Goal: Check status: Check status

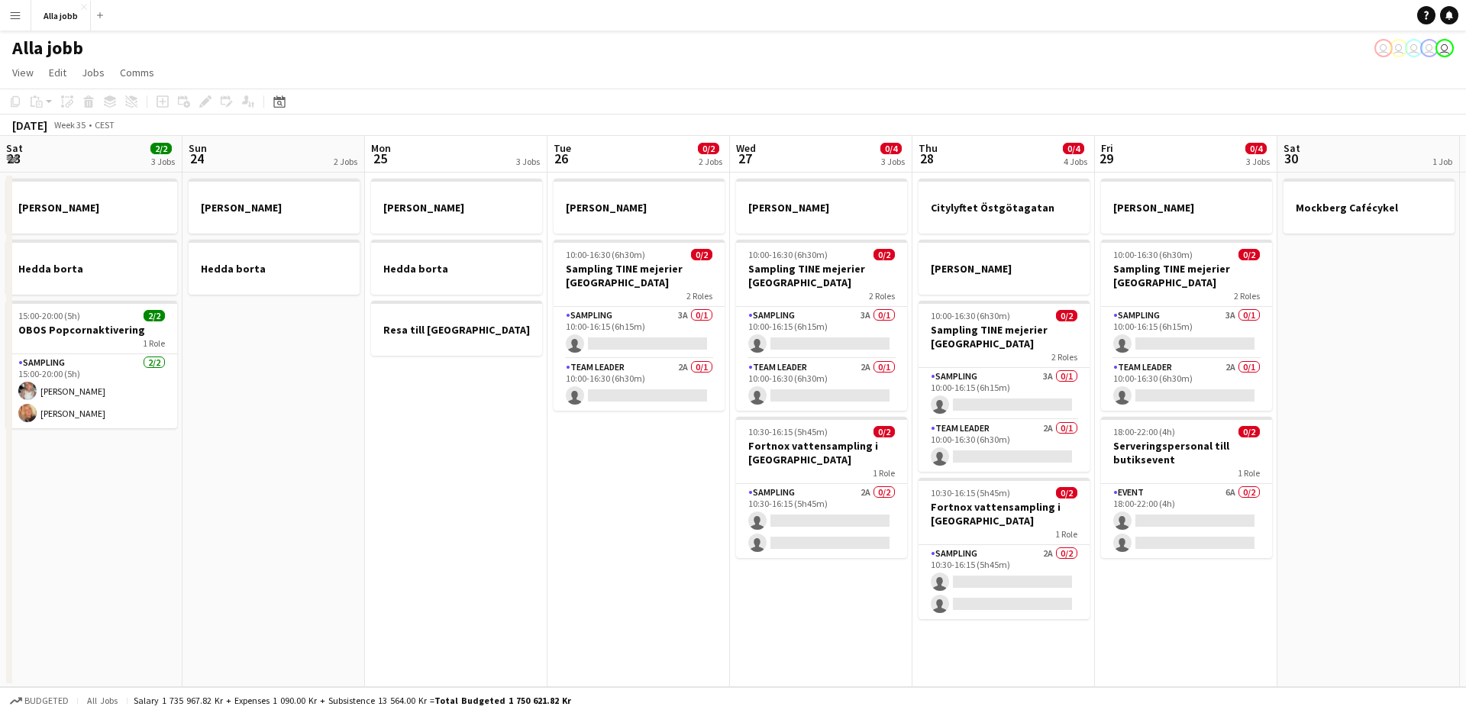
scroll to position [0, 749]
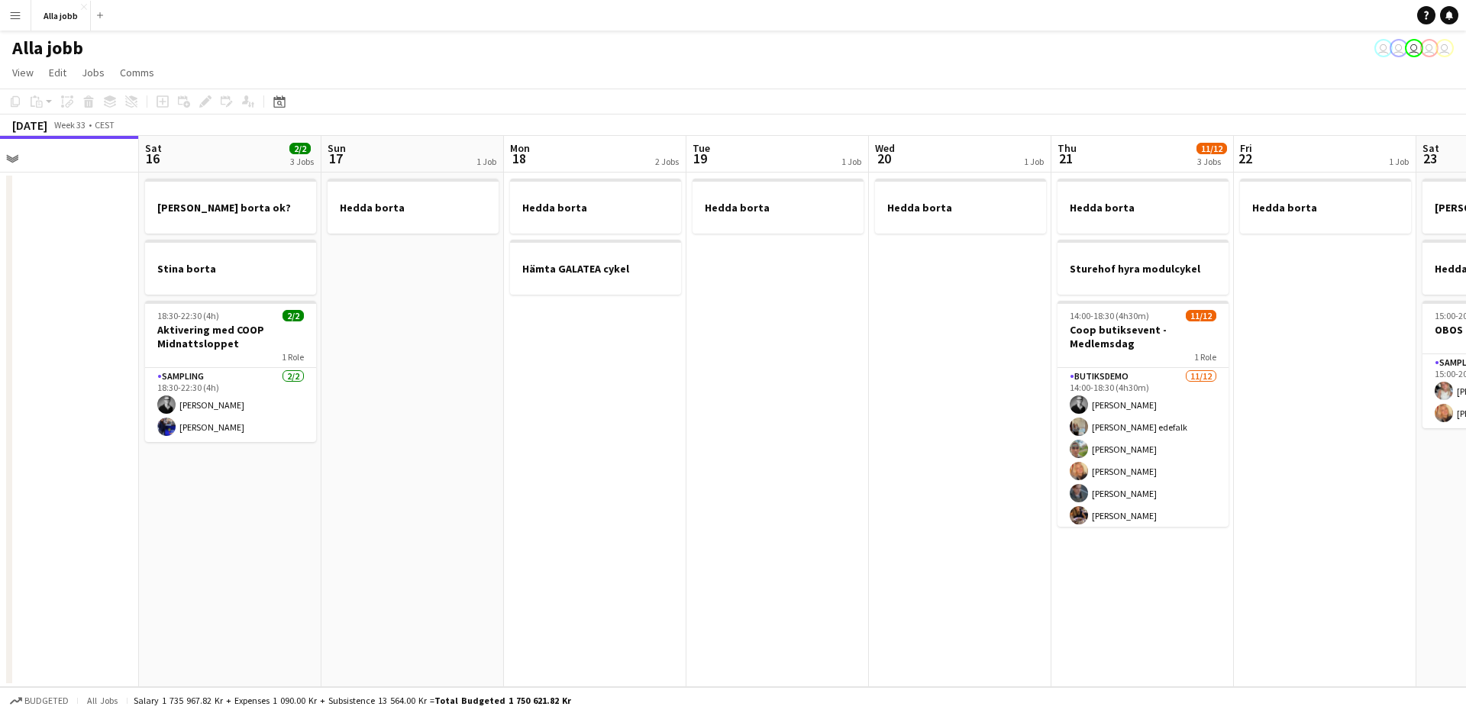
drag, startPoint x: 1005, startPoint y: 482, endPoint x: 744, endPoint y: 503, distance: 262.0
click at [743, 503] on app-calendar-viewport "Tue 12 1 Job Wed 13 1 Job Thu 14 Fri 15 Sat 16 2/2 3 Jobs Sun 17 1 Job Mon 18 2…" at bounding box center [733, 411] width 1466 height 551
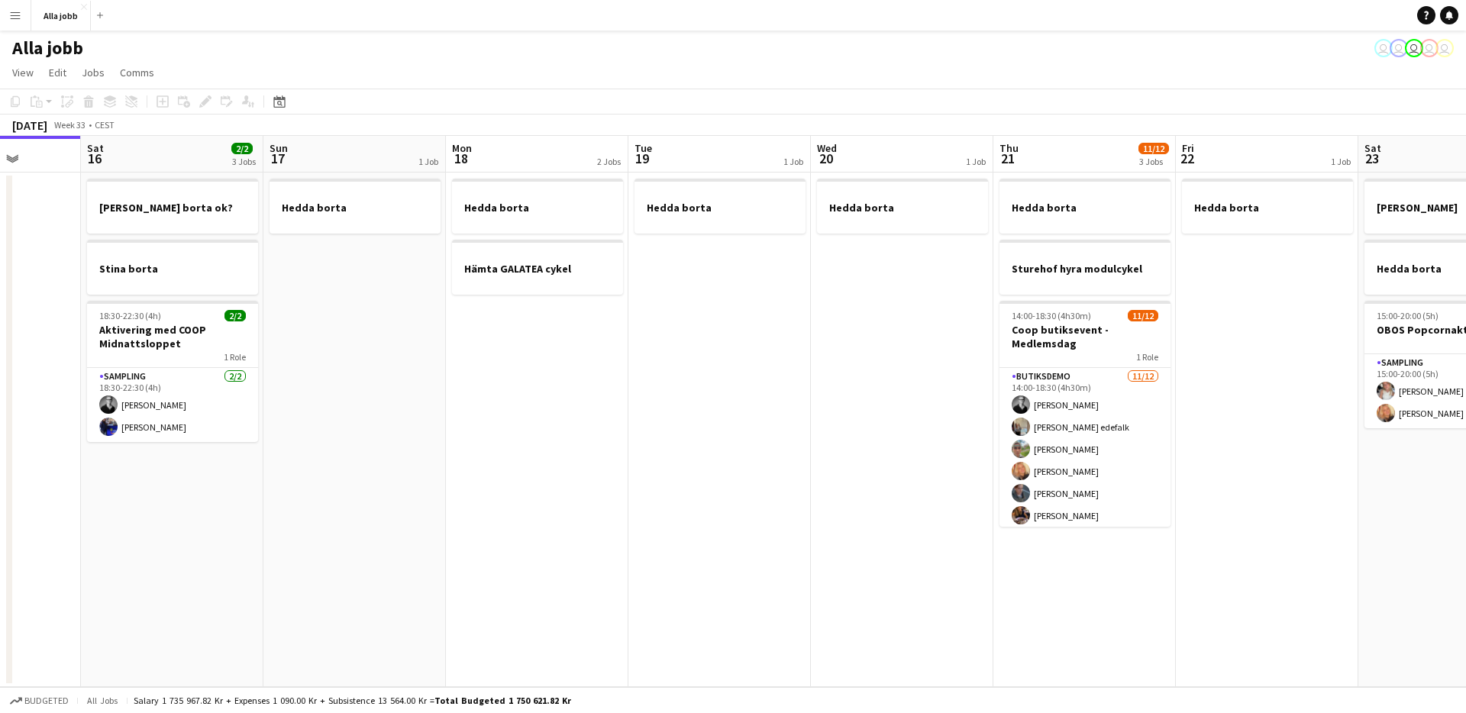
click at [751, 500] on app-date-cell "Hedda borta" at bounding box center [720, 430] width 183 height 515
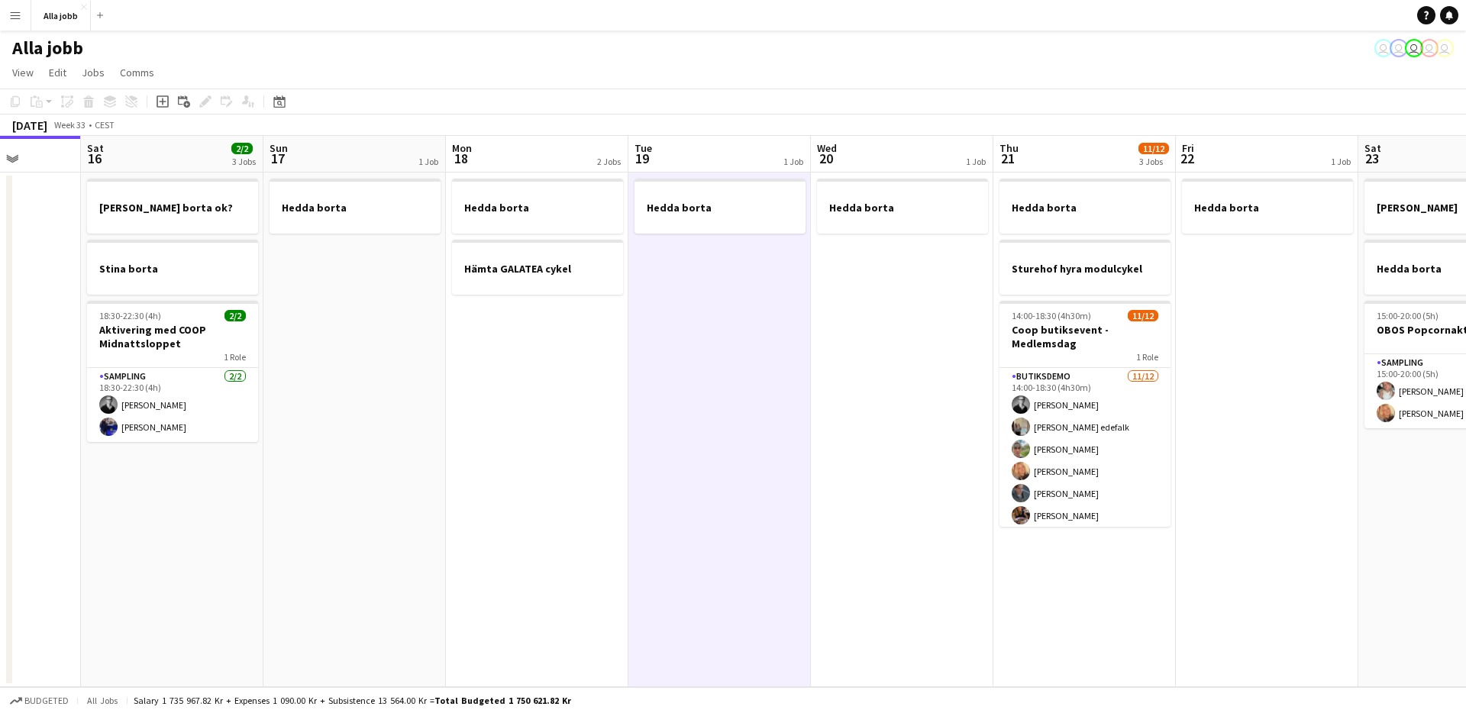
click at [751, 500] on app-date-cell "Hedda borta" at bounding box center [720, 430] width 183 height 515
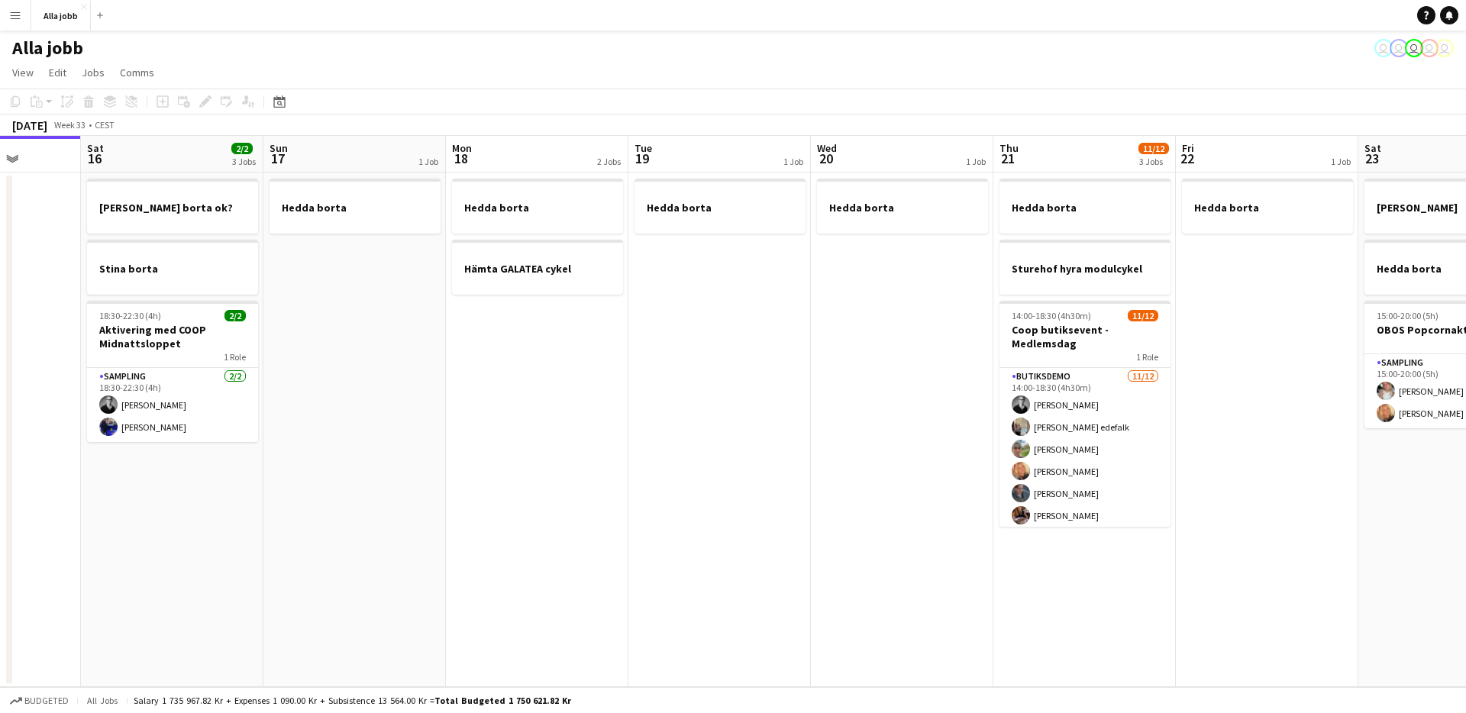
click at [763, 500] on app-date-cell "Hedda borta" at bounding box center [720, 430] width 183 height 515
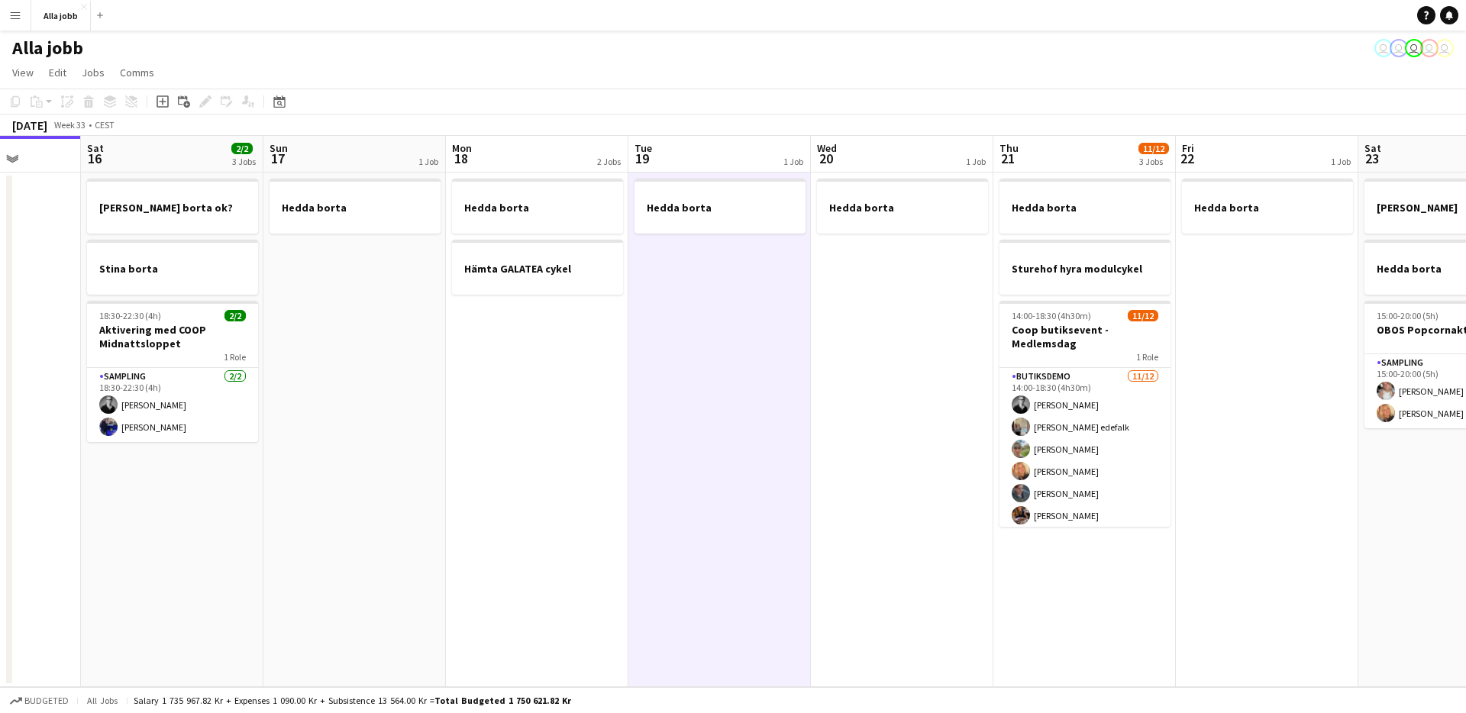
click at [764, 500] on app-date-cell "Hedda borta" at bounding box center [720, 430] width 183 height 515
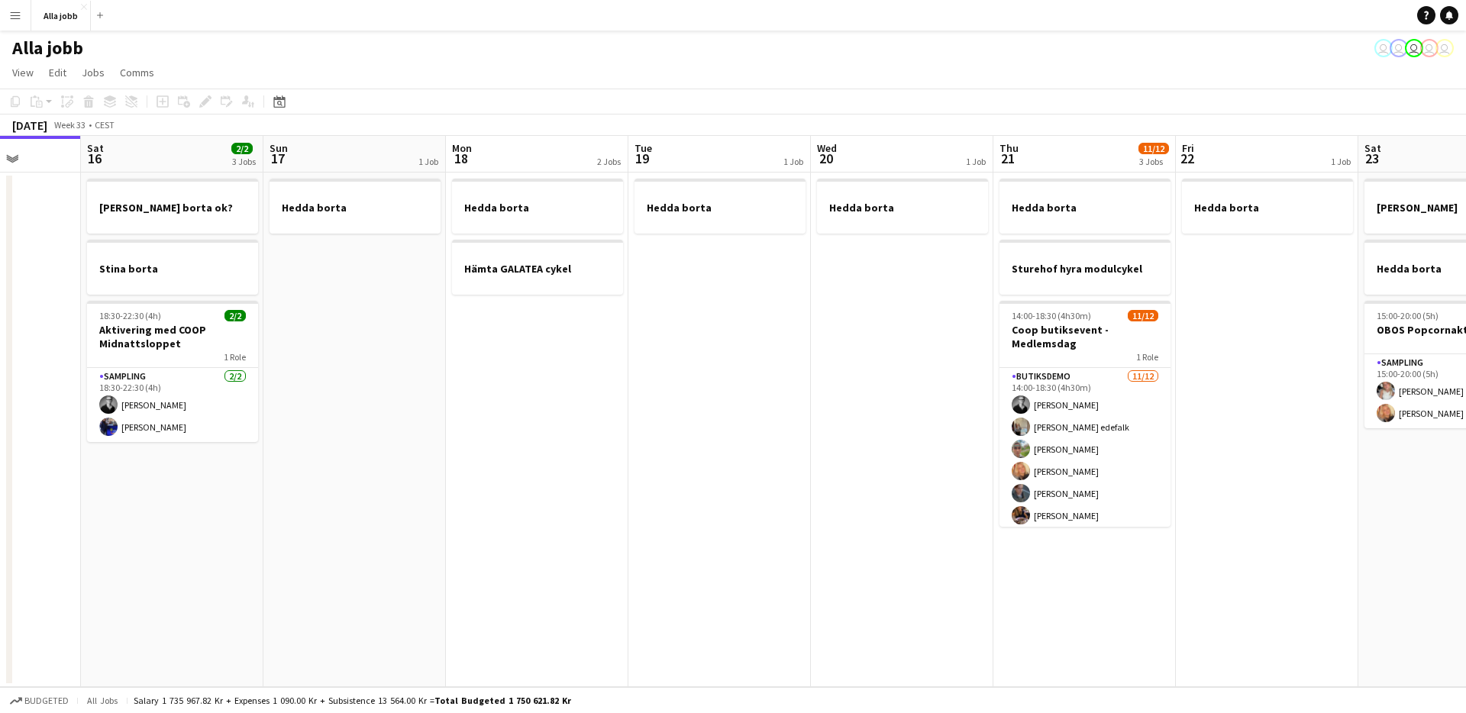
click at [785, 499] on app-date-cell "Hedda borta" at bounding box center [720, 430] width 183 height 515
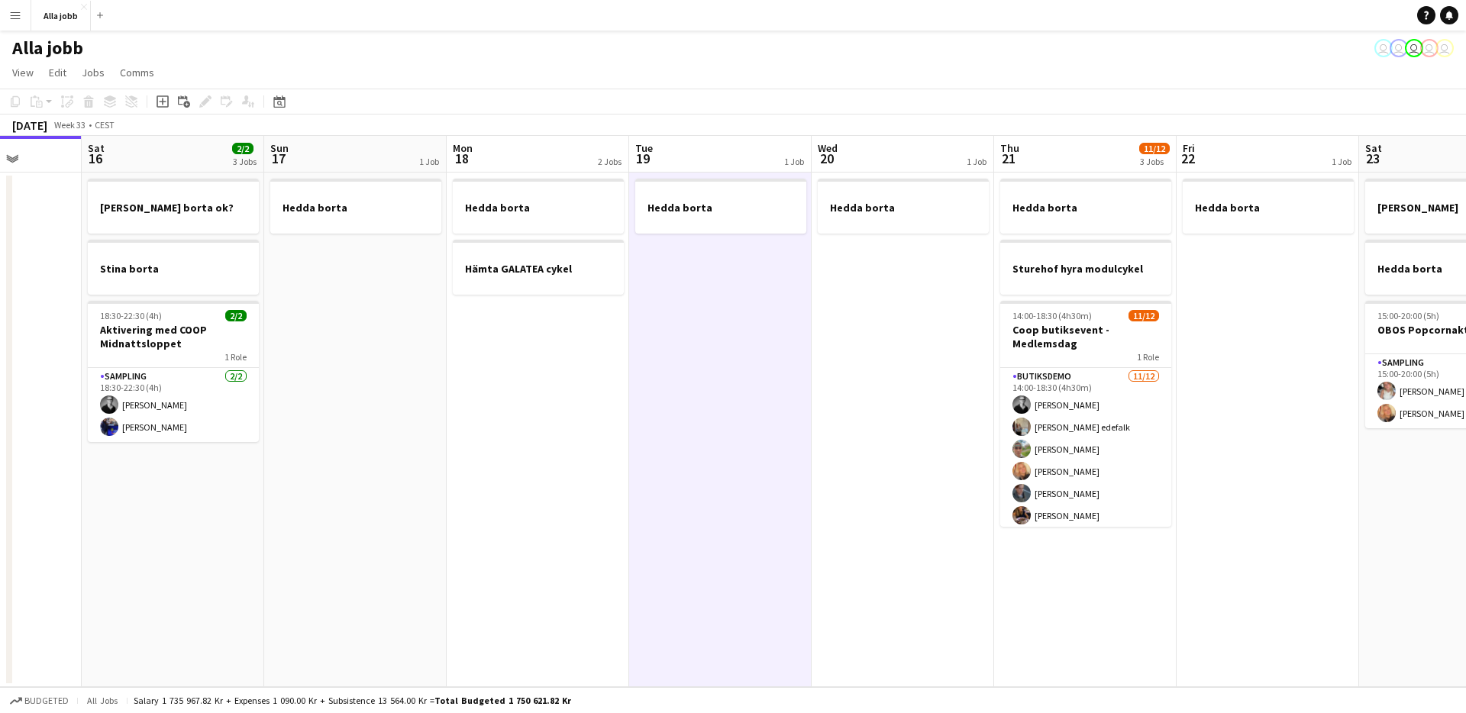
click at [787, 499] on app-date-cell "Hedda borta" at bounding box center [720, 430] width 183 height 515
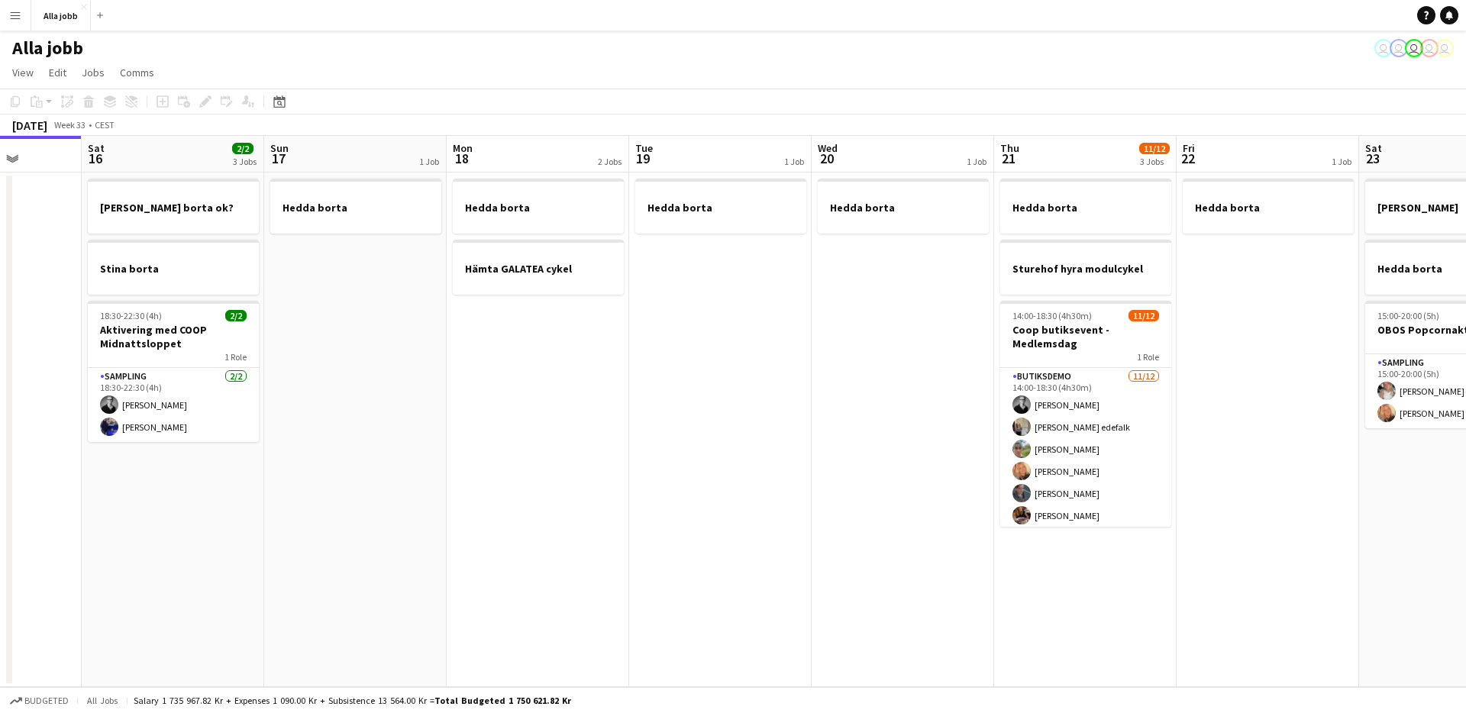
click at [787, 499] on app-date-cell "Hedda borta" at bounding box center [720, 430] width 183 height 515
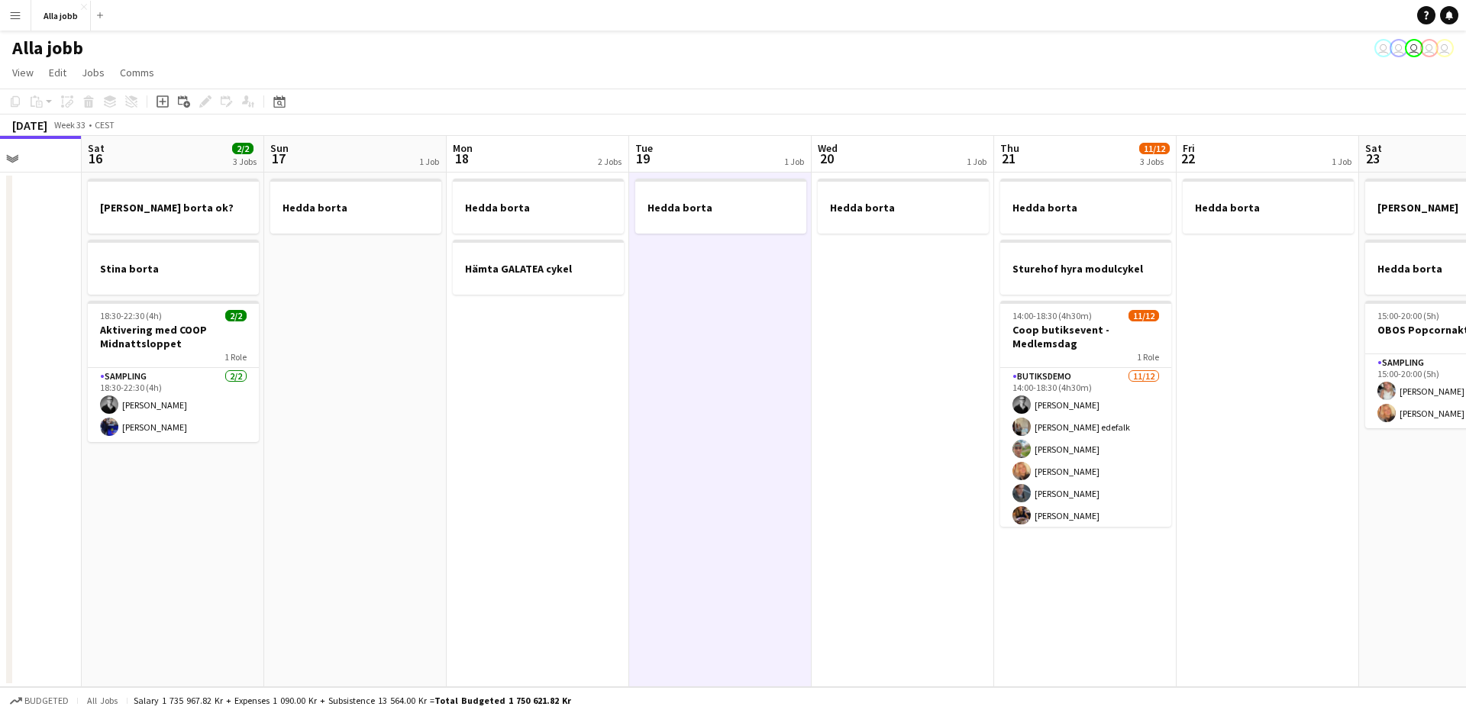
drag, startPoint x: 787, startPoint y: 499, endPoint x: 868, endPoint y: 502, distance: 81.0
click at [787, 499] on app-date-cell "Hedda borta" at bounding box center [720, 430] width 183 height 515
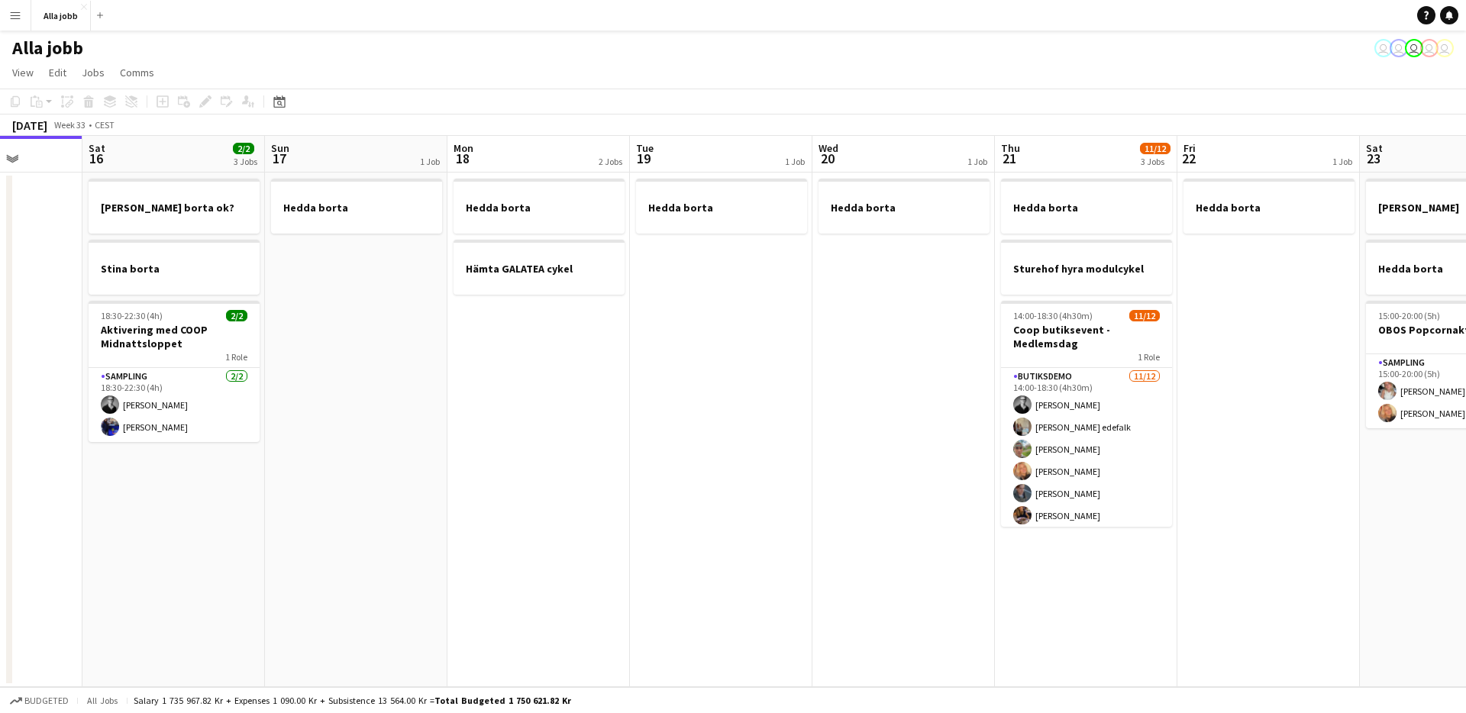
click at [874, 500] on app-date-cell "Hedda borta" at bounding box center [904, 430] width 183 height 515
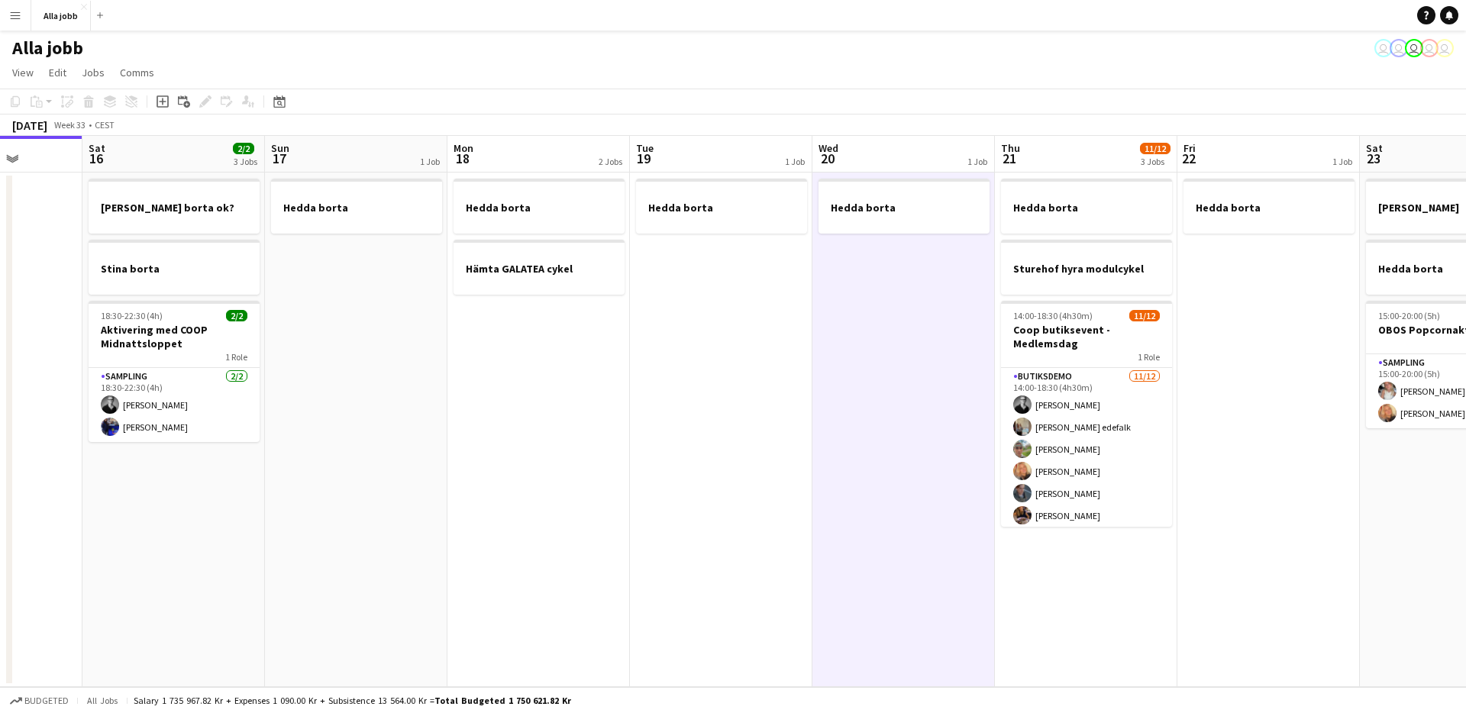
click at [874, 500] on app-date-cell "Hedda borta" at bounding box center [904, 430] width 183 height 515
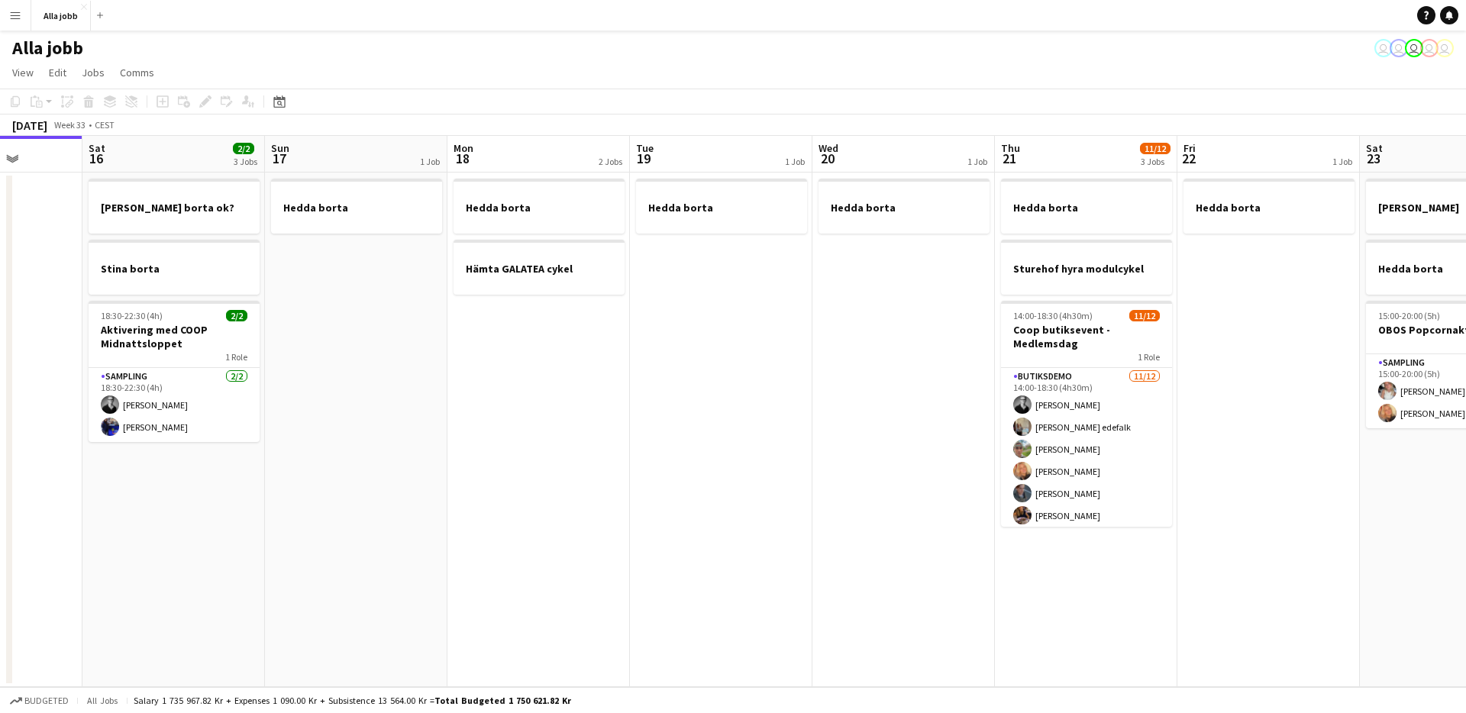
click at [874, 500] on app-date-cell "Hedda borta" at bounding box center [904, 430] width 183 height 515
click at [788, 485] on app-date-cell "Hedda borta" at bounding box center [721, 430] width 183 height 515
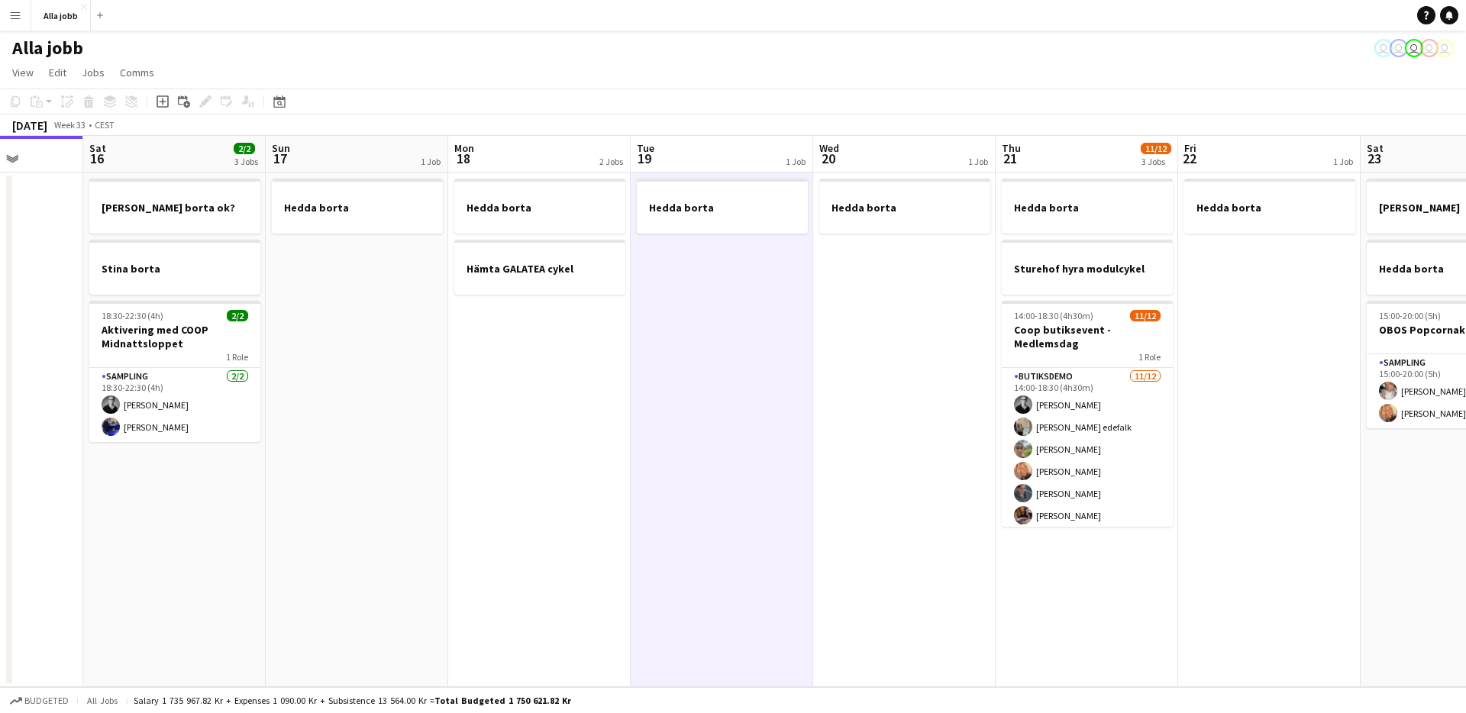
click at [851, 480] on app-date-cell "Hedda borta" at bounding box center [904, 430] width 183 height 515
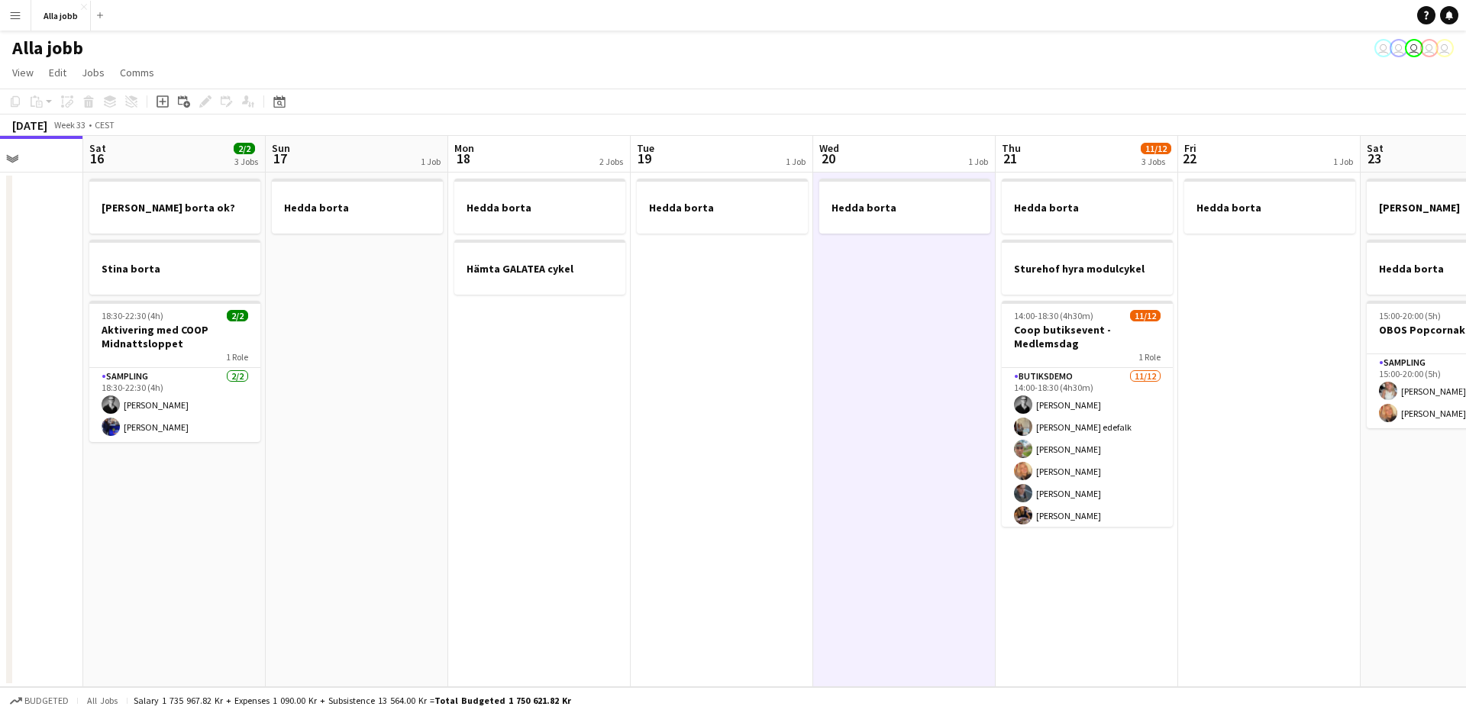
click at [851, 480] on app-date-cell "Hedda borta" at bounding box center [904, 430] width 183 height 515
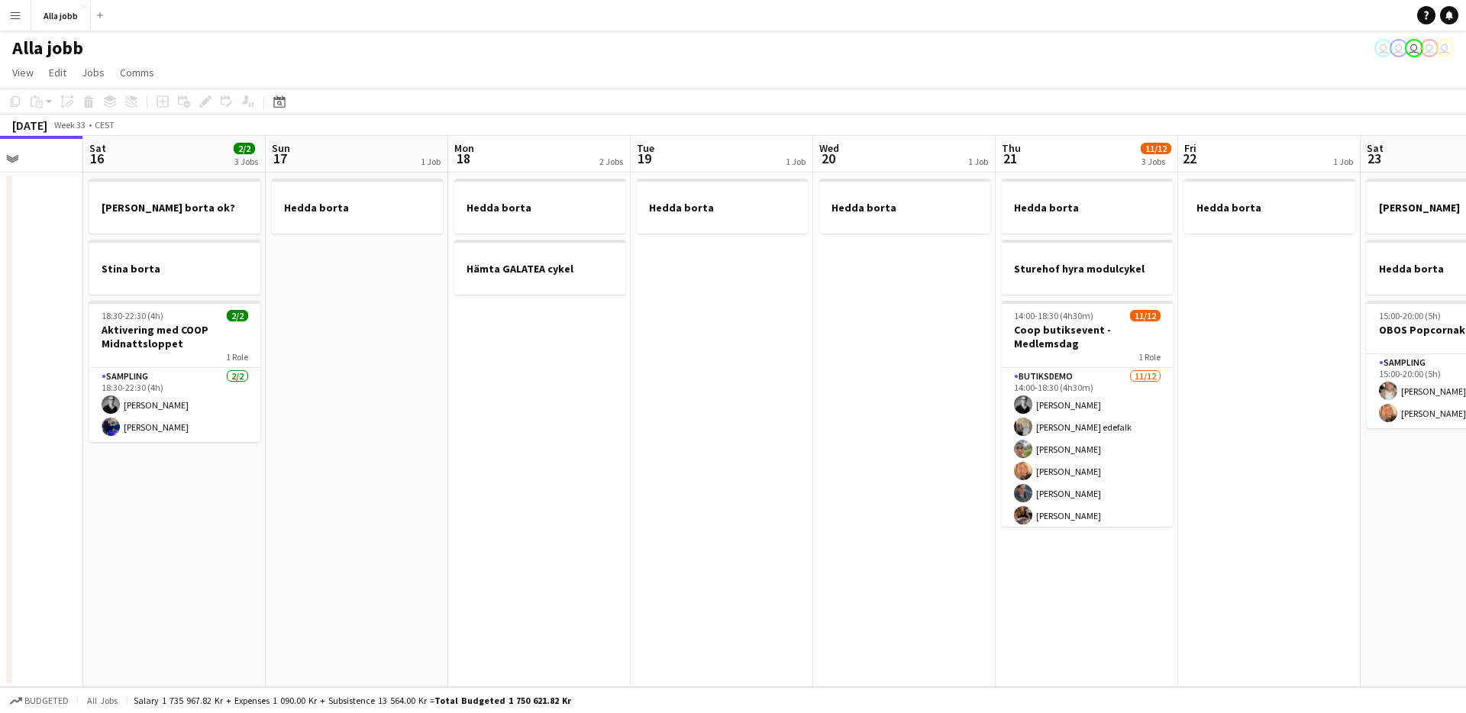
click at [851, 480] on app-date-cell "Hedda borta" at bounding box center [904, 430] width 183 height 515
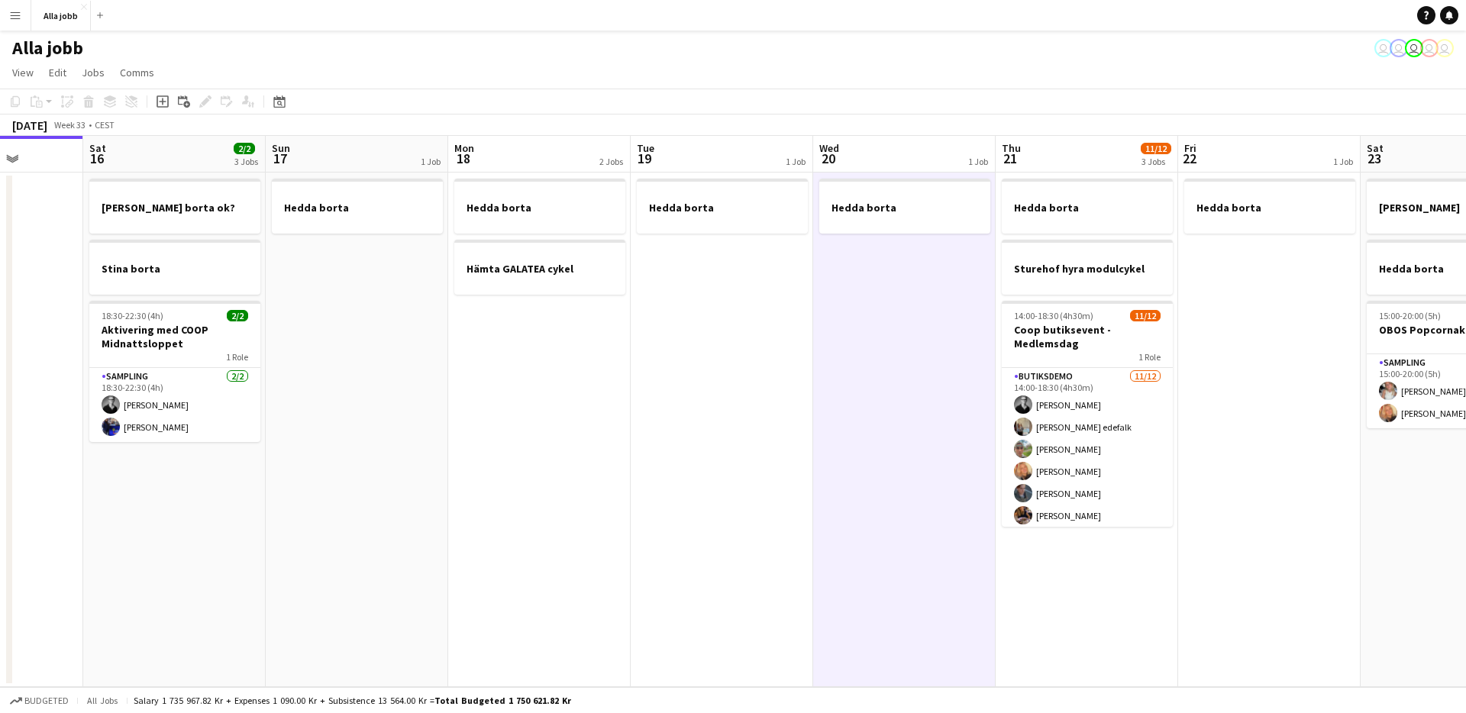
click at [845, 480] on app-calendar-viewport "Tue 12 1 Job Wed 13 1 Job Thu 14 Fri 15 Sat 16 2/2 3 Jobs Sun 17 1 Job Mon 18 2…" at bounding box center [733, 411] width 1466 height 551
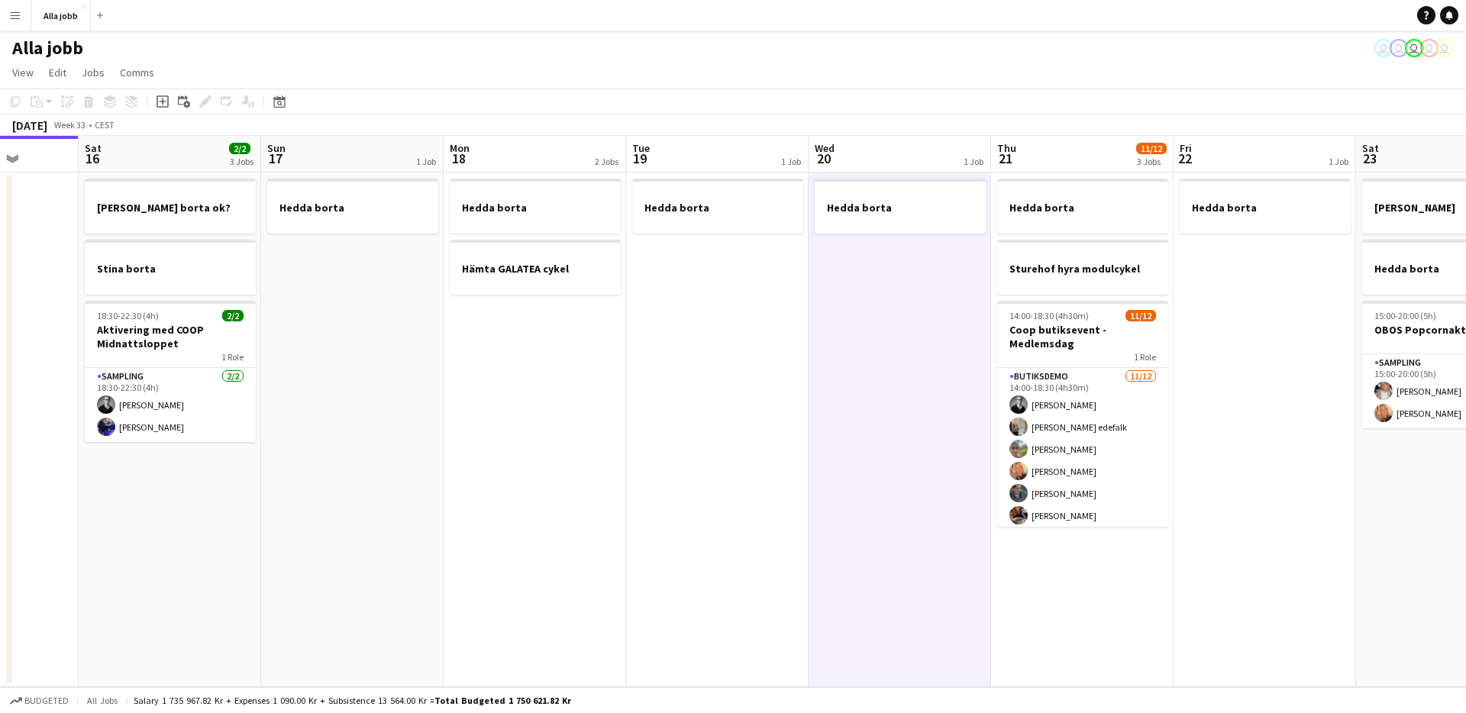
click at [732, 488] on app-date-cell "Hedda borta" at bounding box center [717, 430] width 183 height 515
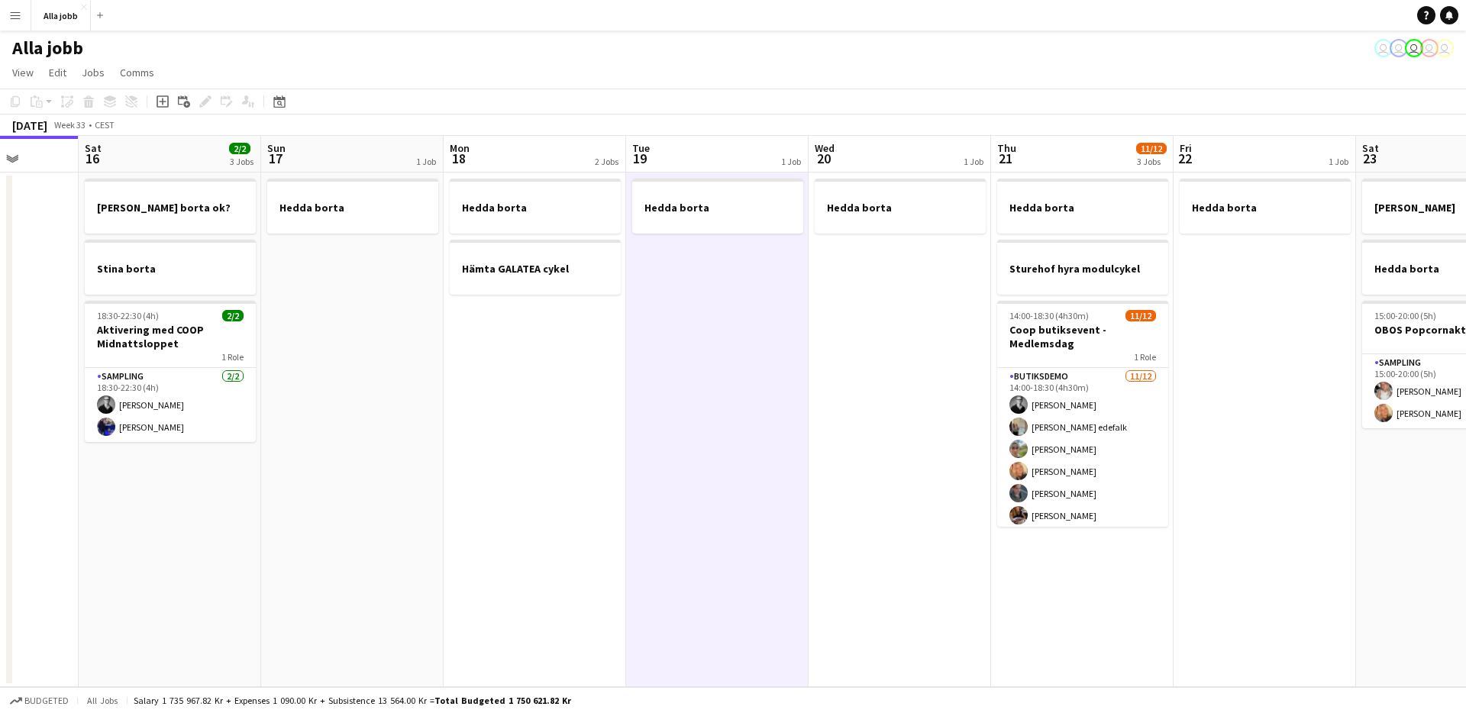
click at [732, 488] on app-date-cell "Hedda borta" at bounding box center [717, 430] width 183 height 515
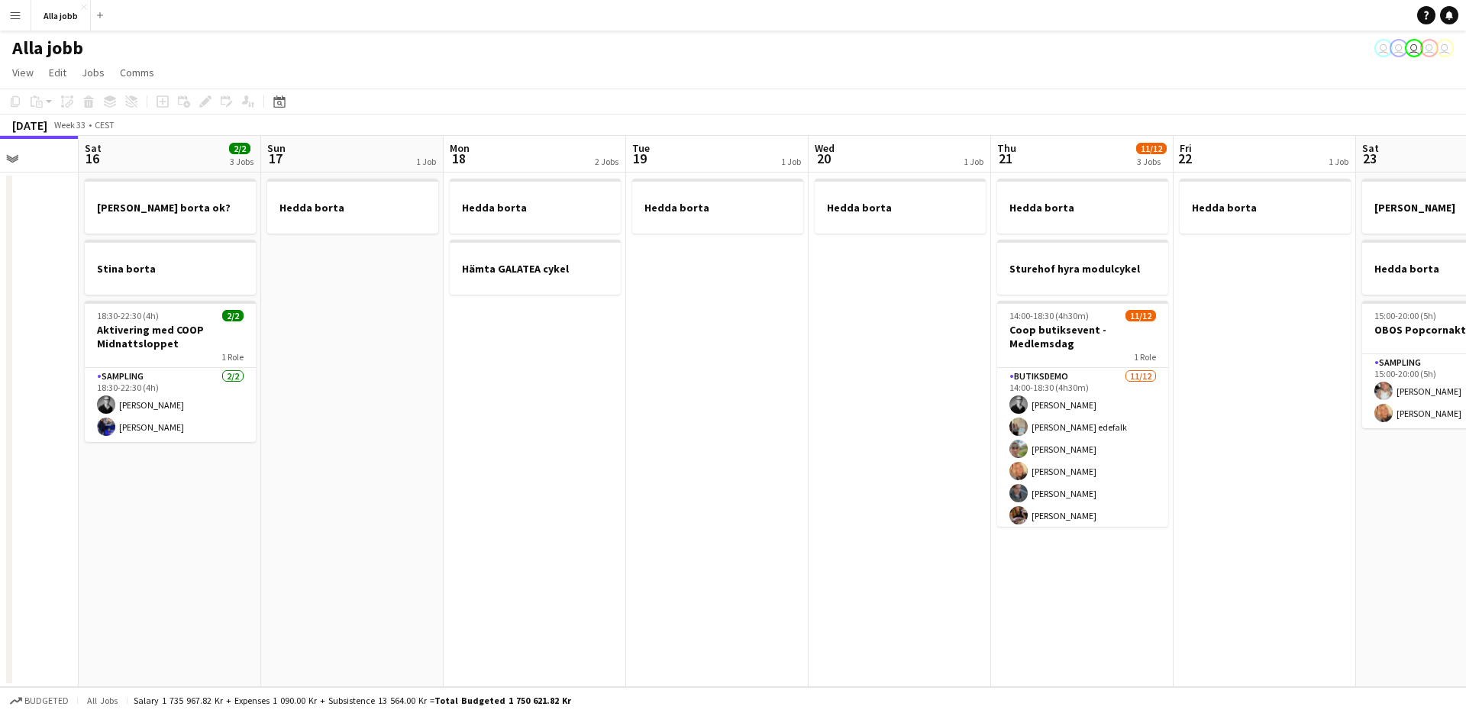
click at [873, 445] on app-date-cell "Hedda borta" at bounding box center [900, 430] width 183 height 515
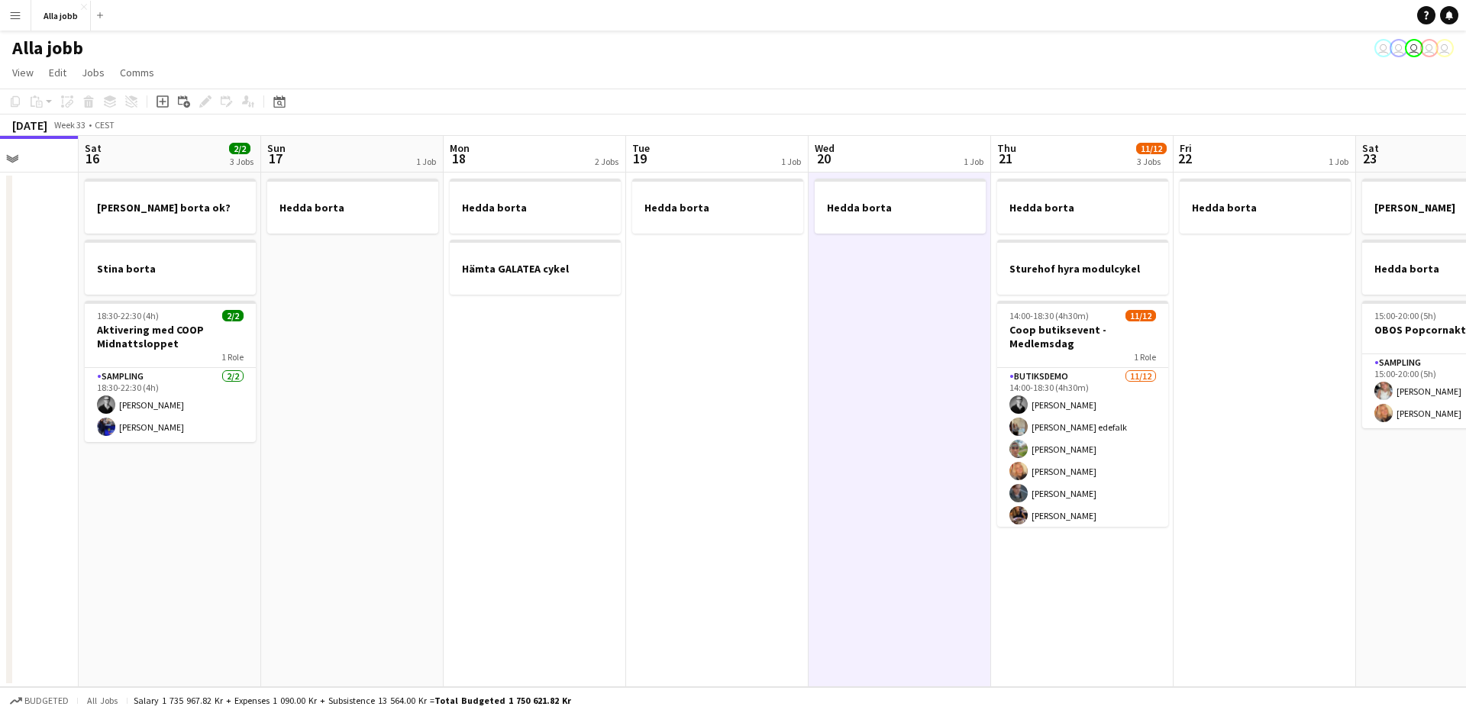
click at [873, 445] on app-date-cell "Hedda borta" at bounding box center [900, 430] width 183 height 515
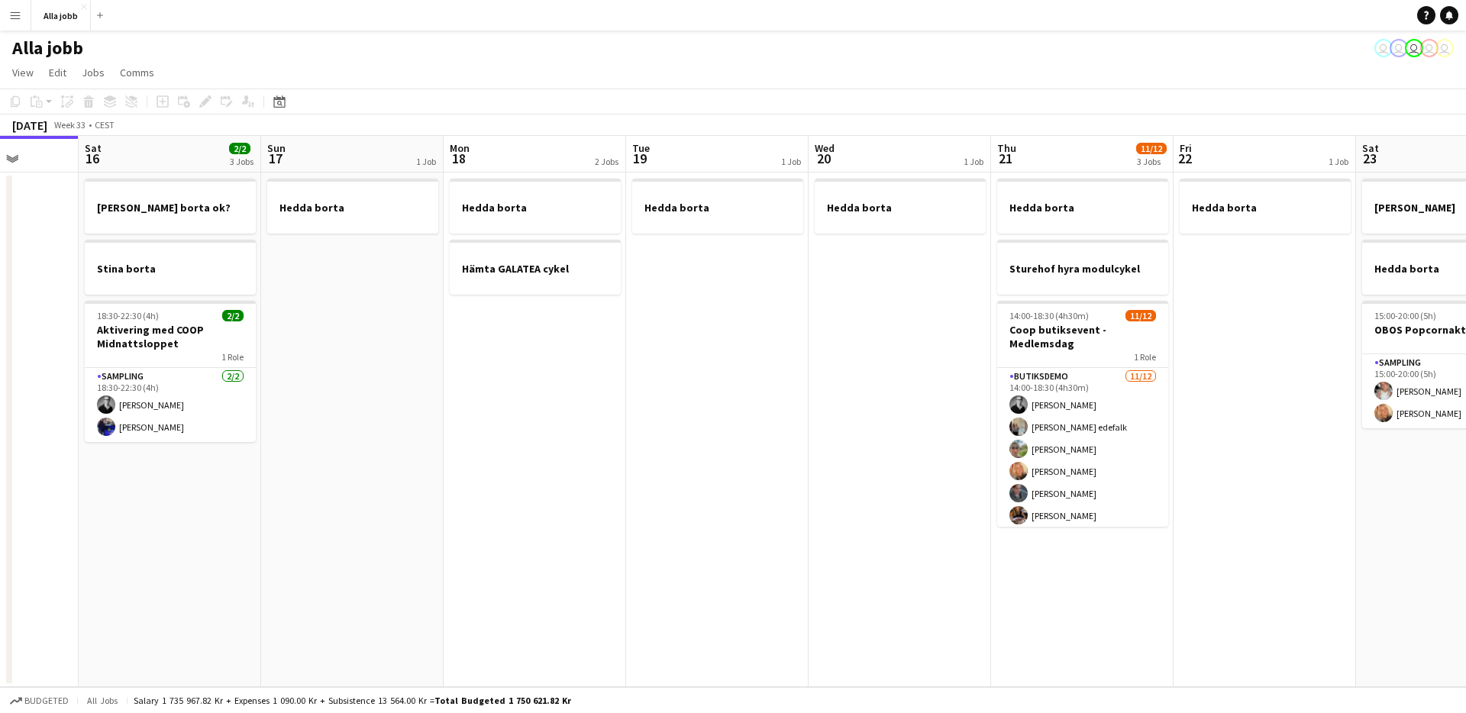
click at [873, 445] on app-date-cell "Hedda borta" at bounding box center [900, 430] width 183 height 515
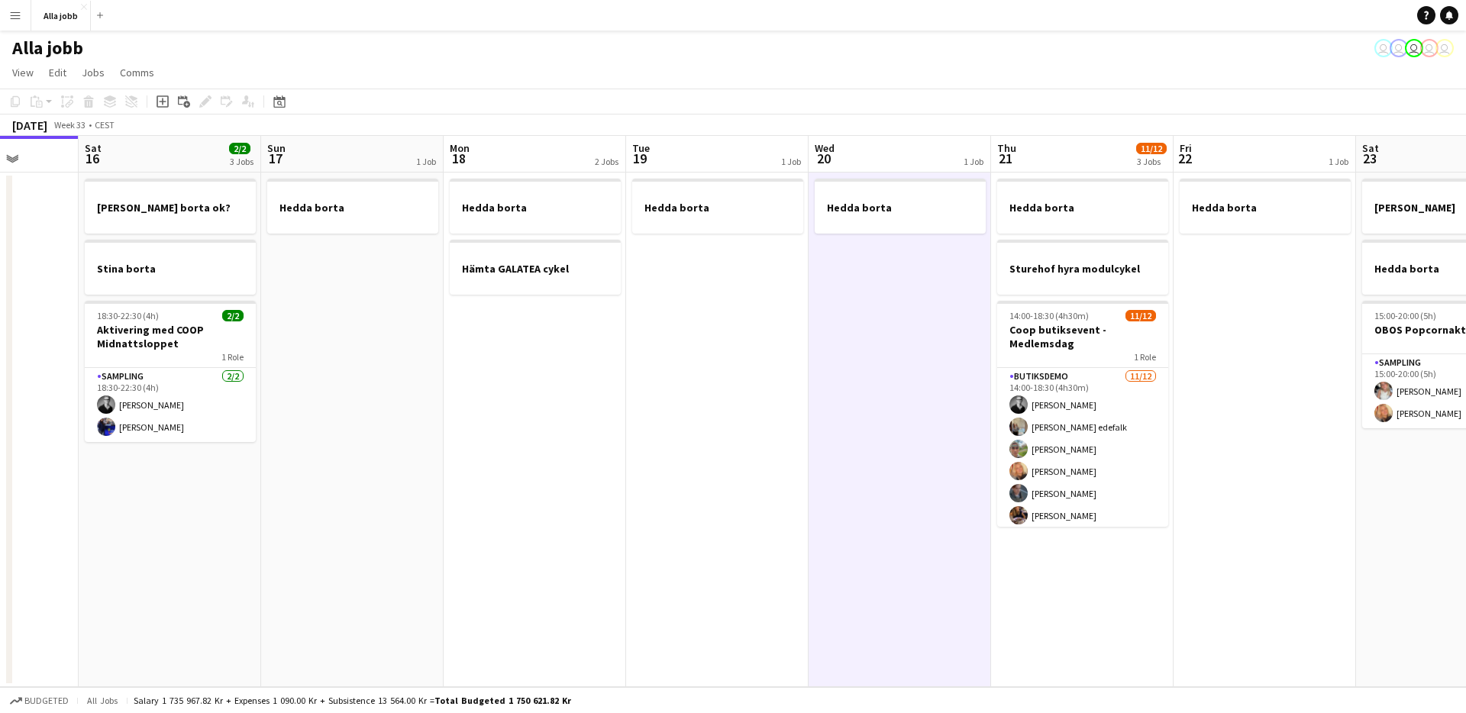
click at [872, 445] on app-date-cell "Hedda borta" at bounding box center [900, 430] width 183 height 515
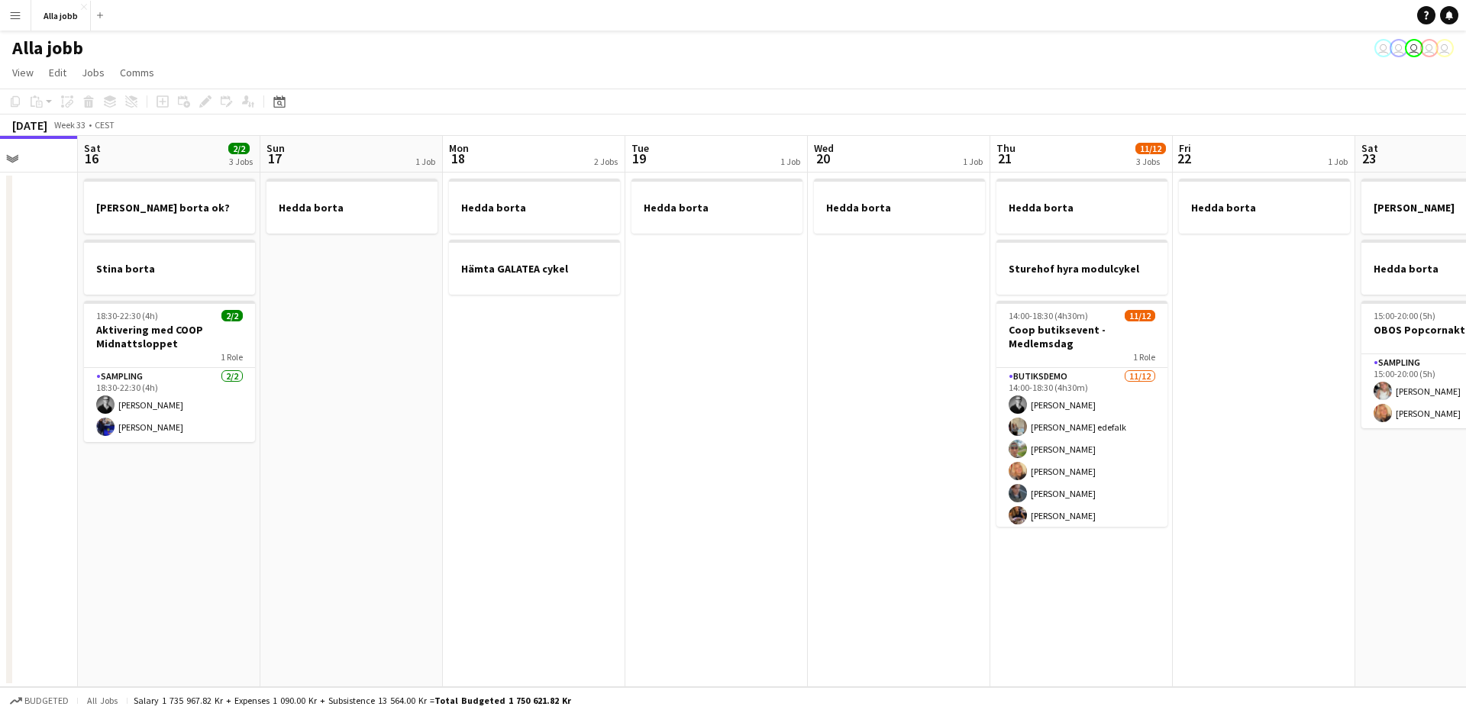
click at [872, 445] on app-date-cell "Hedda borta" at bounding box center [899, 430] width 183 height 515
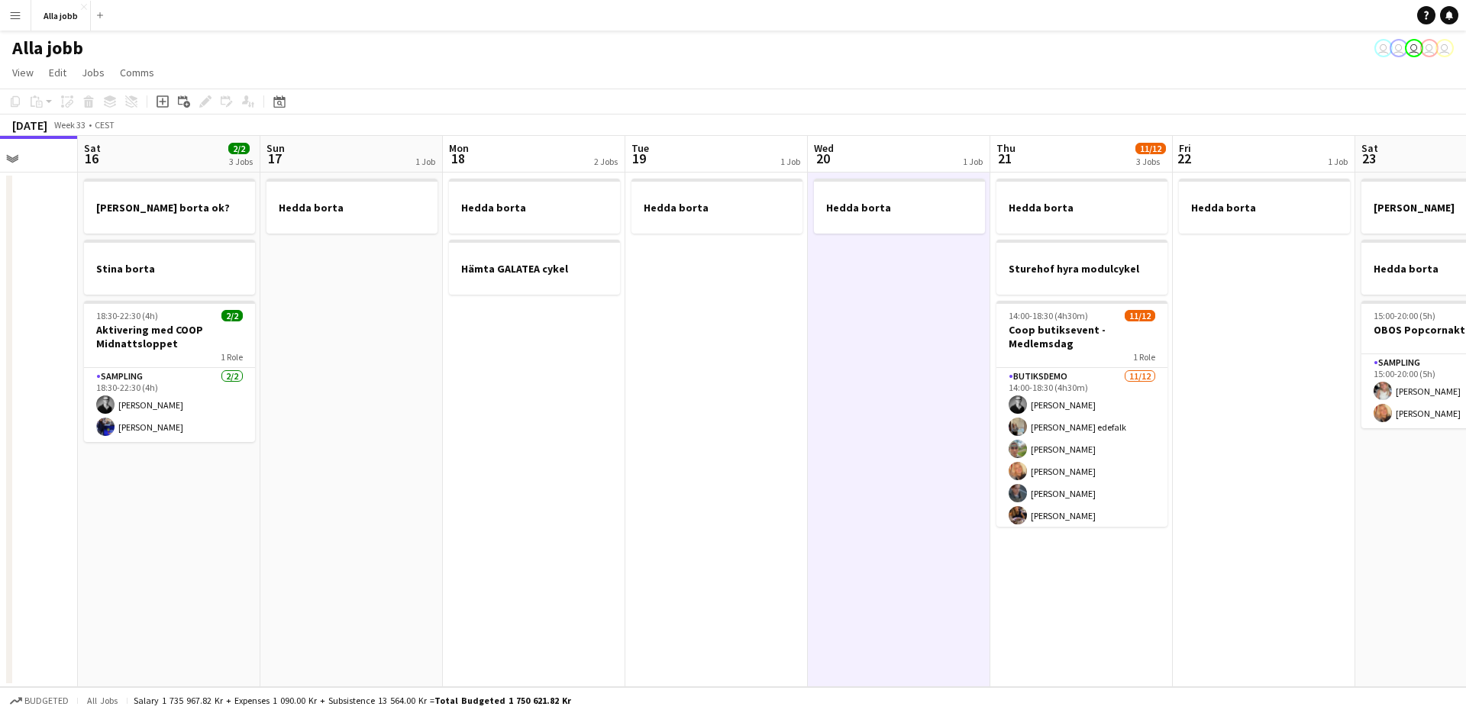
click at [872, 445] on app-date-cell "Hedda borta" at bounding box center [899, 430] width 183 height 515
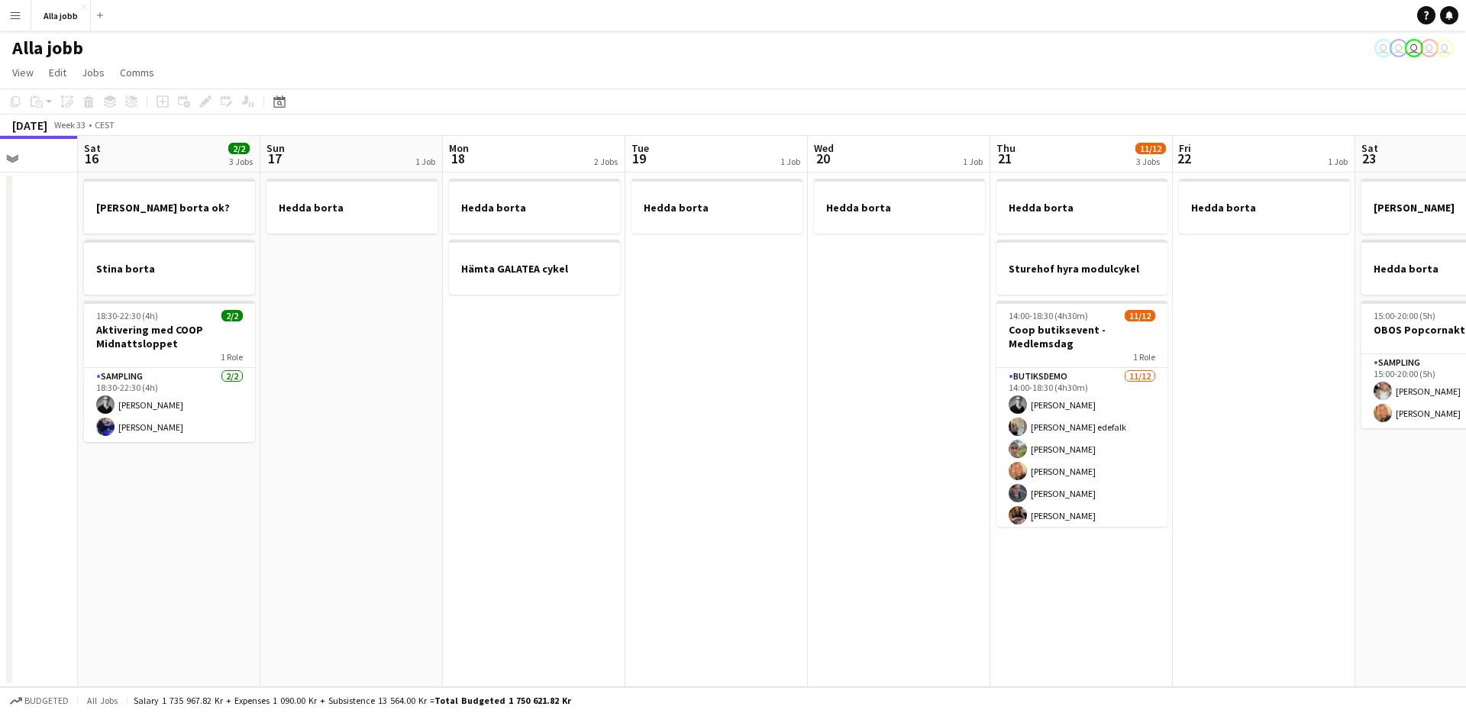
click at [872, 445] on app-date-cell "Hedda borta" at bounding box center [899, 430] width 183 height 515
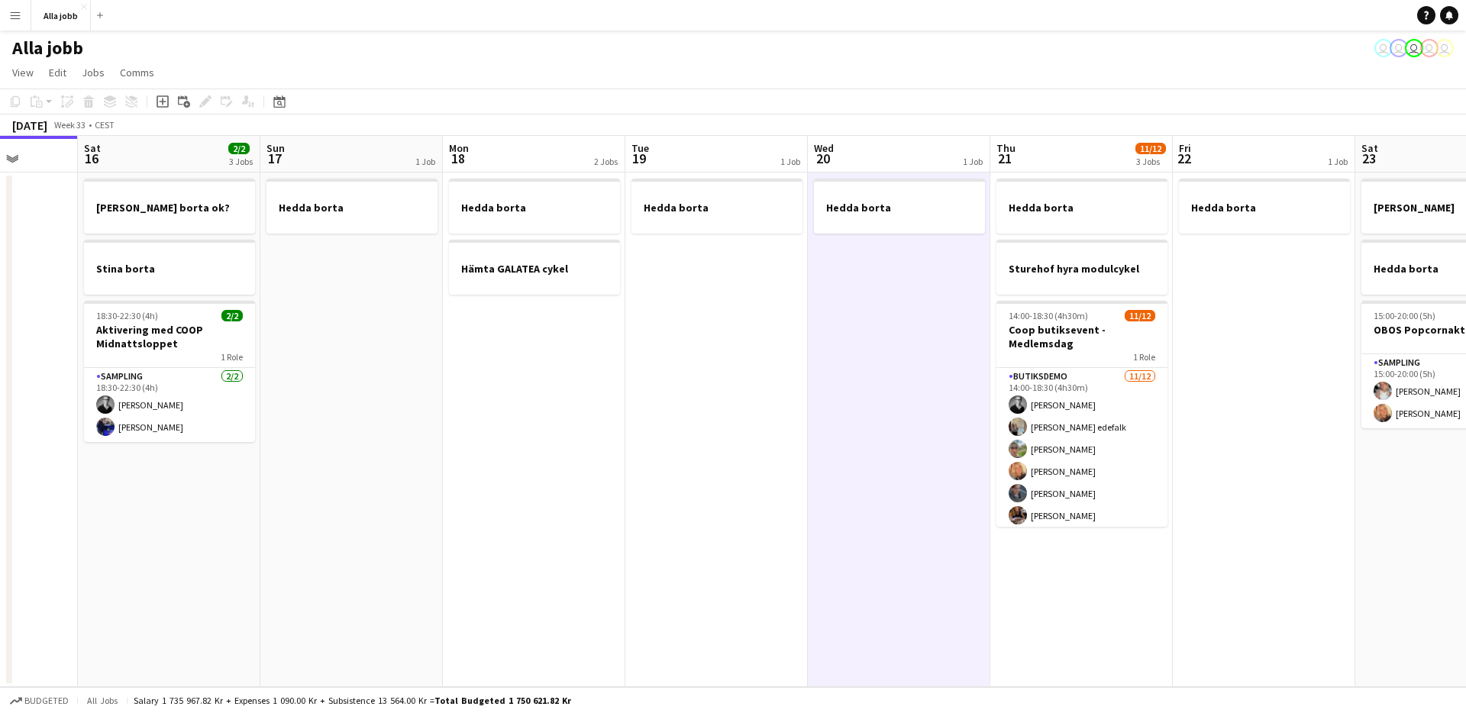
click at [872, 445] on app-date-cell "Hedda borta" at bounding box center [899, 430] width 183 height 515
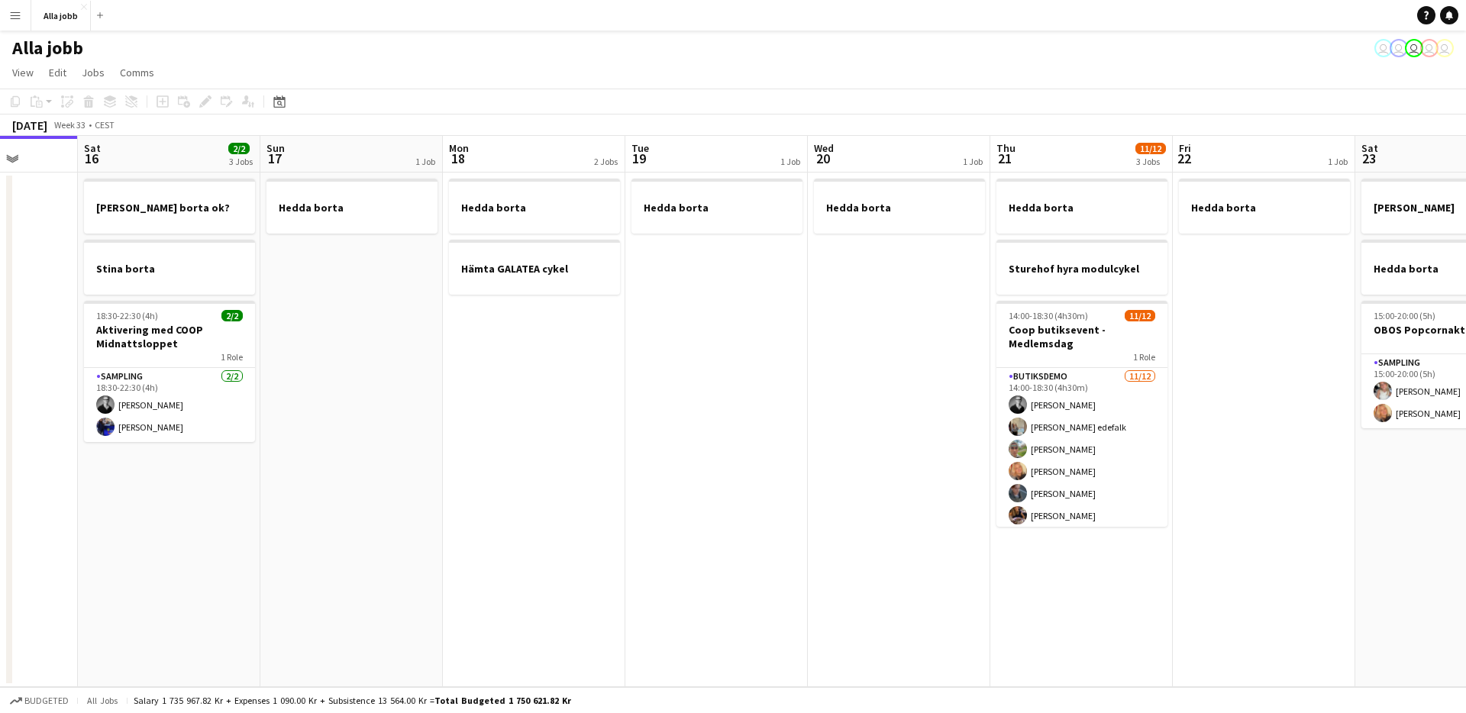
click at [872, 445] on app-date-cell "Hedda borta" at bounding box center [899, 430] width 183 height 515
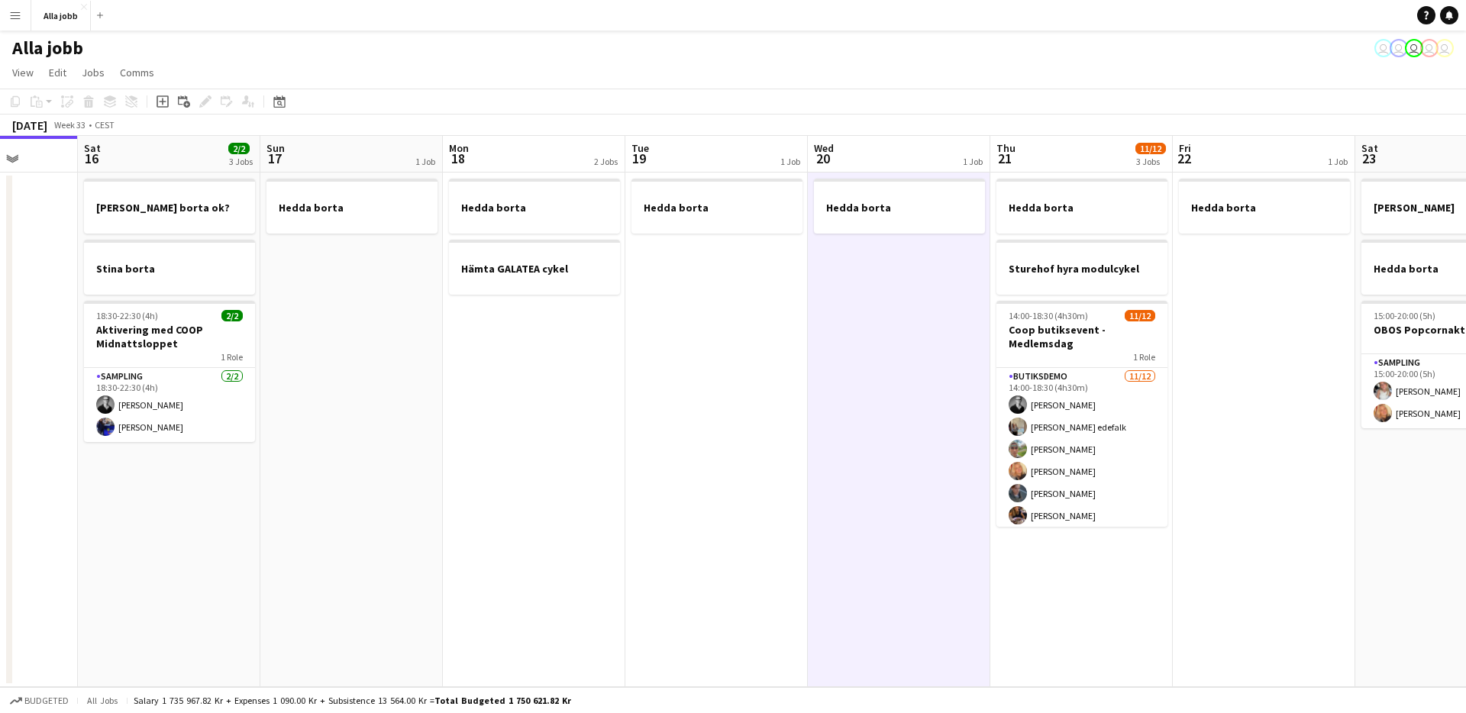
click at [872, 445] on app-date-cell "Hedda borta" at bounding box center [899, 430] width 183 height 515
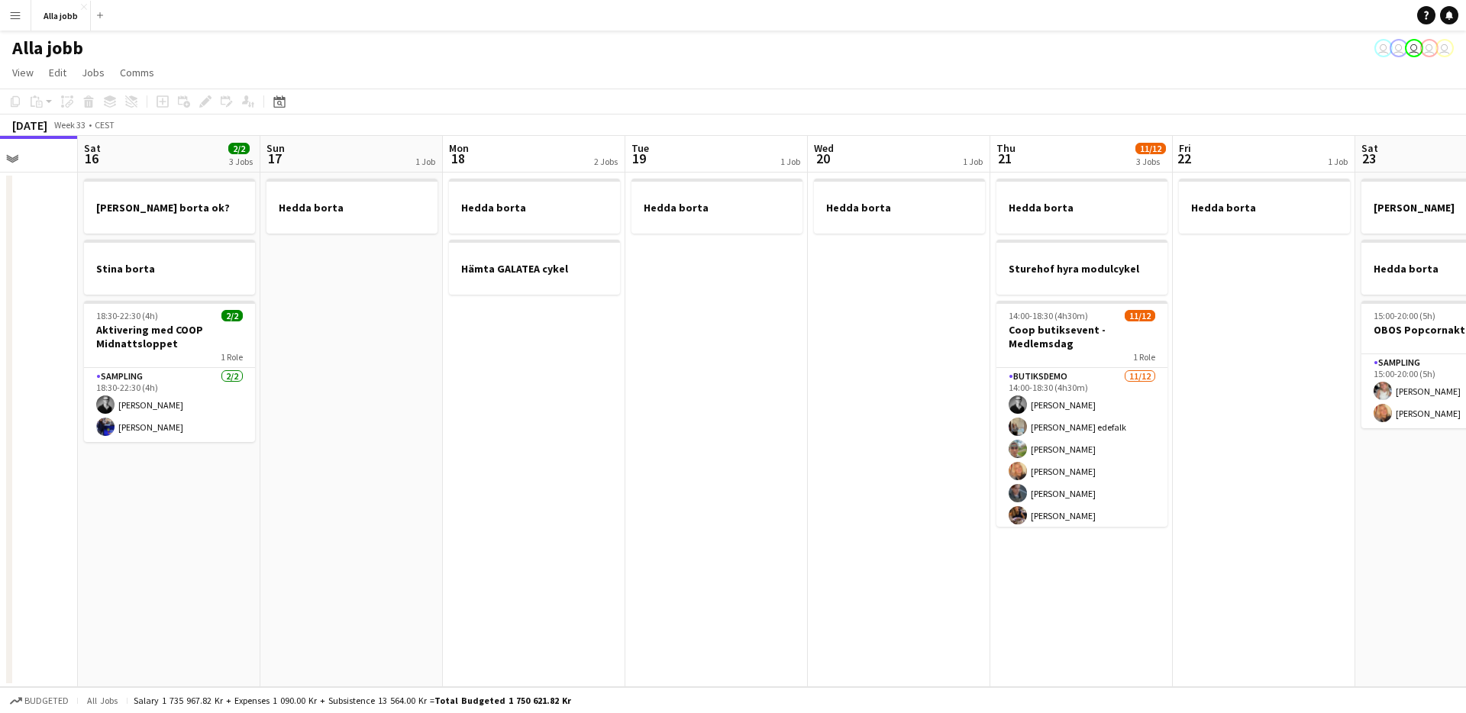
click at [872, 445] on app-date-cell "Hedda borta" at bounding box center [899, 430] width 183 height 515
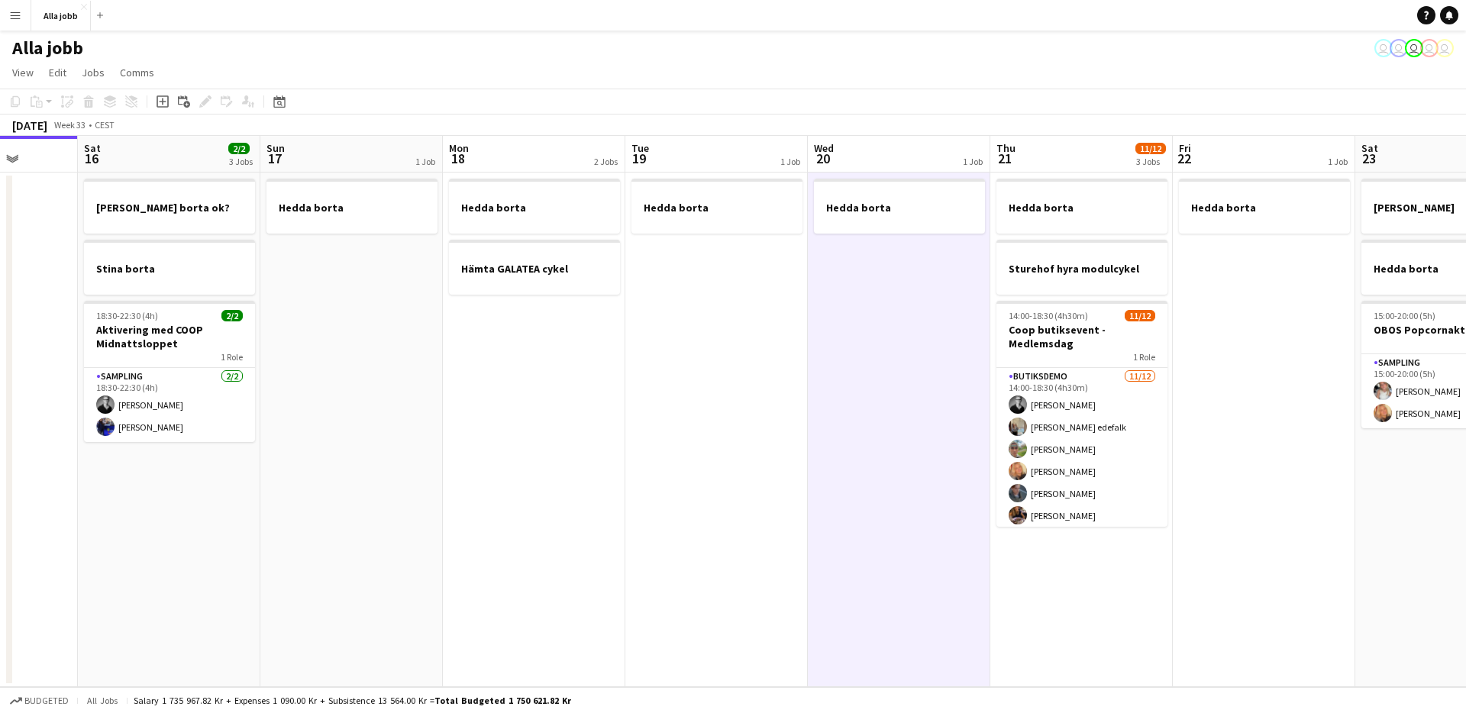
click at [872, 445] on app-date-cell "Hedda borta" at bounding box center [899, 430] width 183 height 515
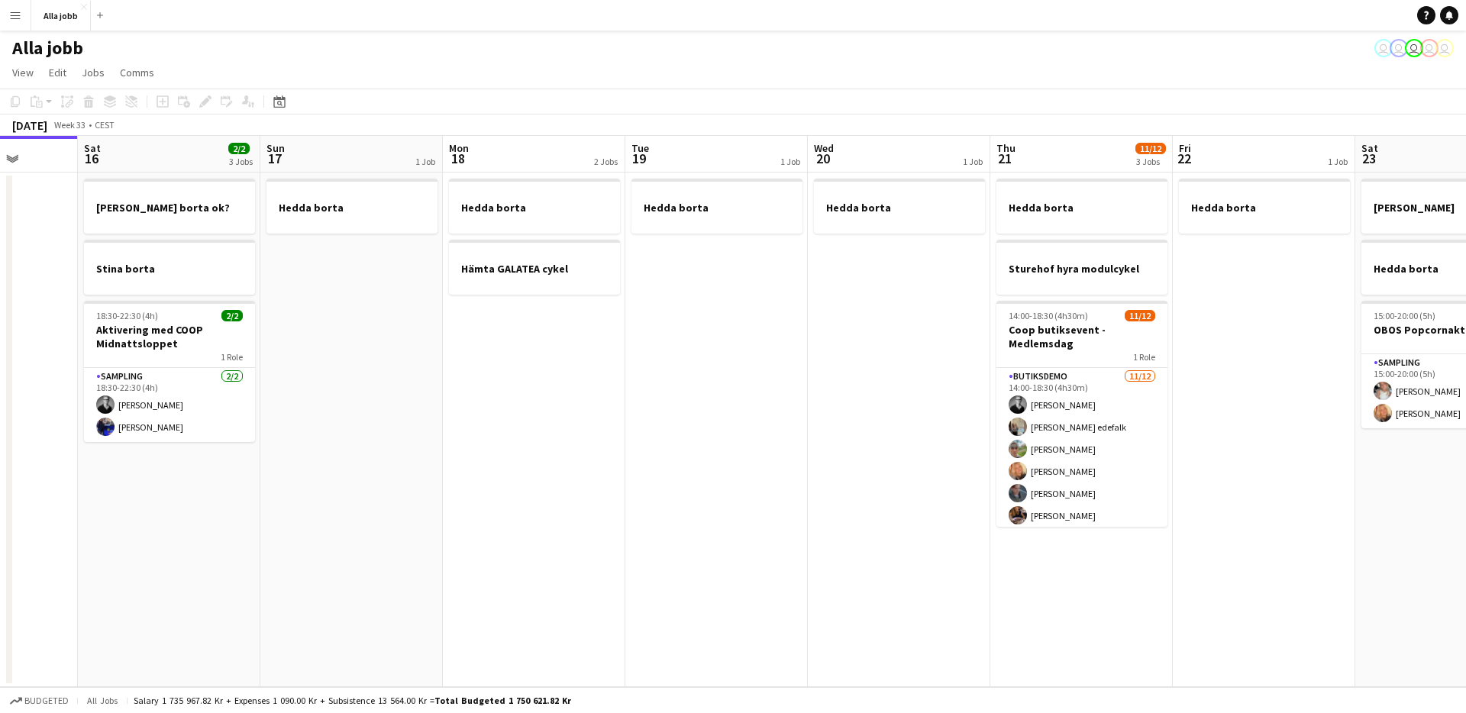
click at [872, 445] on app-date-cell "Hedda borta" at bounding box center [899, 430] width 183 height 515
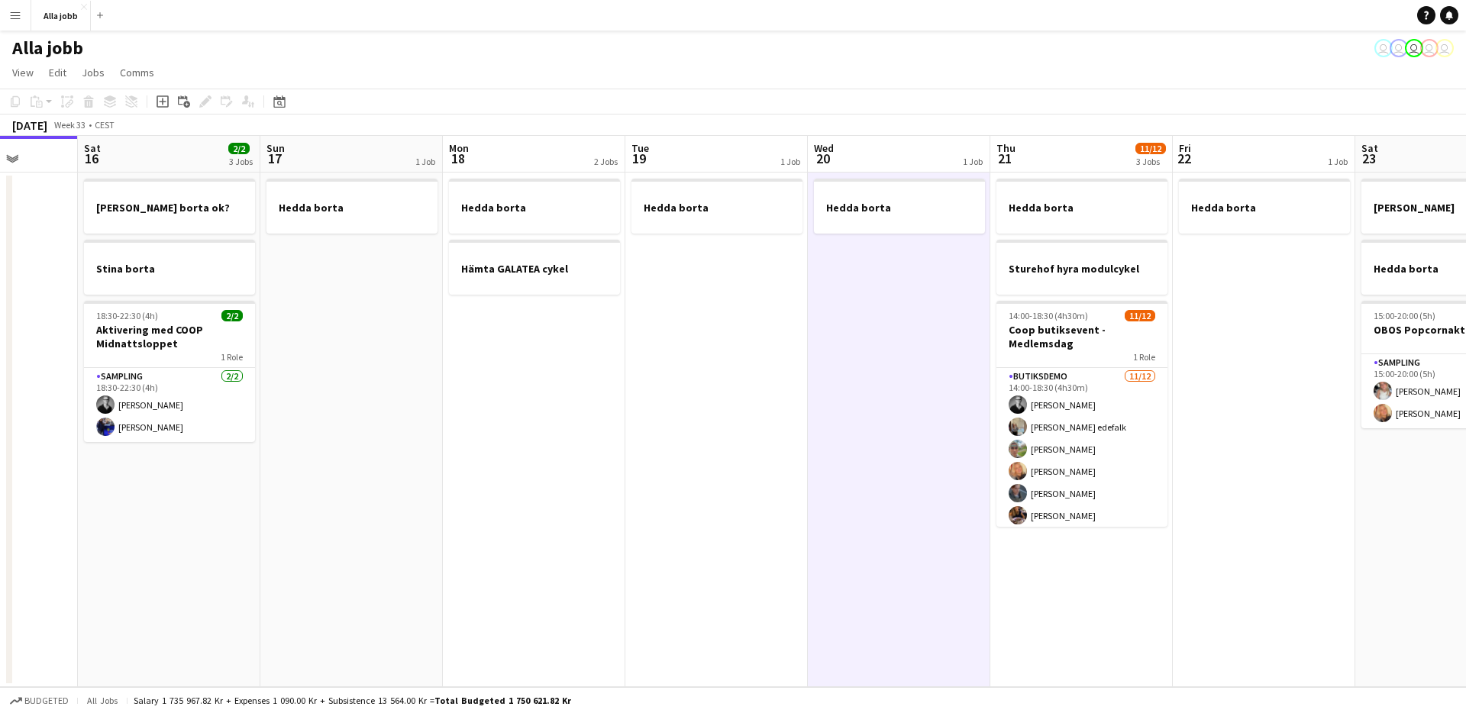
click at [872, 445] on app-date-cell "Hedda borta" at bounding box center [899, 430] width 183 height 515
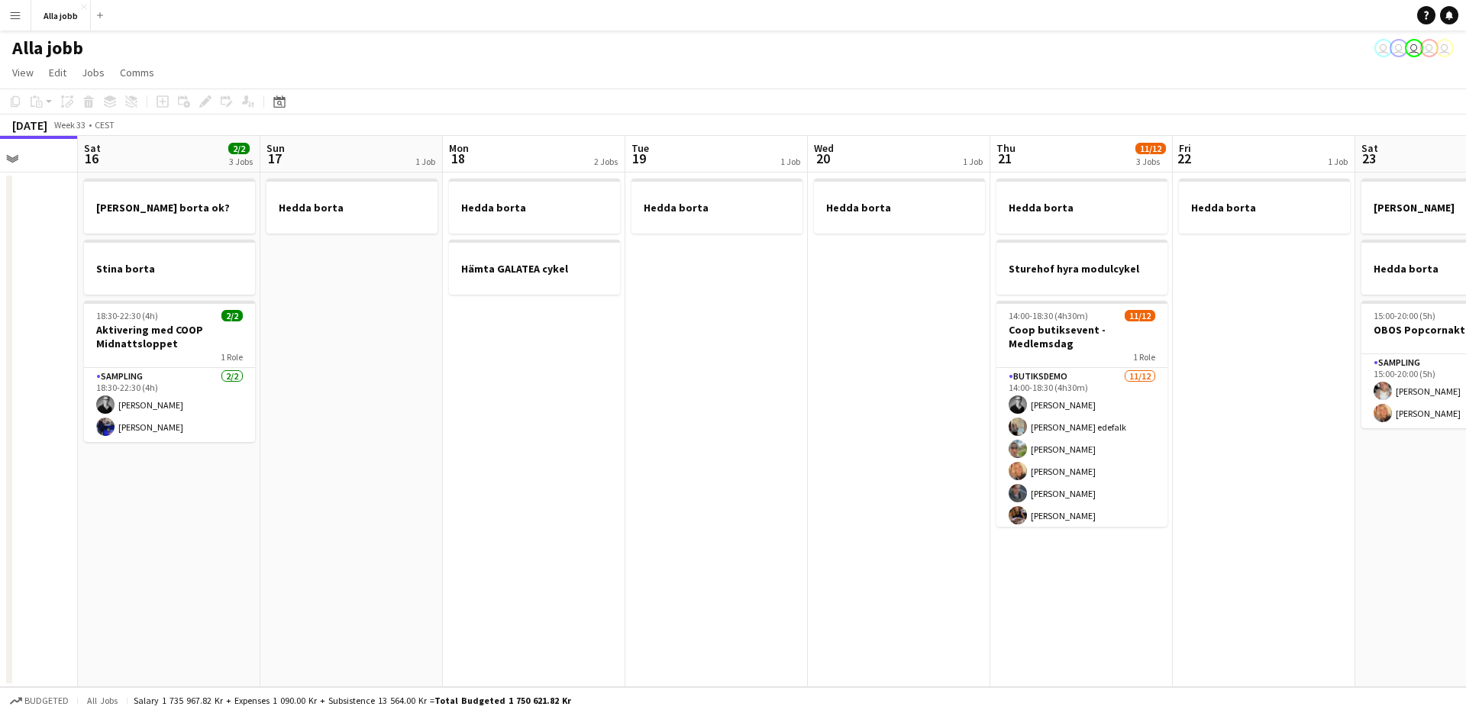
click at [872, 445] on app-date-cell "Hedda borta" at bounding box center [899, 430] width 183 height 515
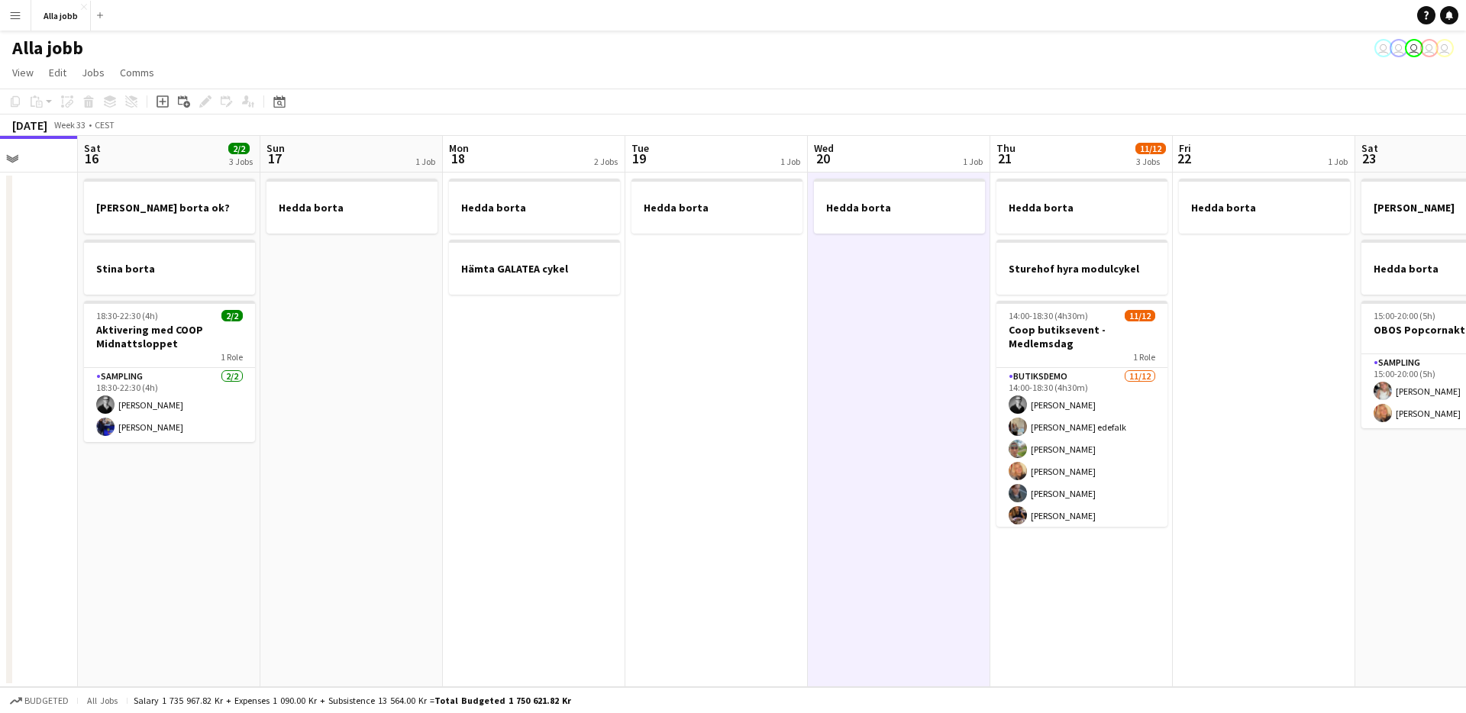
click at [872, 445] on app-date-cell "Hedda borta" at bounding box center [899, 430] width 183 height 515
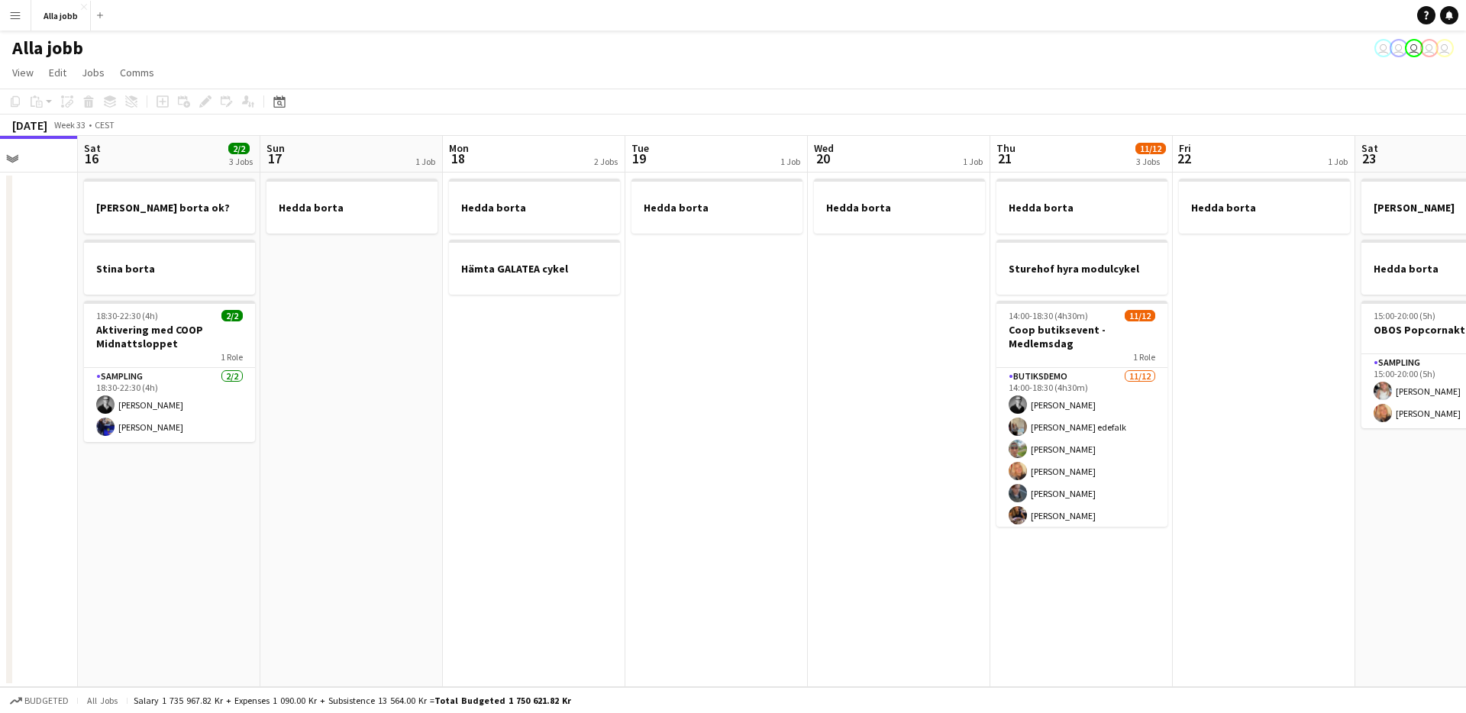
click at [872, 445] on app-date-cell "Hedda borta" at bounding box center [899, 430] width 183 height 515
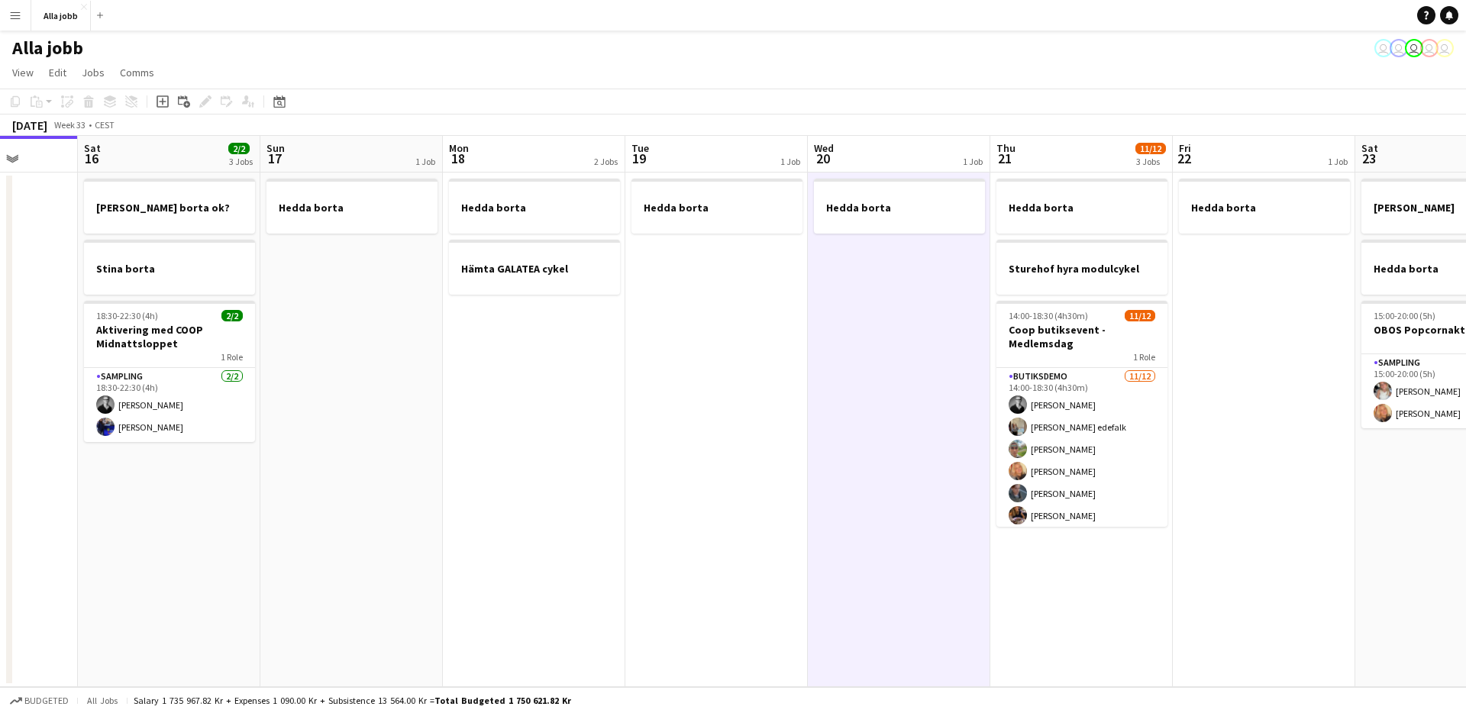
click at [872, 445] on app-date-cell "Hedda borta" at bounding box center [899, 430] width 183 height 515
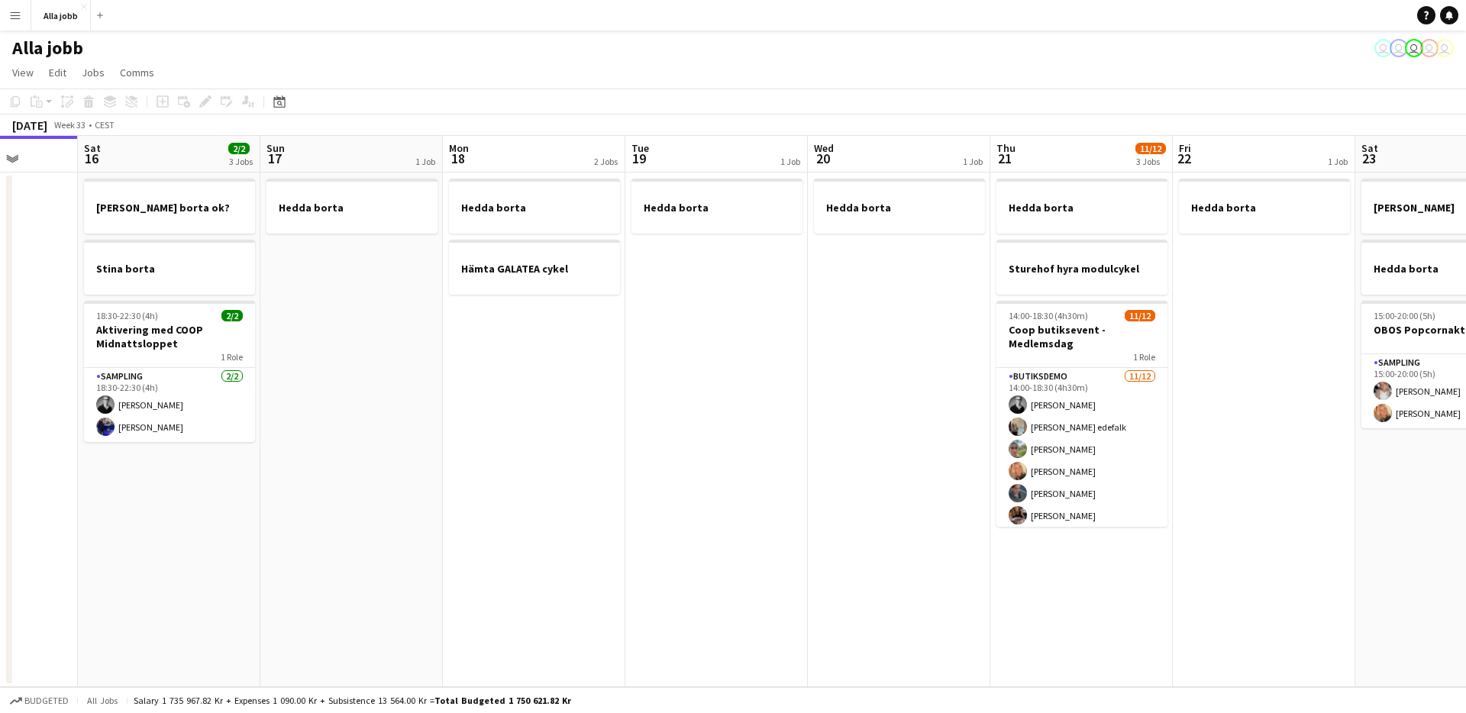
click at [872, 445] on app-date-cell "Hedda borta" at bounding box center [899, 430] width 183 height 515
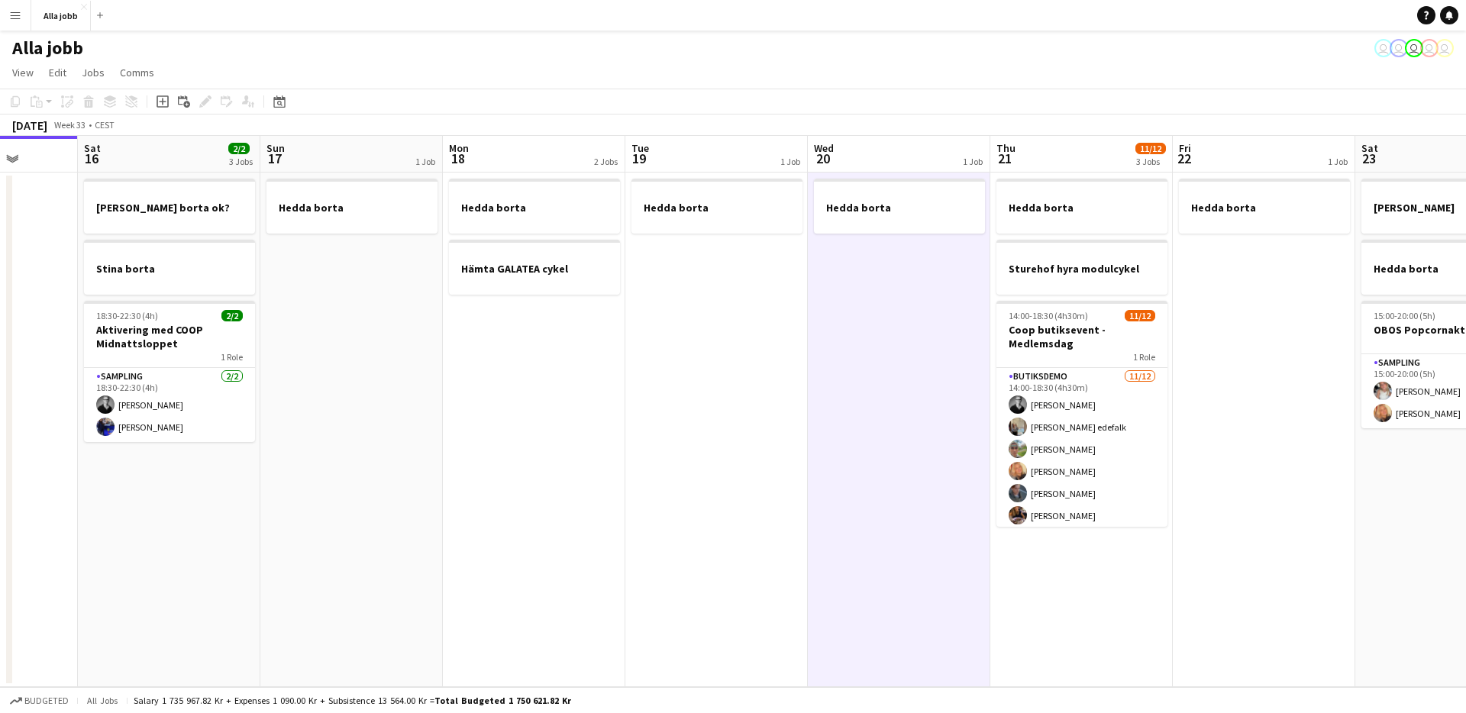
click at [872, 445] on app-date-cell "Hedda borta" at bounding box center [899, 430] width 183 height 515
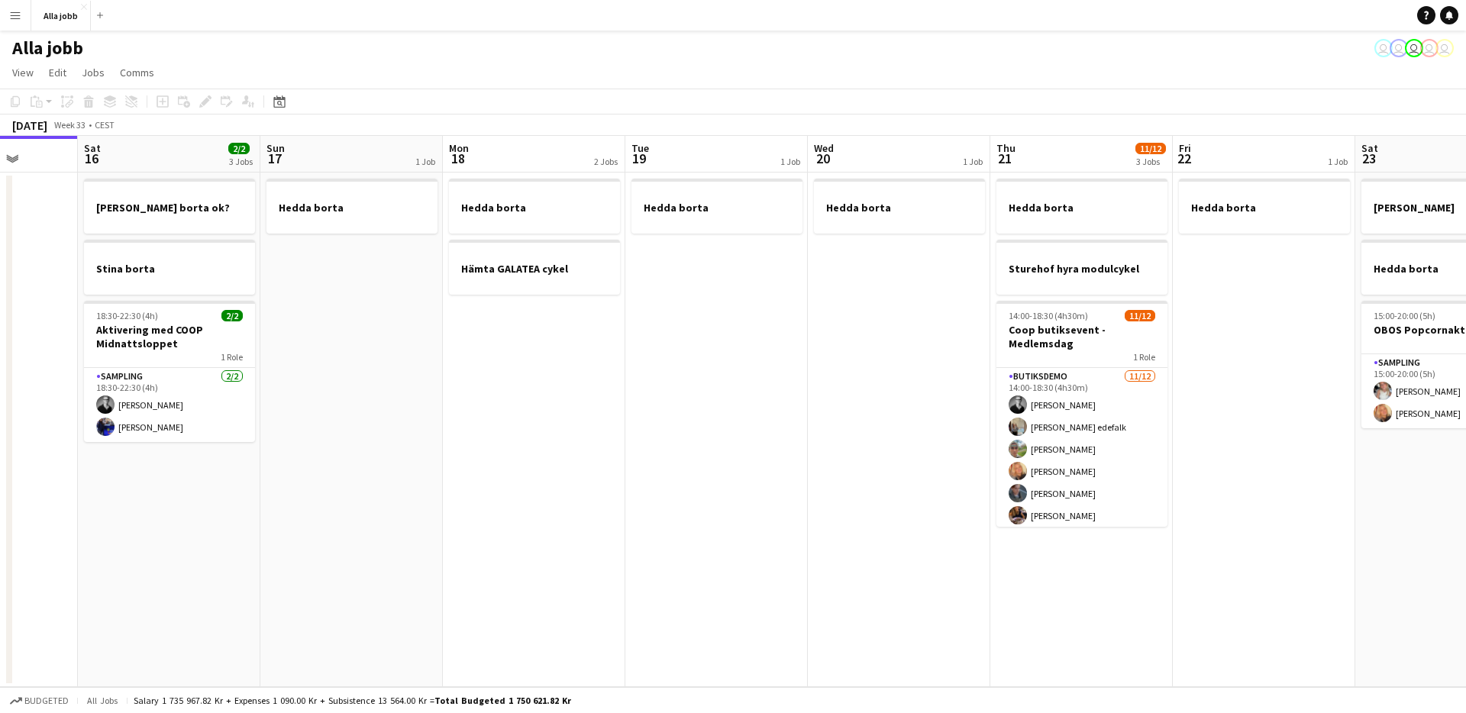
click at [872, 445] on app-date-cell "Hedda borta" at bounding box center [899, 430] width 183 height 515
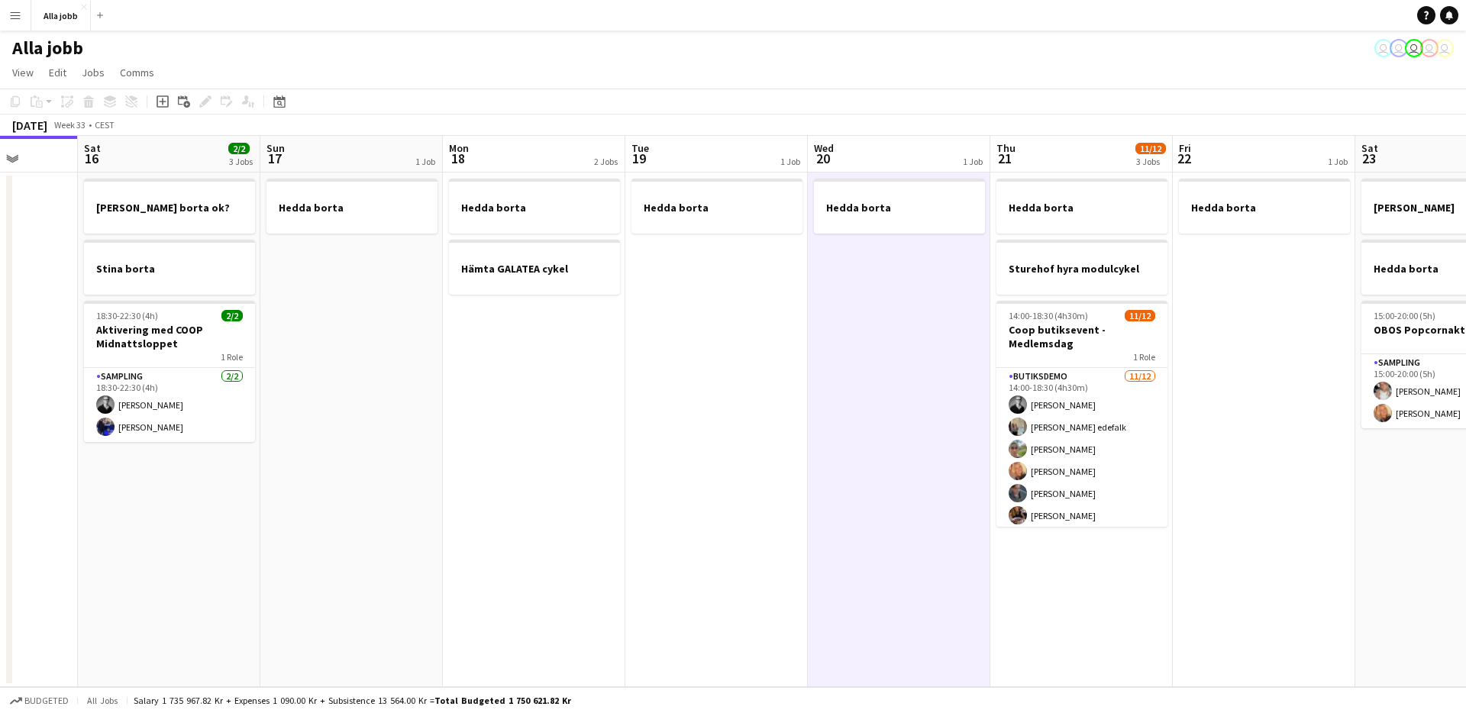
click at [872, 445] on app-date-cell "Hedda borta" at bounding box center [899, 430] width 183 height 515
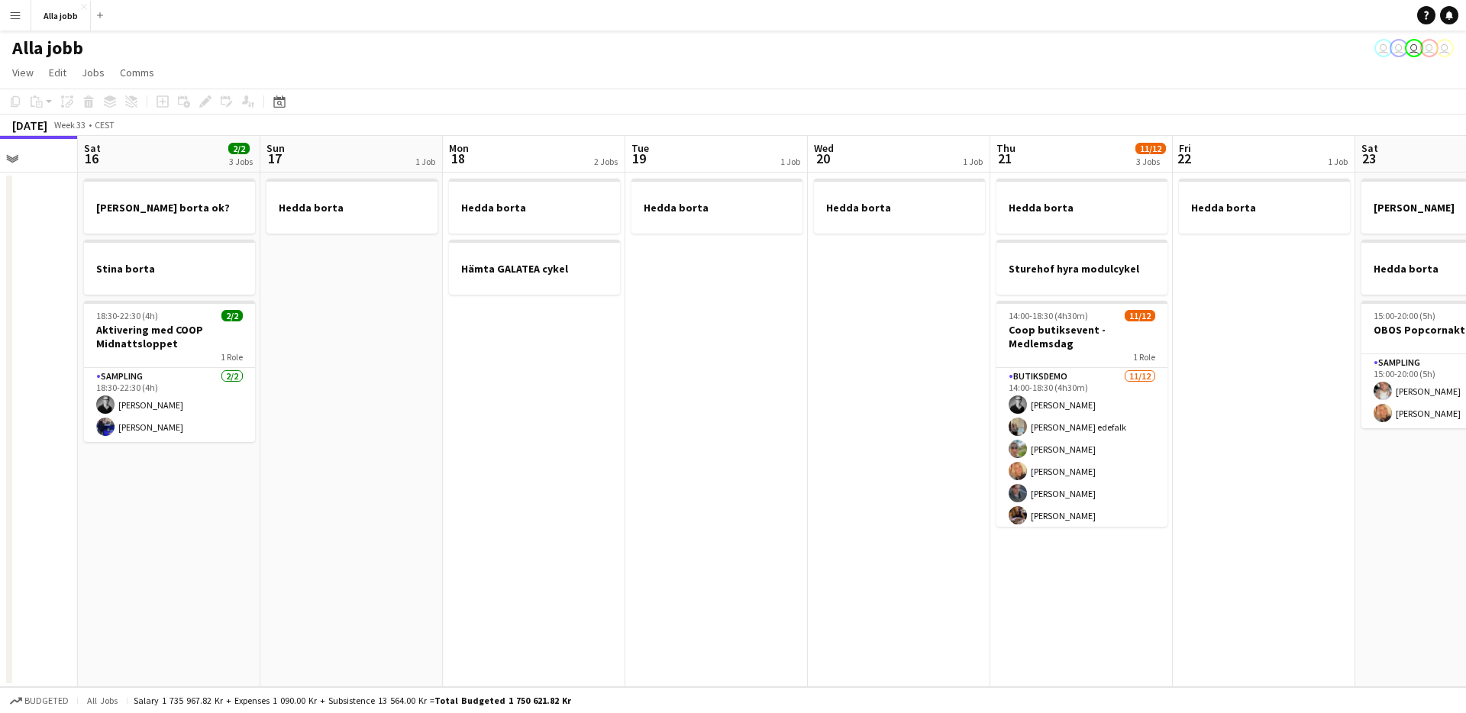
click at [831, 532] on app-date-cell "Hedda borta" at bounding box center [899, 430] width 183 height 515
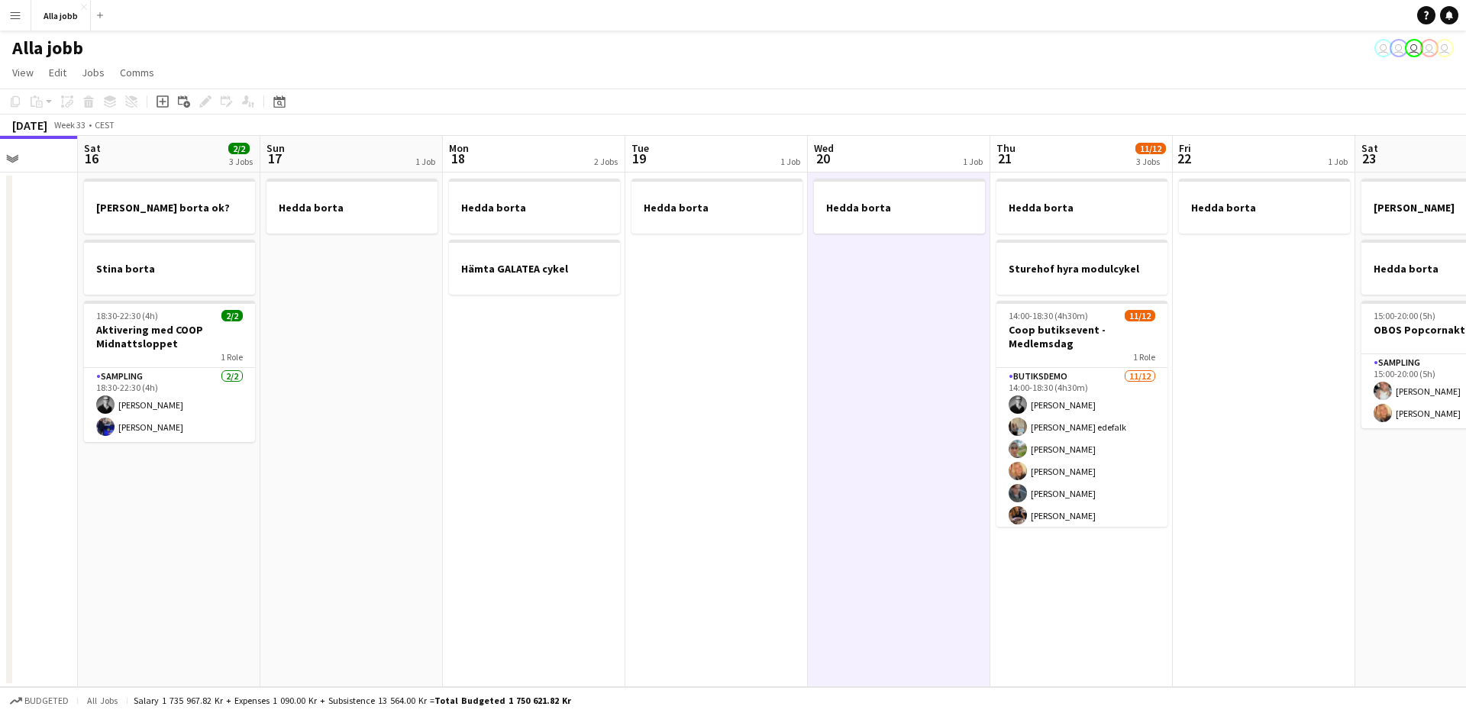
click at [839, 529] on app-date-cell "Hedda borta" at bounding box center [899, 430] width 183 height 515
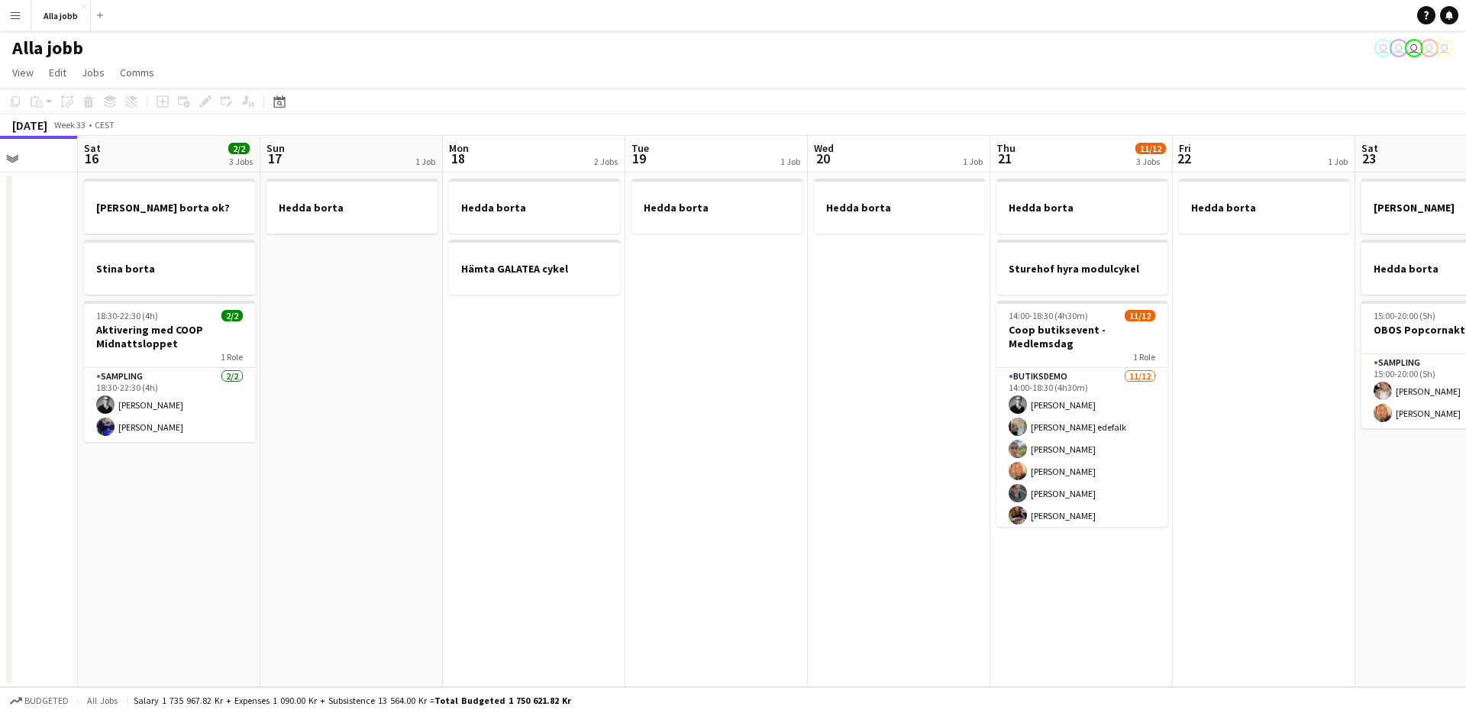
click at [843, 554] on app-date-cell "Hedda borta" at bounding box center [899, 430] width 183 height 515
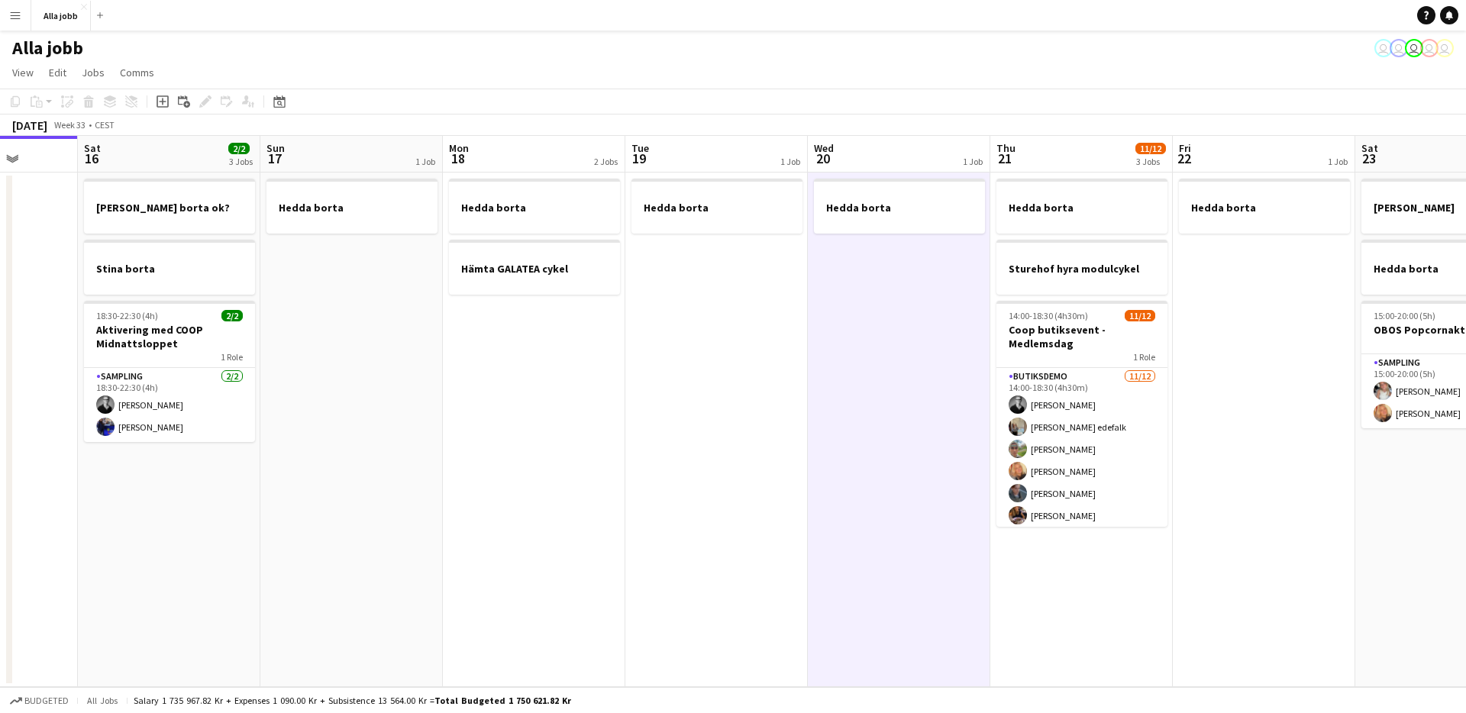
click at [844, 554] on app-date-cell "Hedda borta" at bounding box center [899, 430] width 183 height 515
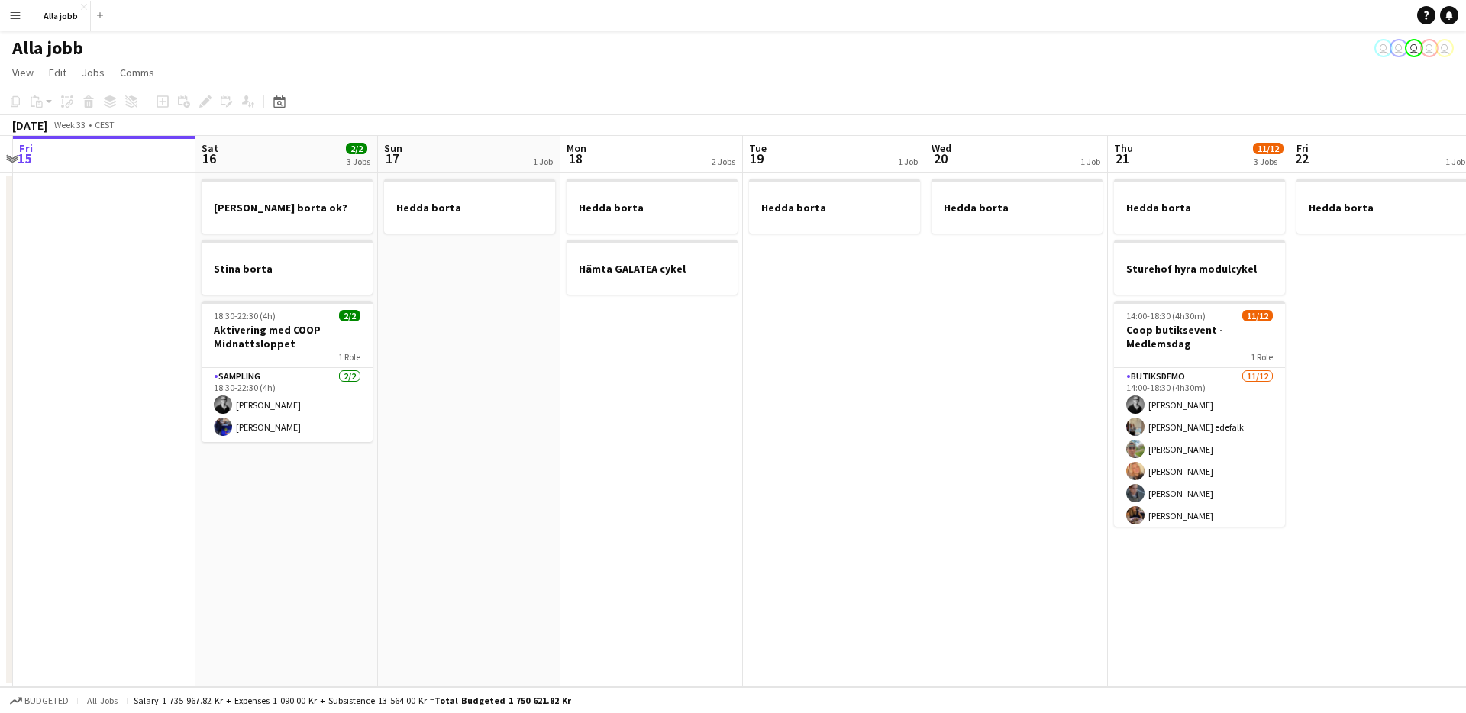
drag, startPoint x: 844, startPoint y: 554, endPoint x: 598, endPoint y: 558, distance: 246.0
click at [596, 558] on app-calendar-viewport "Tue 12 1 Job Wed 13 1 Job Thu 14 Fri 15 Sat 16 2/2 3 Jobs Sun 17 1 Job Mon 18 2…" at bounding box center [733, 411] width 1466 height 551
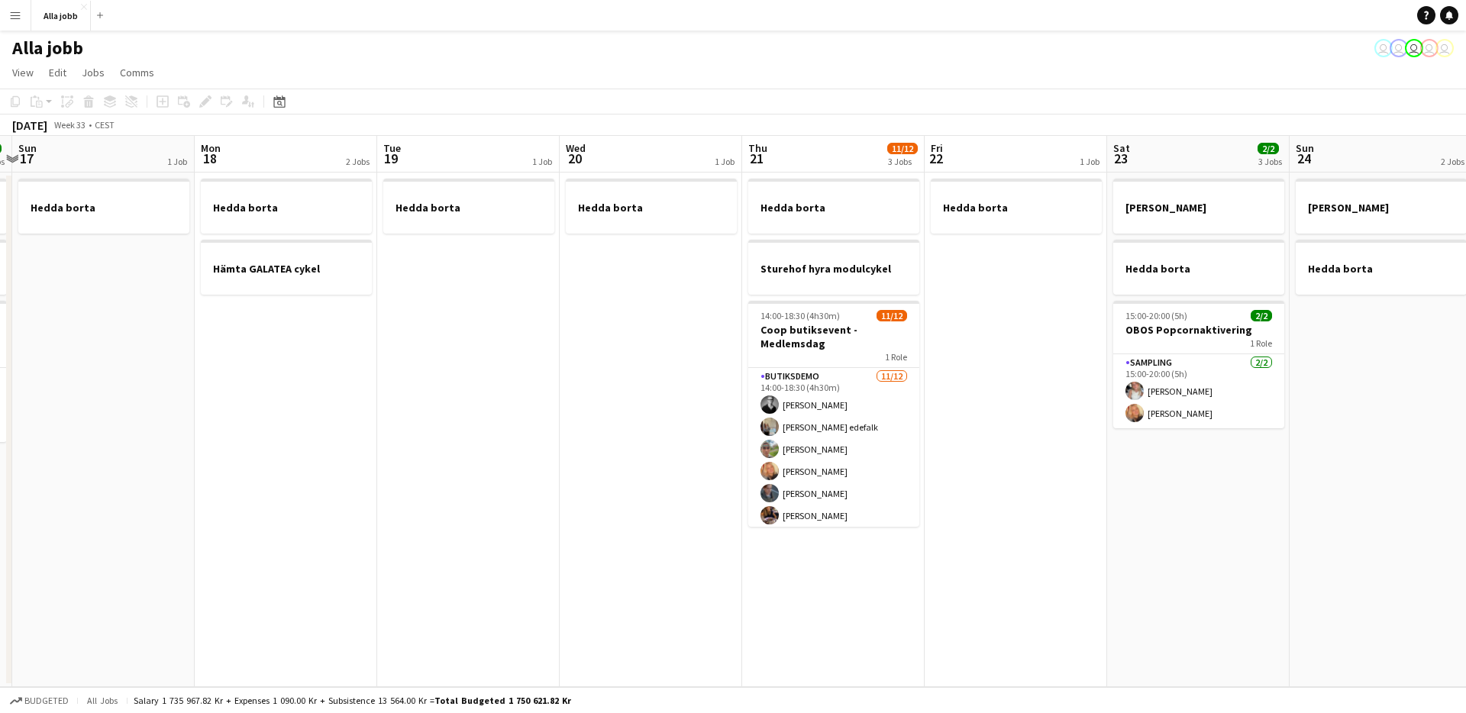
click at [810, 579] on app-date-cell "Hedda borta Sturehof hyra modulcykel 14:00-18:30 (4h30m) 11/12 Coop butiksevent…" at bounding box center [833, 430] width 183 height 515
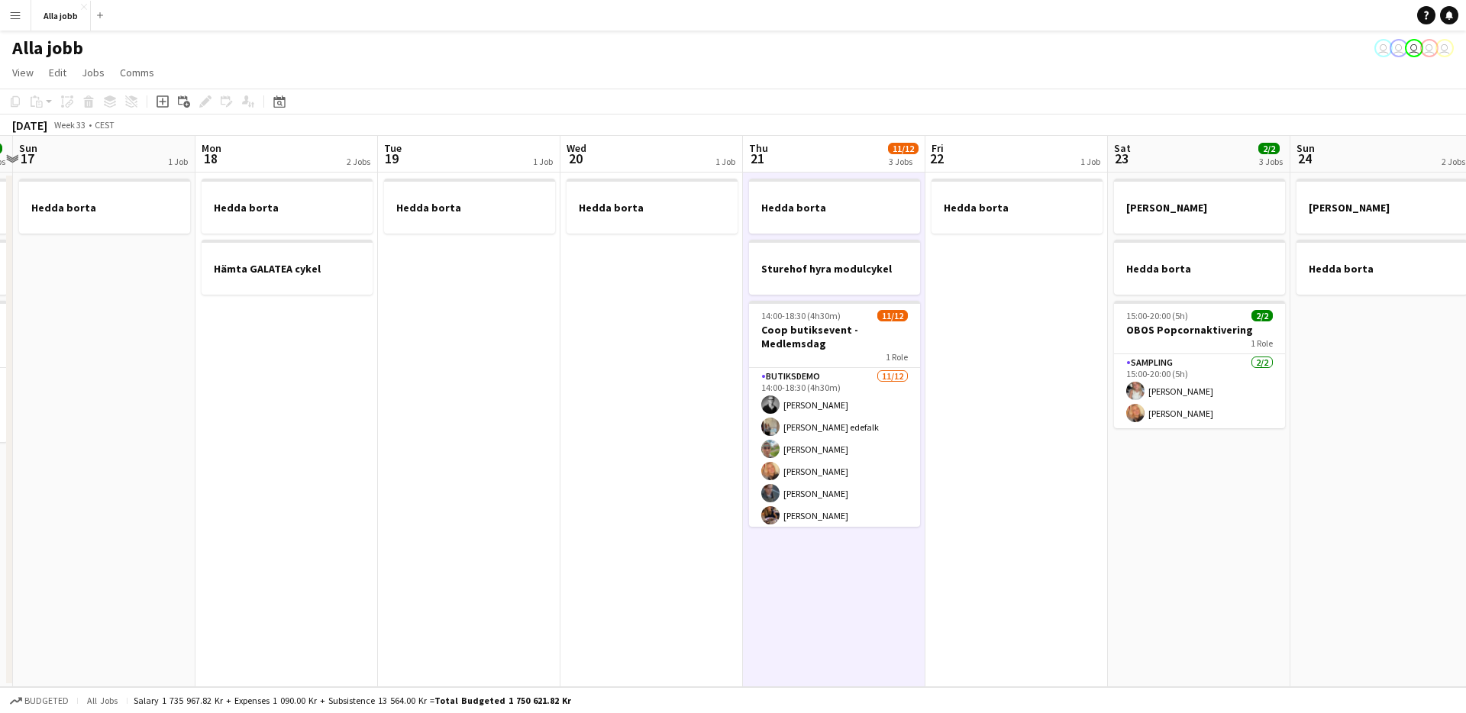
click at [1020, 516] on app-date-cell "Hedda borta" at bounding box center [1017, 430] width 183 height 515
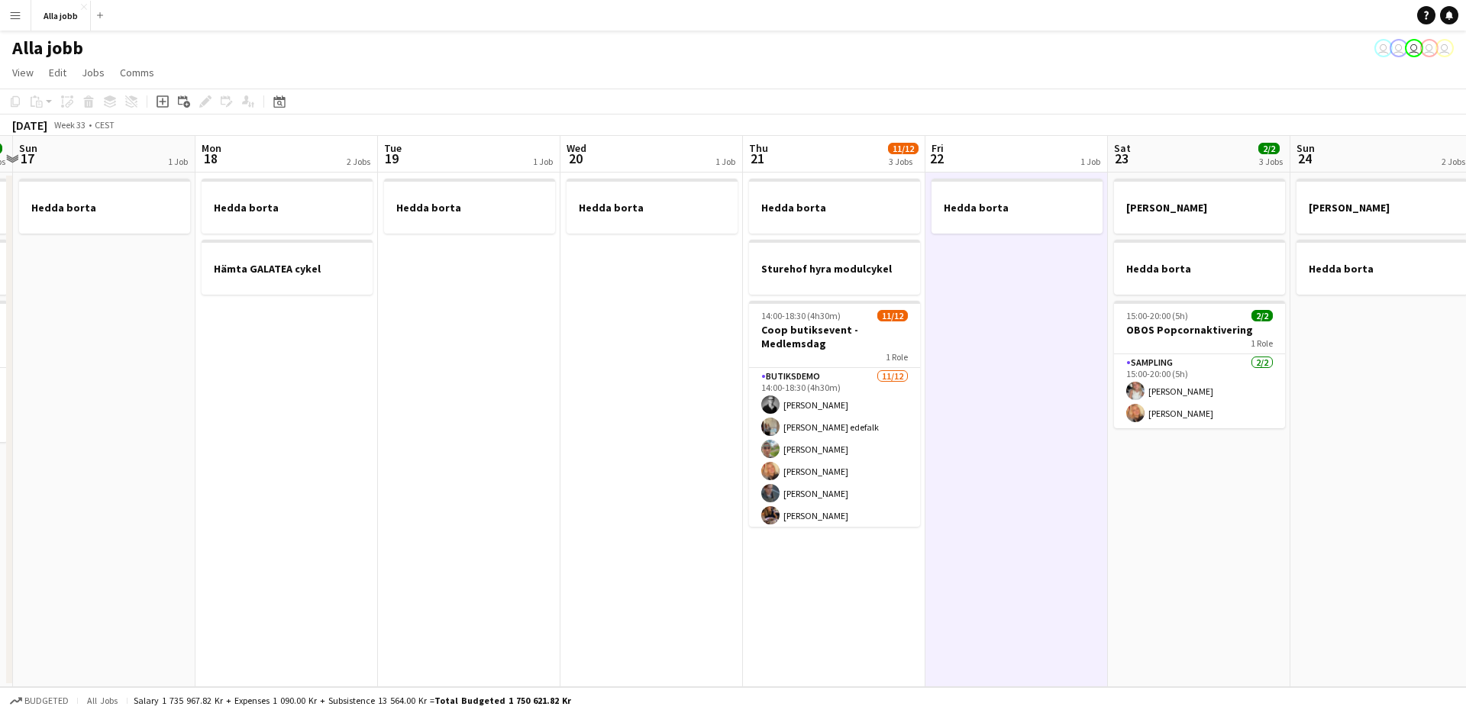
click at [868, 571] on app-date-cell "Hedda borta Sturehof hyra modulcykel 14:00-18:30 (4h30m) 11/12 Coop butiksevent…" at bounding box center [834, 430] width 183 height 515
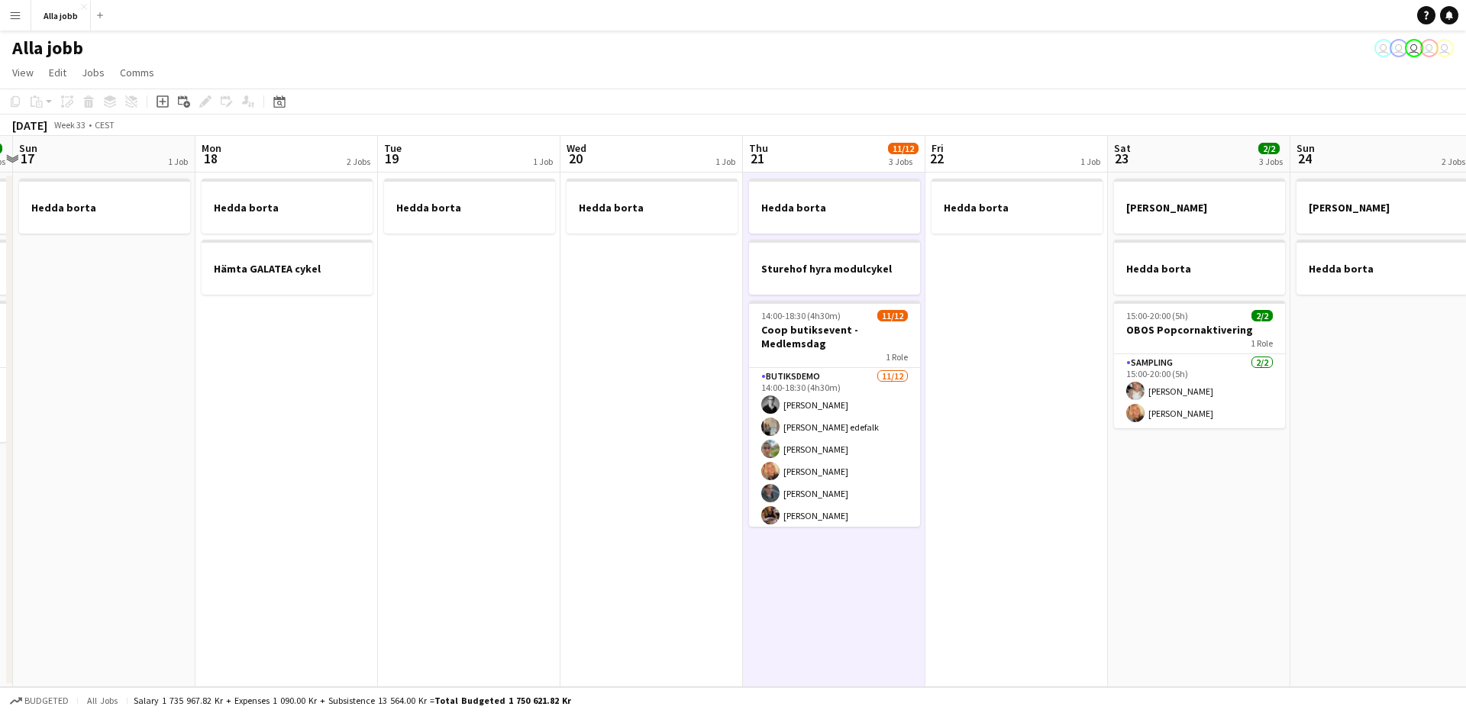
click at [973, 543] on app-date-cell "Hedda borta" at bounding box center [1017, 430] width 183 height 515
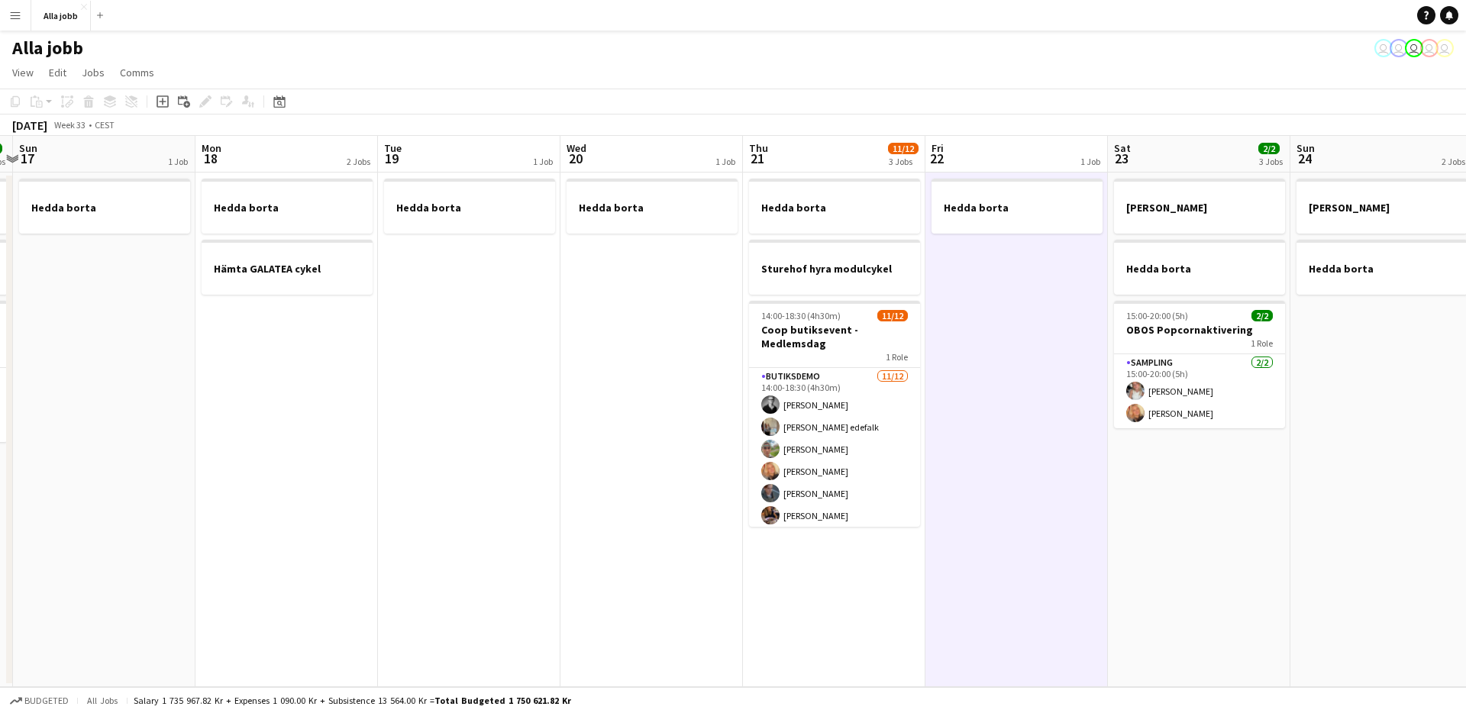
click at [895, 555] on app-date-cell "Hedda borta Sturehof hyra modulcykel 14:00-18:30 (4h30m) 11/12 Coop butiksevent…" at bounding box center [834, 430] width 183 height 515
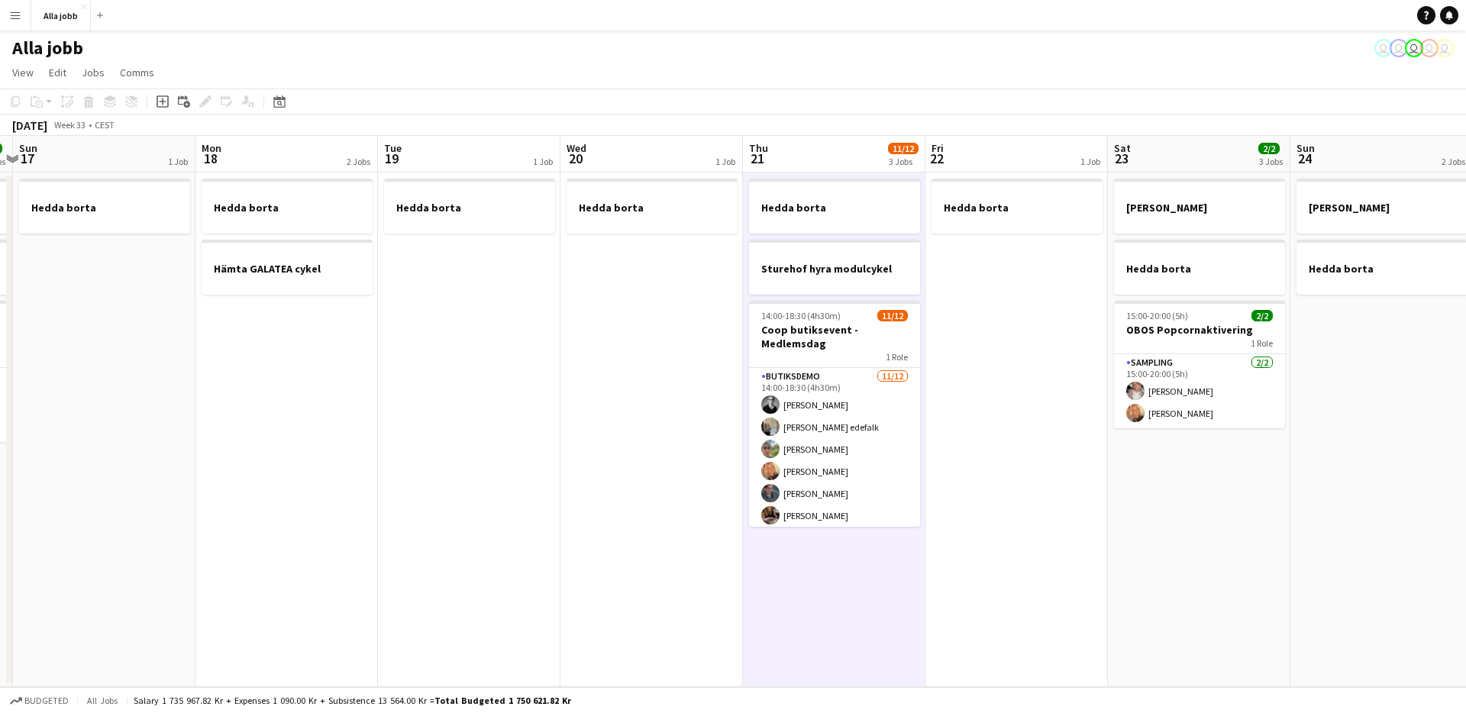
drag, startPoint x: 686, startPoint y: 548, endPoint x: 739, endPoint y: 554, distance: 53.0
click at [690, 548] on app-date-cell "Hedda borta" at bounding box center [652, 430] width 183 height 515
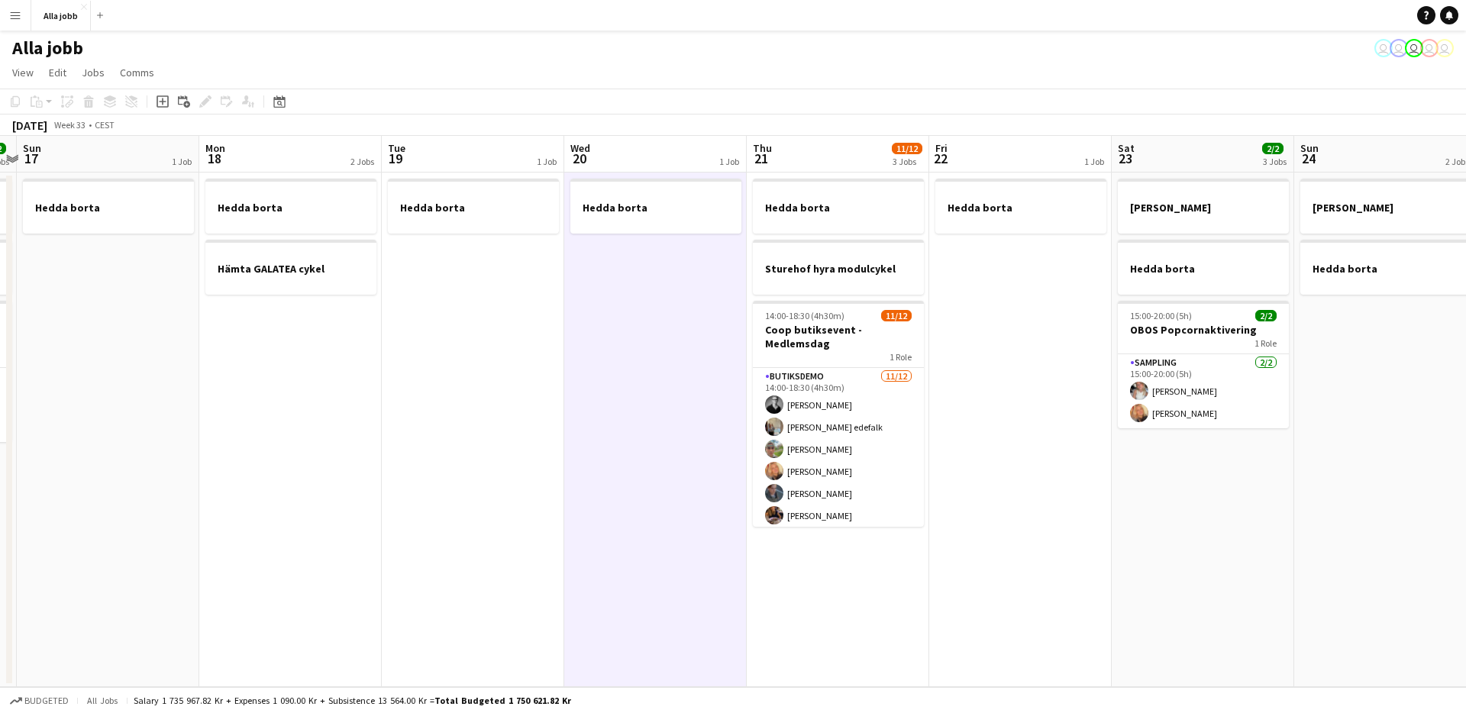
click at [807, 577] on app-date-cell "Hedda borta Sturehof hyra modulcykel 14:00-18:30 (4h30m) 11/12 Coop butiksevent…" at bounding box center [838, 430] width 183 height 515
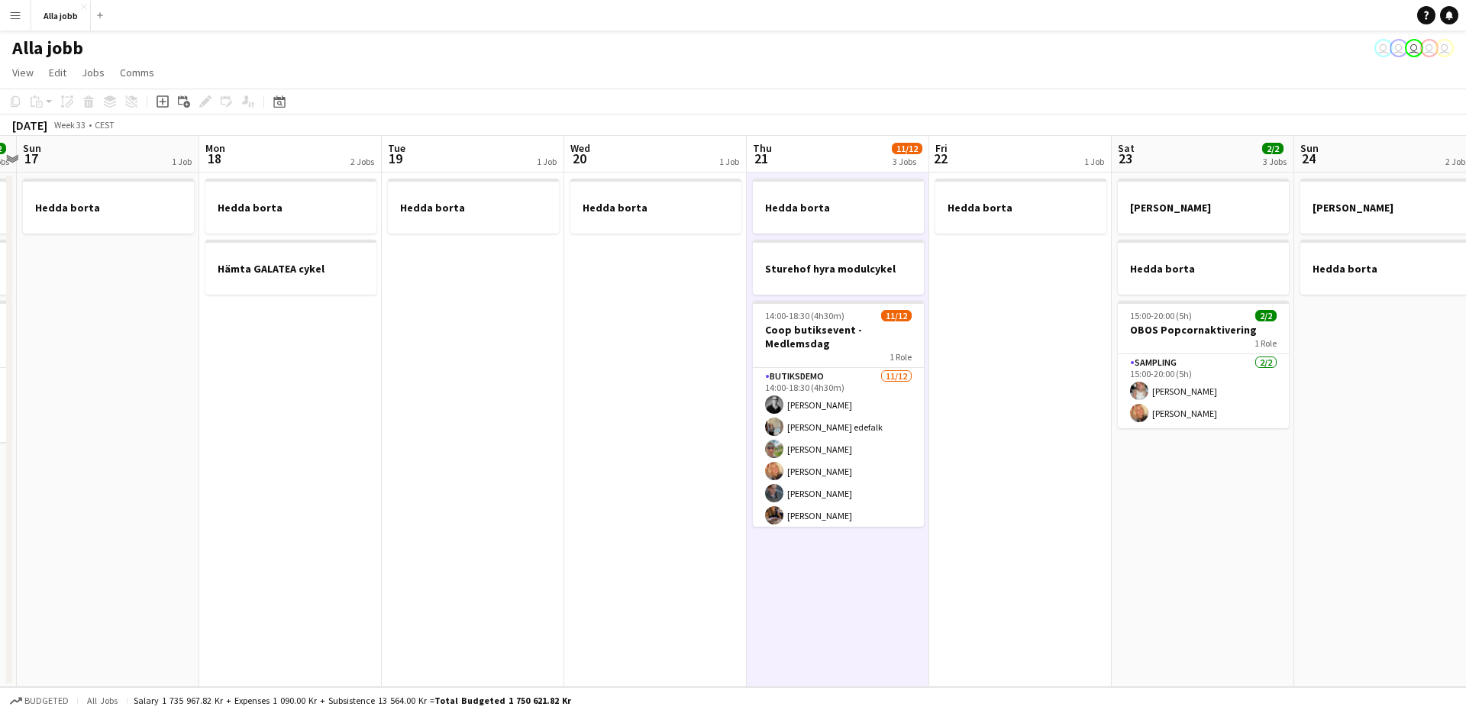
click at [1068, 508] on app-date-cell "Hedda borta" at bounding box center [1020, 430] width 183 height 515
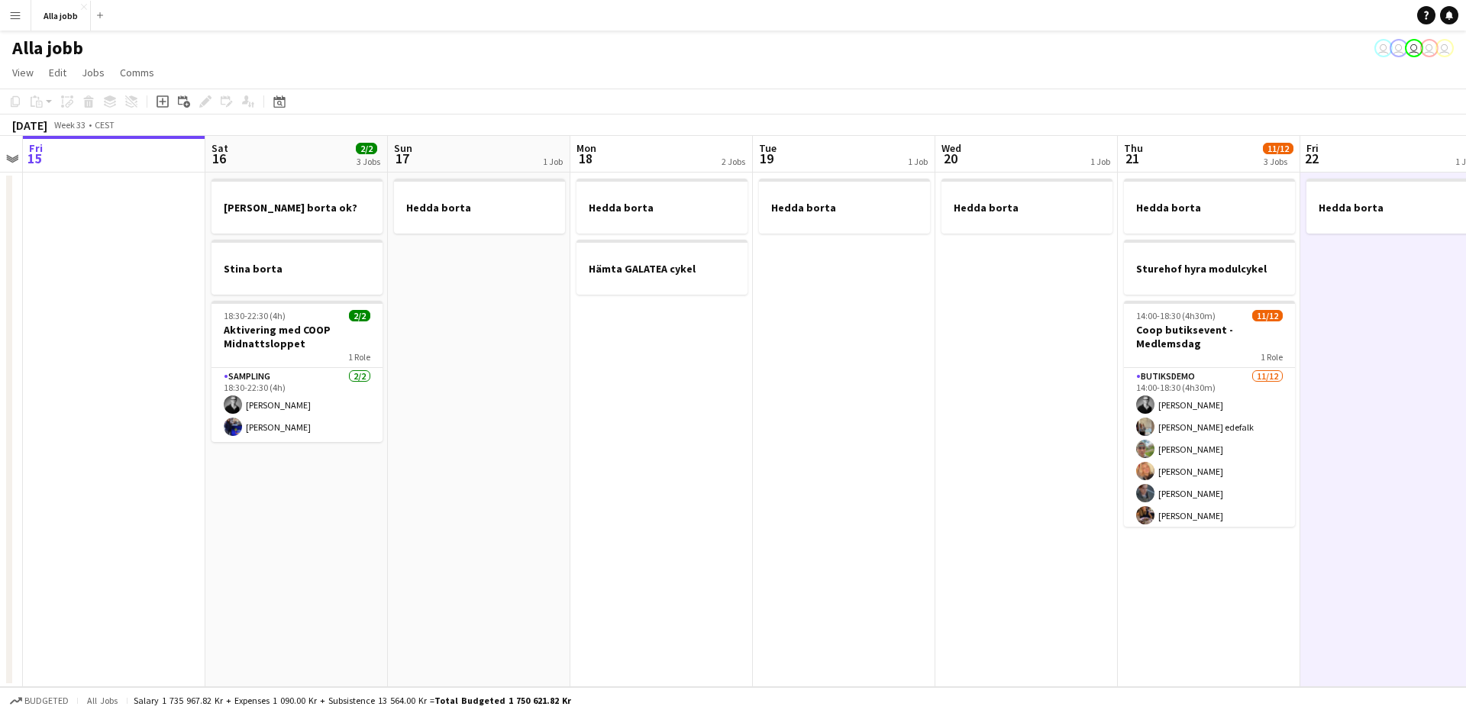
drag, startPoint x: 918, startPoint y: 355, endPoint x: 1110, endPoint y: 365, distance: 192.7
click at [1126, 363] on app-calendar-viewport "Tue 12 1 Job Wed 13 1 Job Thu 14 Fri 15 Sat 16 2/2 3 Jobs Sun 17 1 Job Mon 18 2…" at bounding box center [733, 411] width 1466 height 551
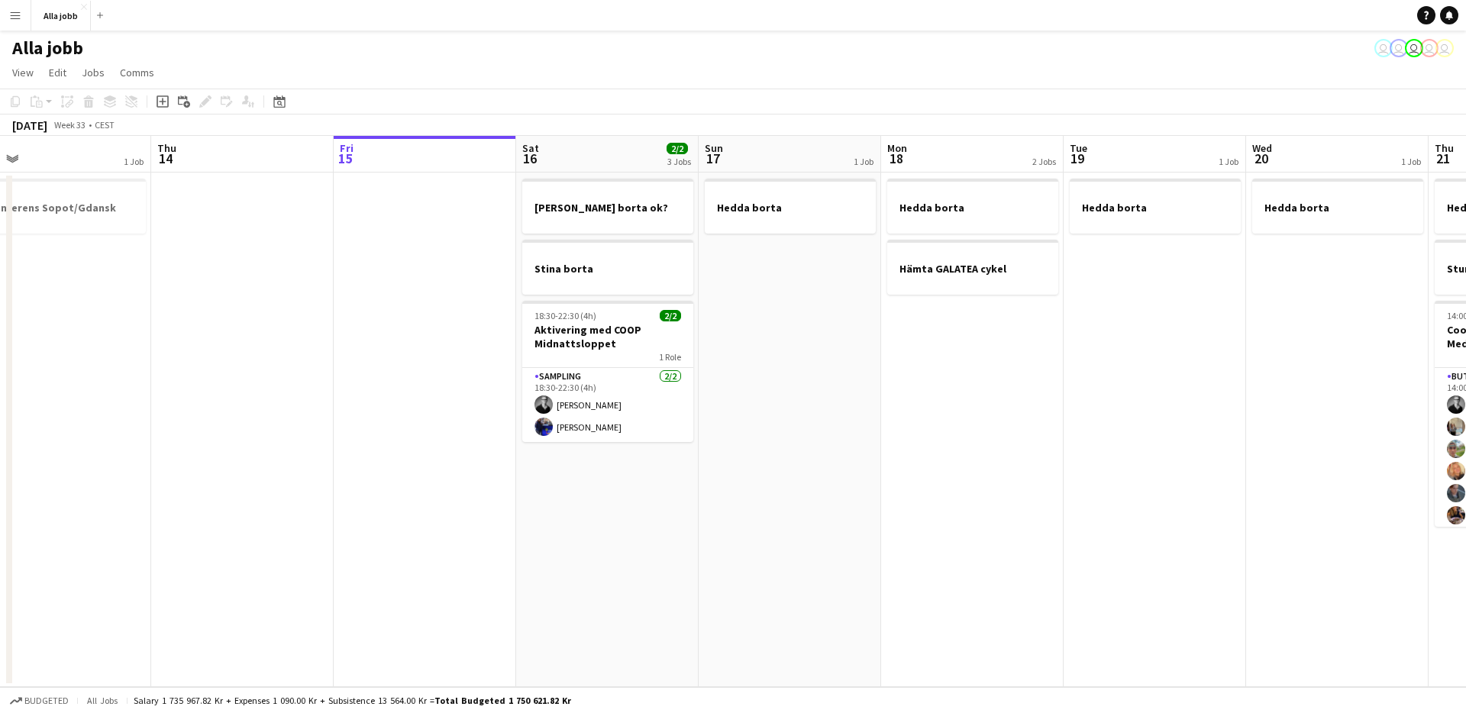
drag, startPoint x: 1034, startPoint y: 371, endPoint x: 900, endPoint y: 357, distance: 134.4
click at [1030, 371] on app-date-cell "Hedda borta Hämta GALATEA cykel" at bounding box center [972, 430] width 183 height 515
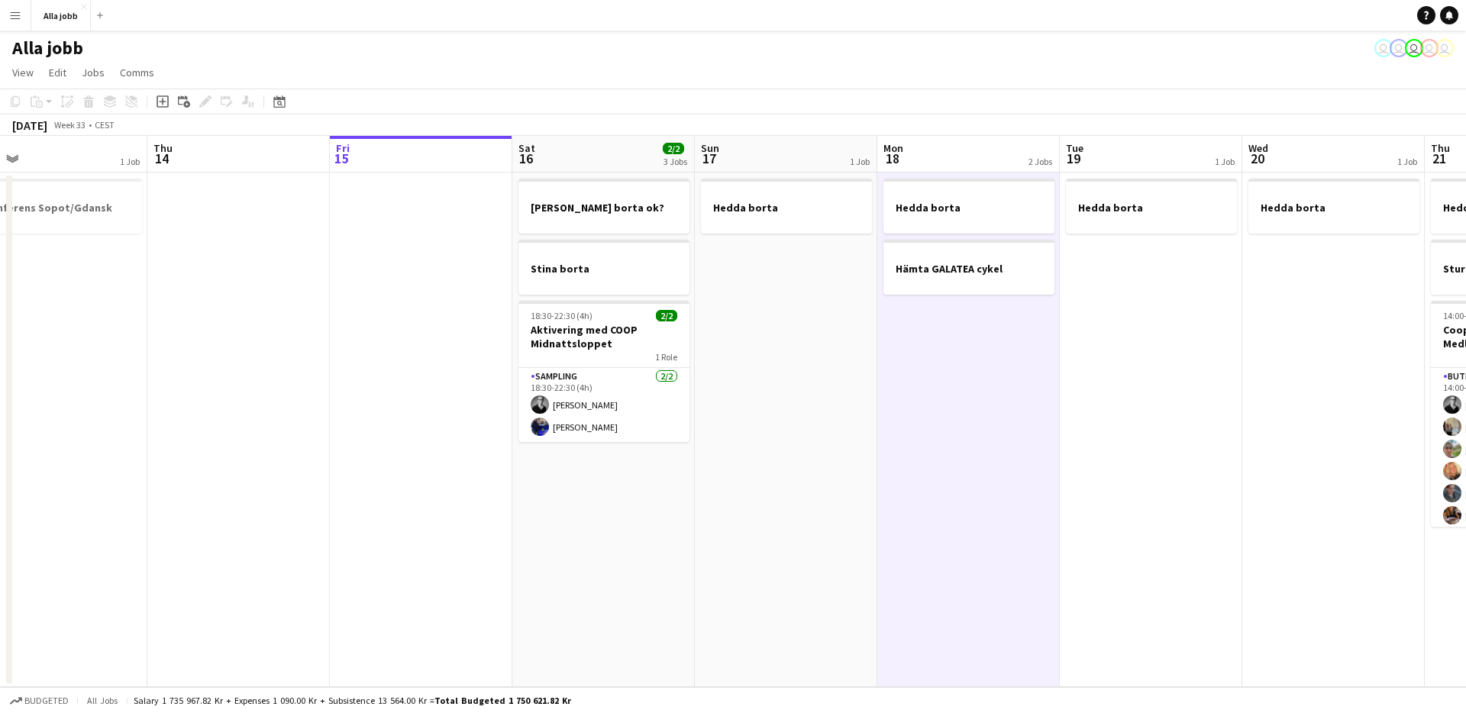
click at [900, 357] on app-date-cell "Hedda borta Hämta GALATEA cykel" at bounding box center [969, 430] width 183 height 515
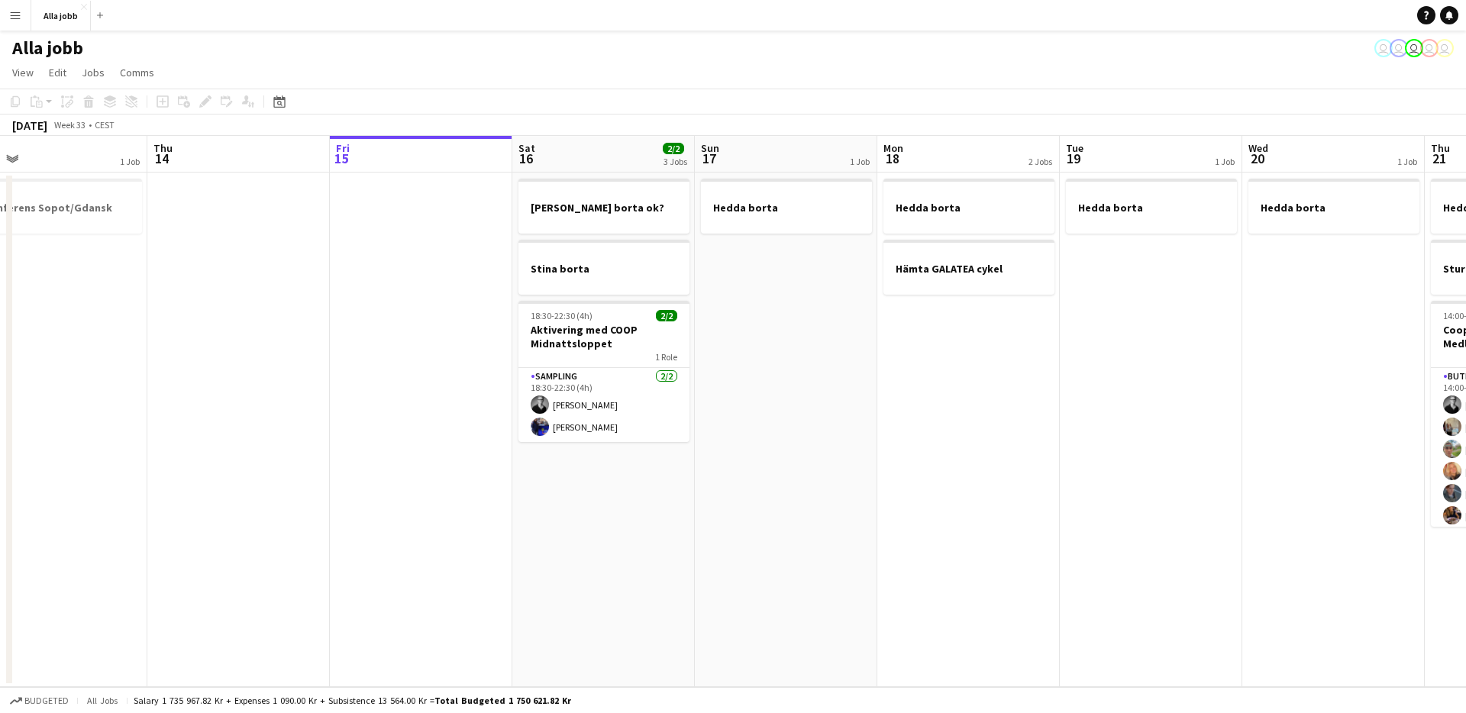
click at [951, 345] on app-date-cell "Hedda borta Hämta GALATEA cykel" at bounding box center [969, 430] width 183 height 515
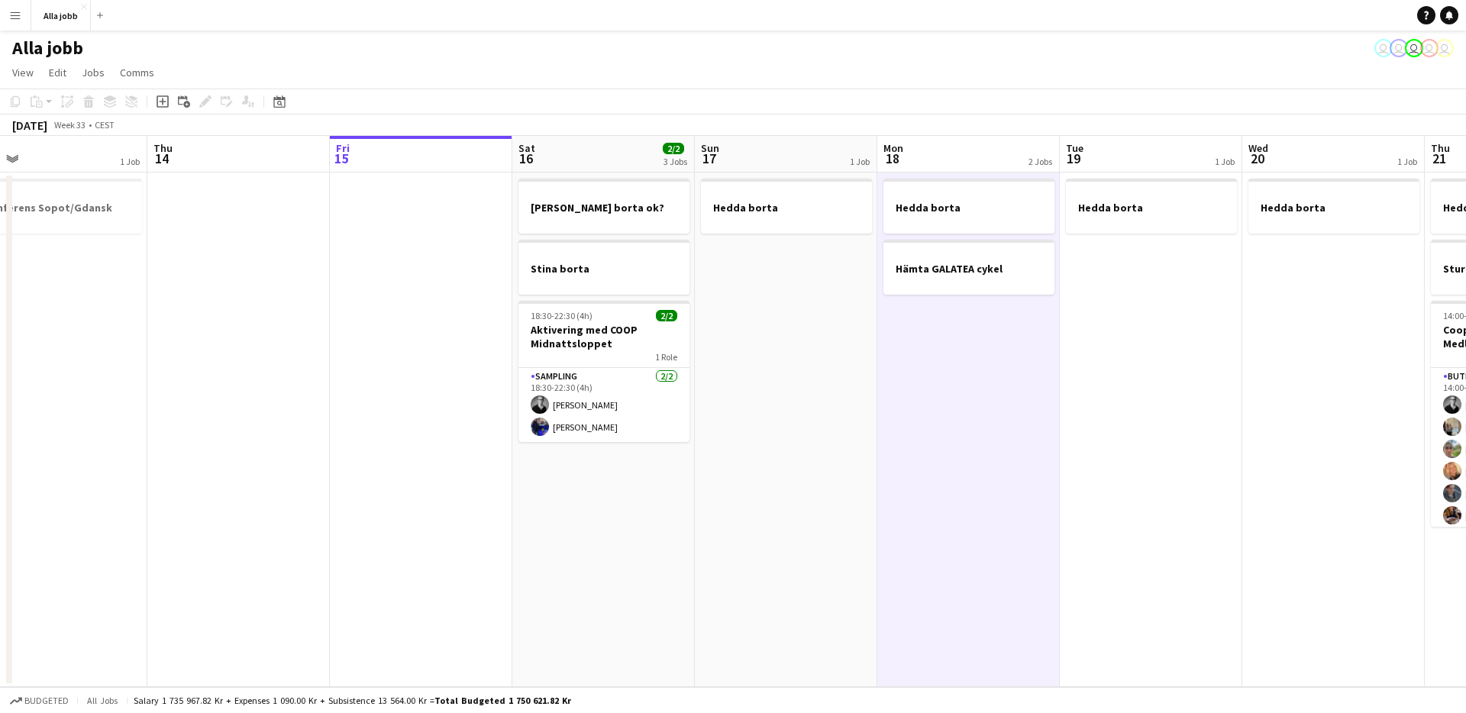
click at [951, 345] on app-date-cell "Hedda borta Hämta GALATEA cykel" at bounding box center [969, 430] width 183 height 515
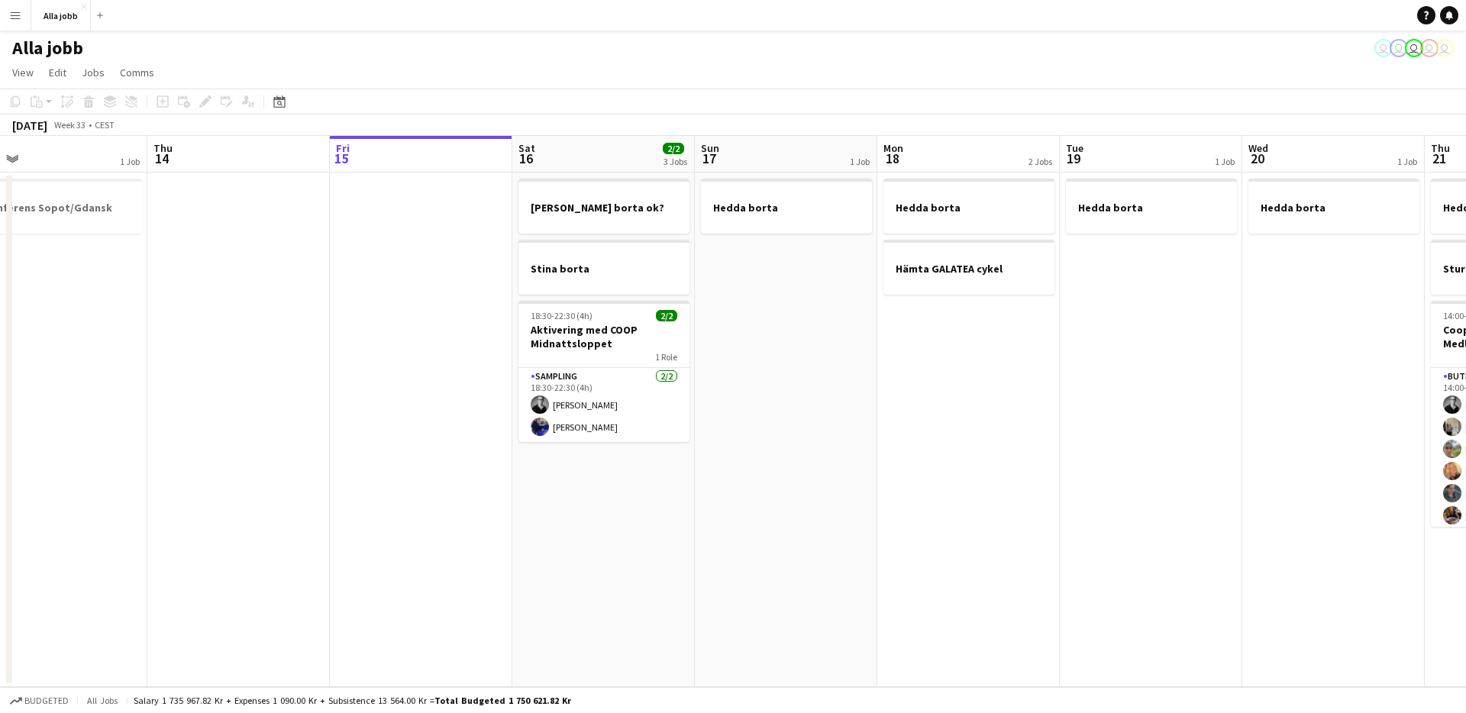
click at [951, 345] on app-date-cell "Hedda borta Hämta GALATEA cykel" at bounding box center [969, 430] width 183 height 515
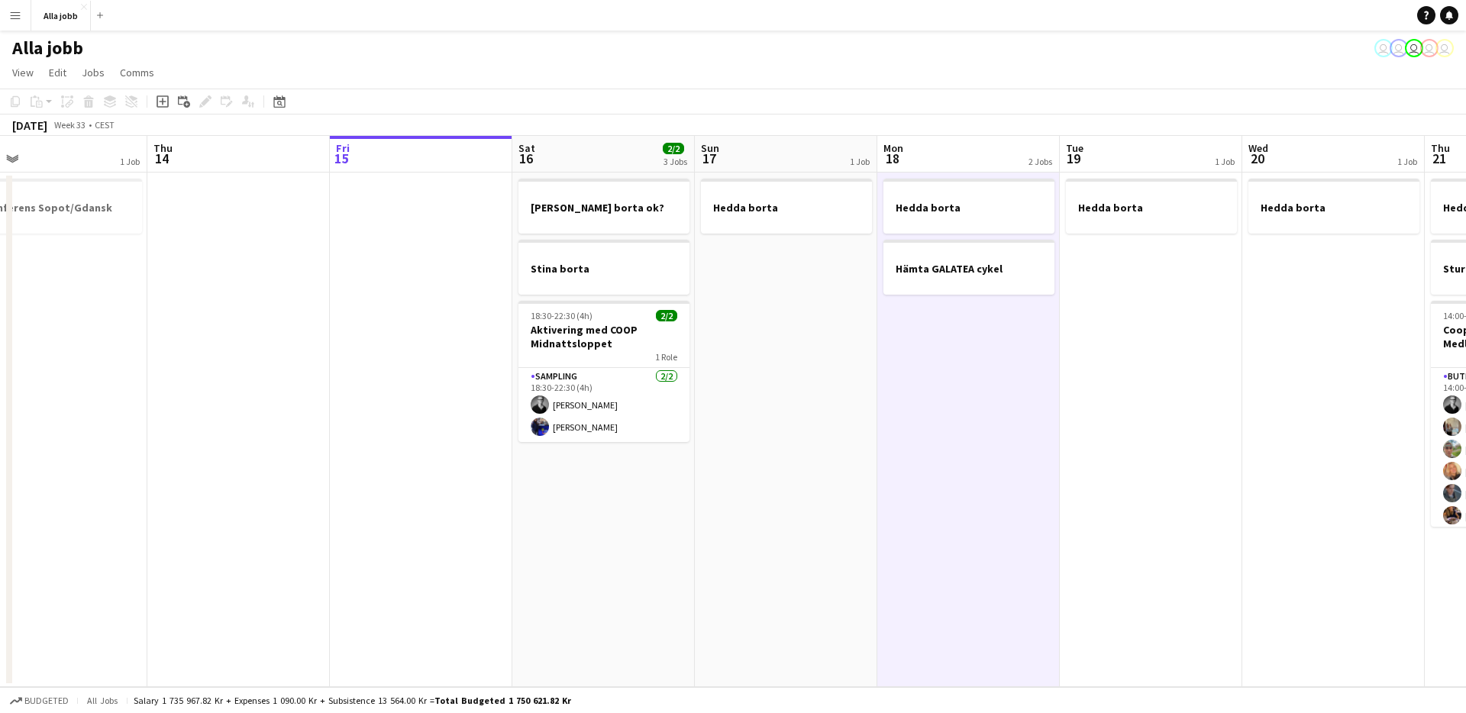
click at [951, 345] on app-date-cell "Hedda borta Hämta GALATEA cykel" at bounding box center [969, 430] width 183 height 515
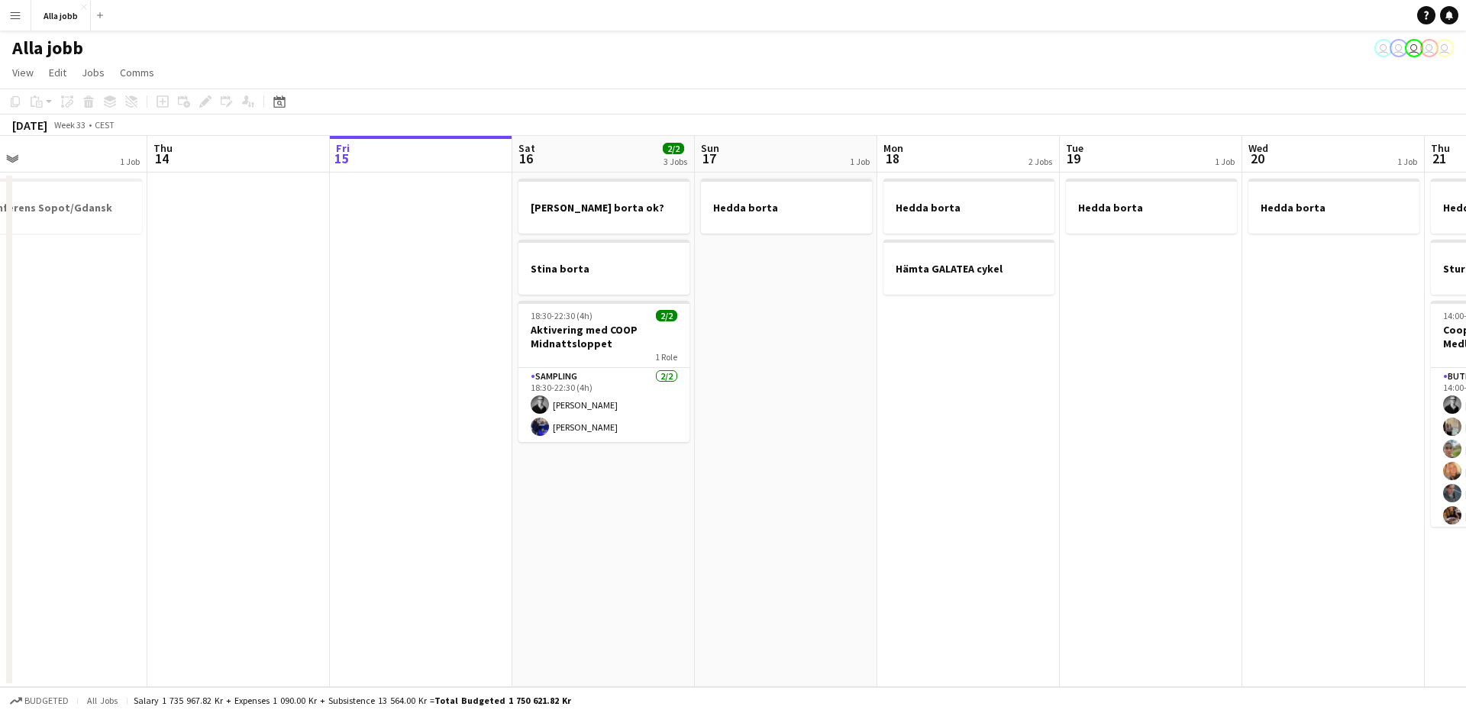
click at [951, 345] on app-date-cell "Hedda borta Hämta GALATEA cykel" at bounding box center [969, 430] width 183 height 515
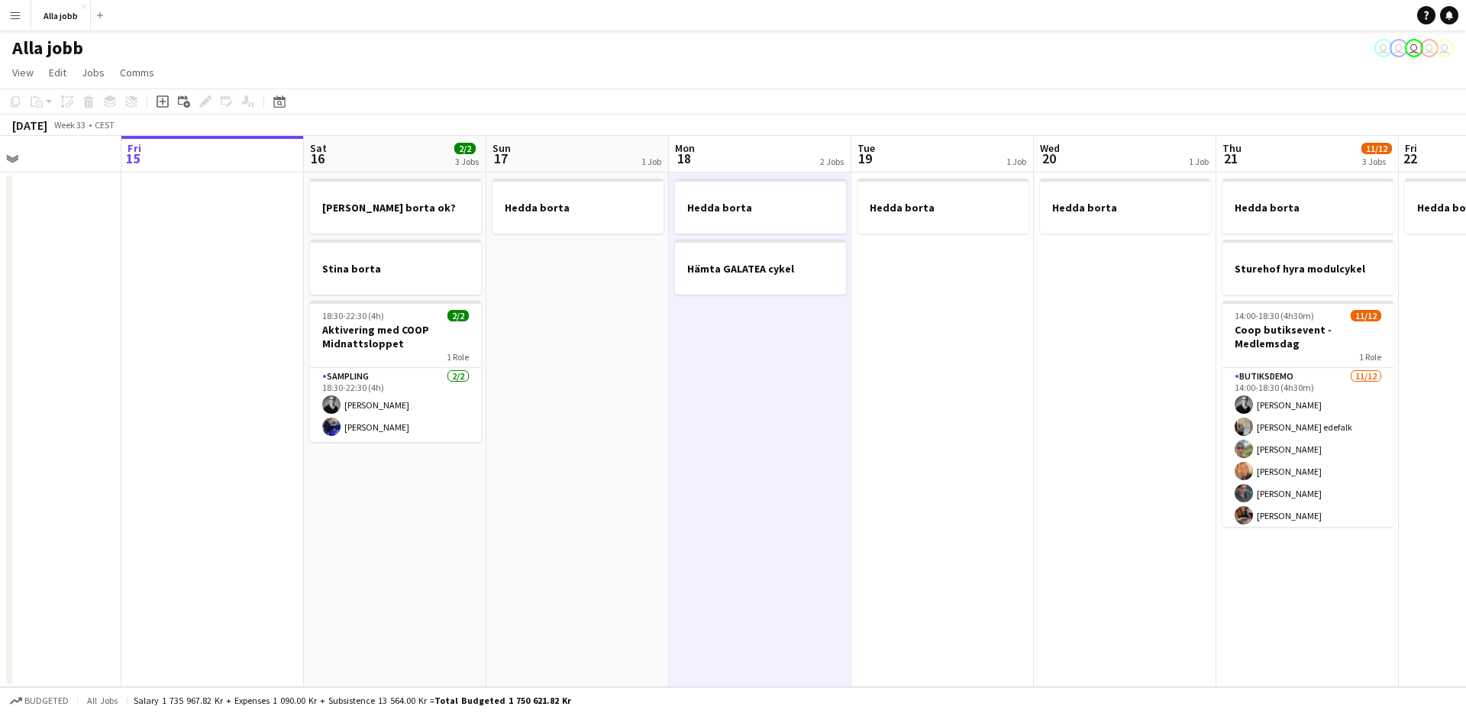
drag, startPoint x: 892, startPoint y: 333, endPoint x: 690, endPoint y: 393, distance: 210.2
click at [690, 393] on app-calendar-viewport "Mon 11 Tue 12 1 Job Wed 13 1 Job Thu 14 Fri 15 Sat 16 2/2 3 Jobs Sun 17 1 Job M…" at bounding box center [733, 411] width 1466 height 551
click at [935, 301] on app-date-cell "Hedda borta" at bounding box center [942, 430] width 183 height 515
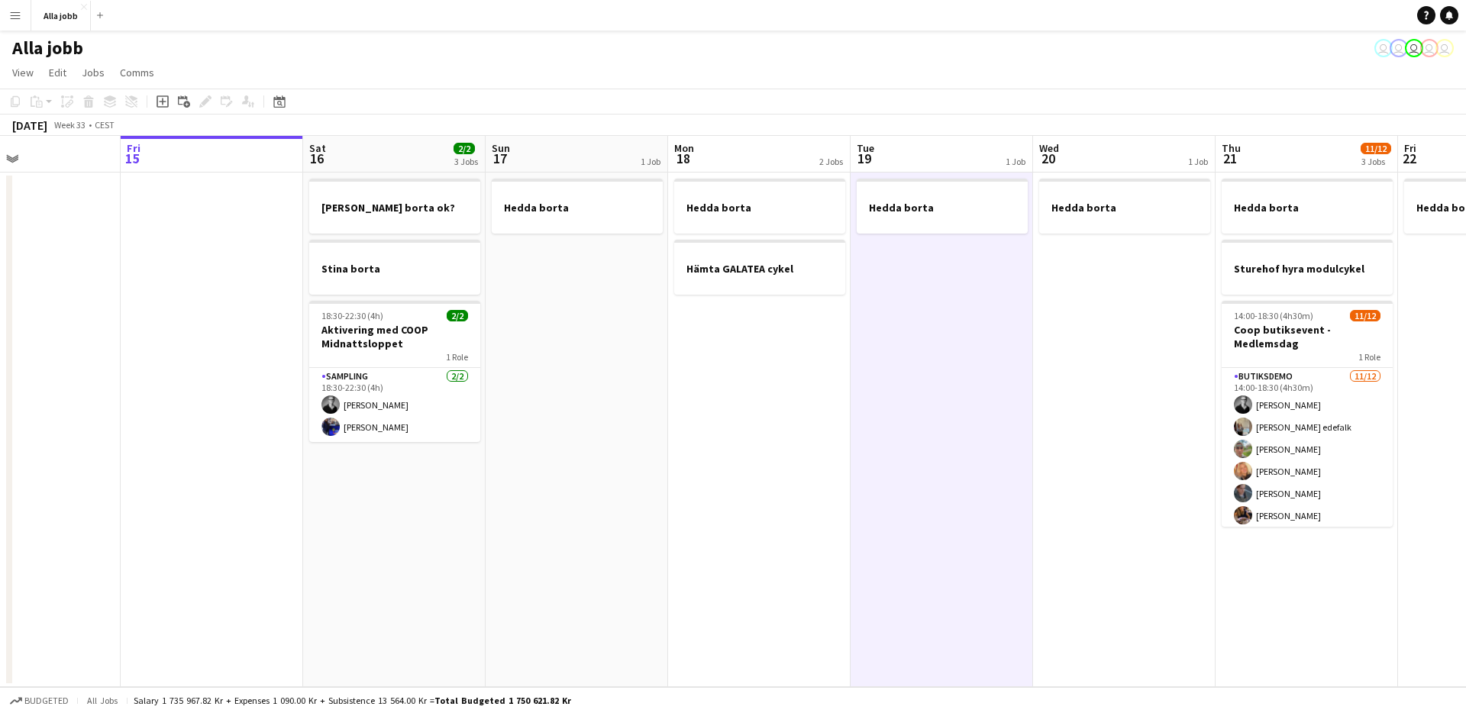
click at [740, 438] on app-date-cell "Hedda borta Hämta GALATEA cykel" at bounding box center [759, 430] width 183 height 515
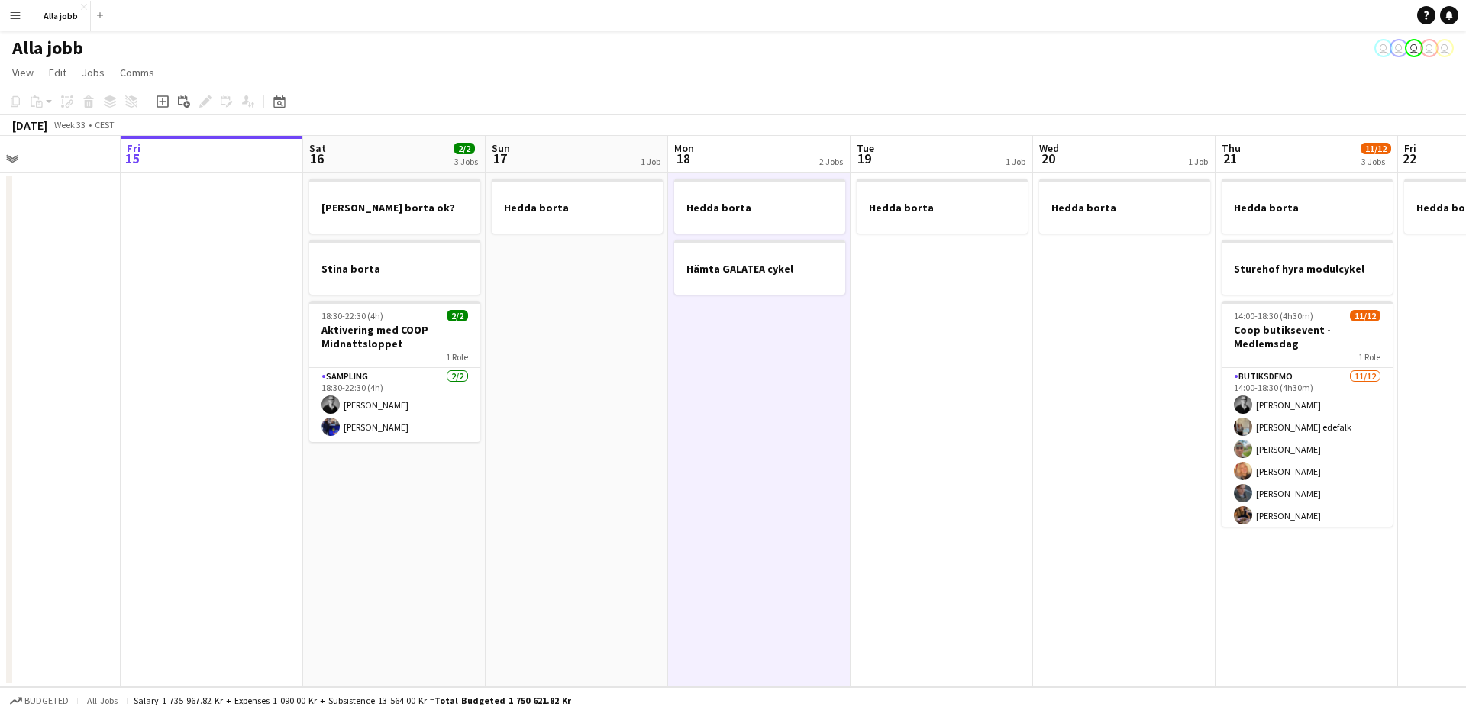
click at [832, 308] on app-date-cell "Hedda borta Hämta GALATEA cykel" at bounding box center [759, 430] width 183 height 515
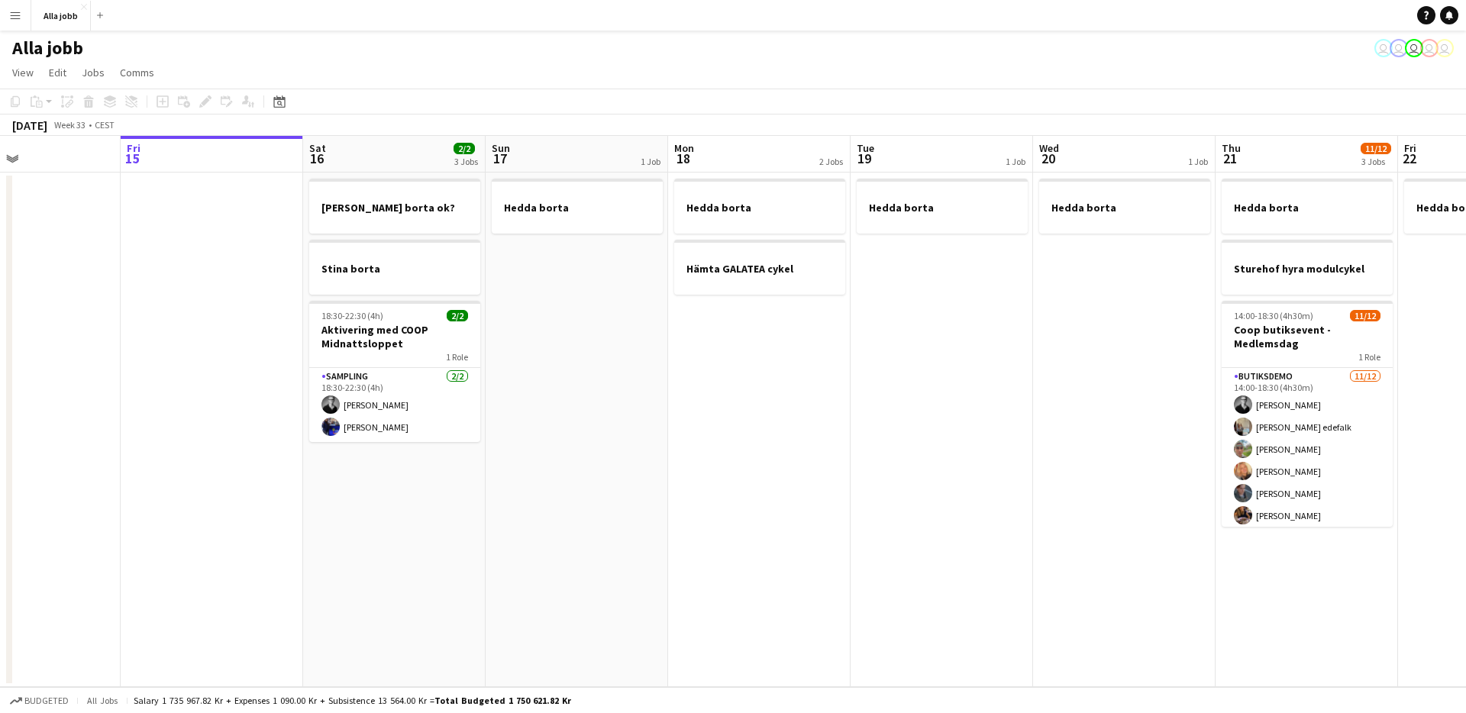
click at [773, 332] on app-date-cell "Hedda borta Hämta GALATEA cykel" at bounding box center [759, 430] width 183 height 515
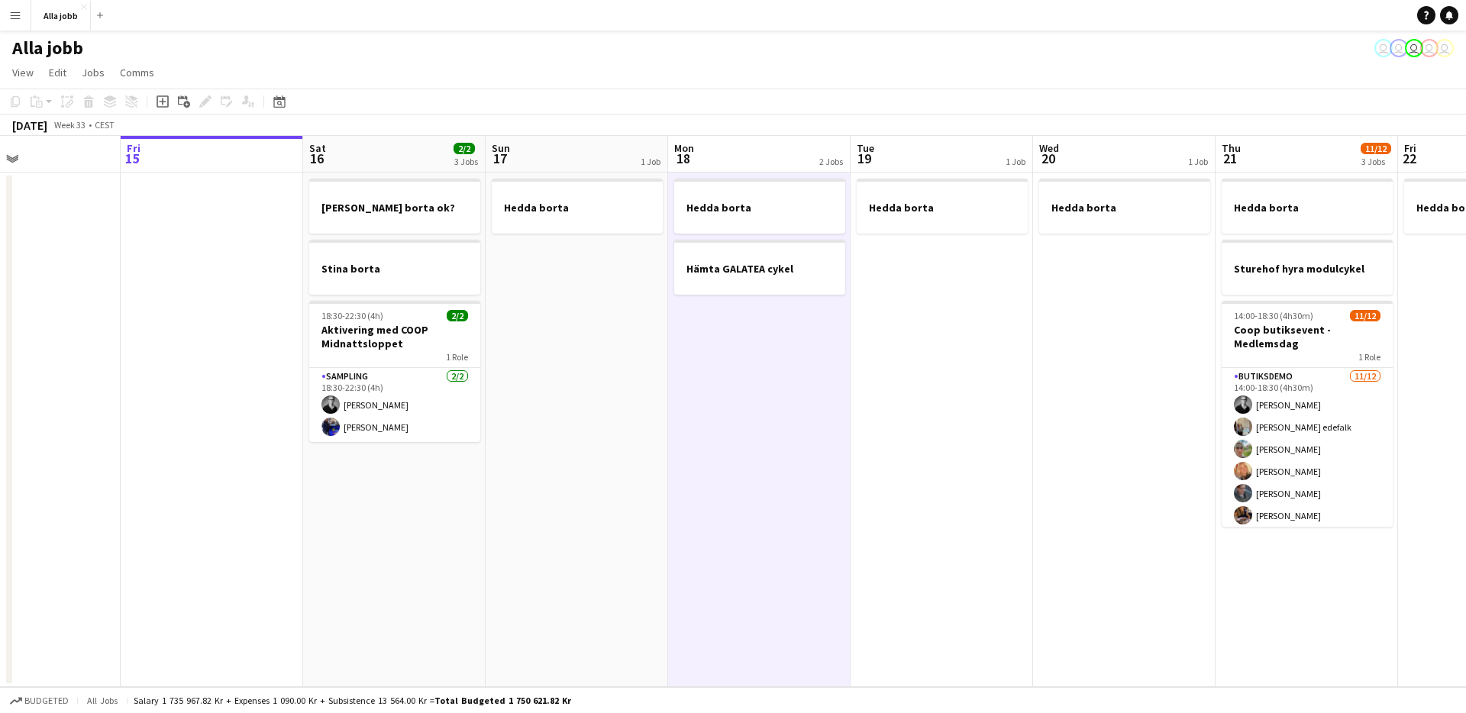
click at [666, 425] on app-date-cell "Hedda borta" at bounding box center [577, 430] width 183 height 515
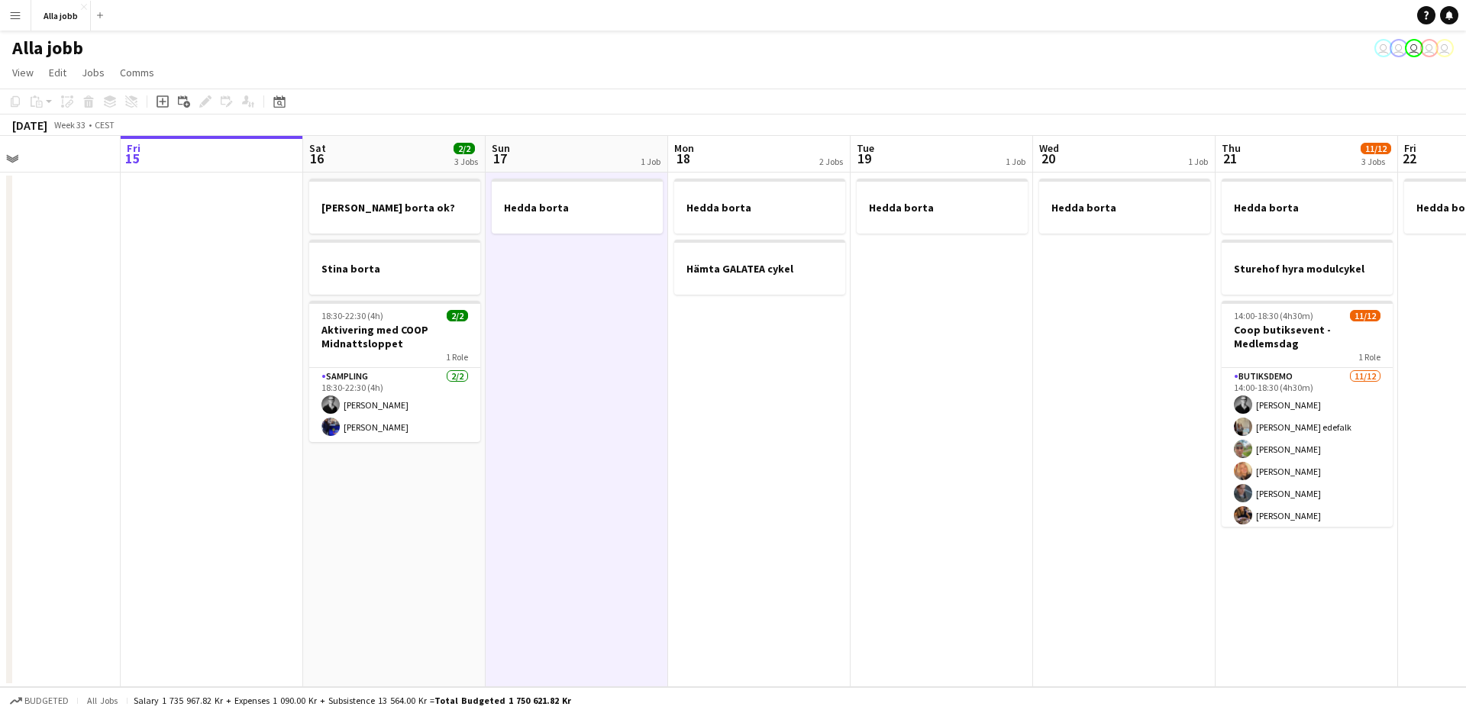
click at [964, 399] on app-date-cell "Hedda borta" at bounding box center [942, 430] width 183 height 515
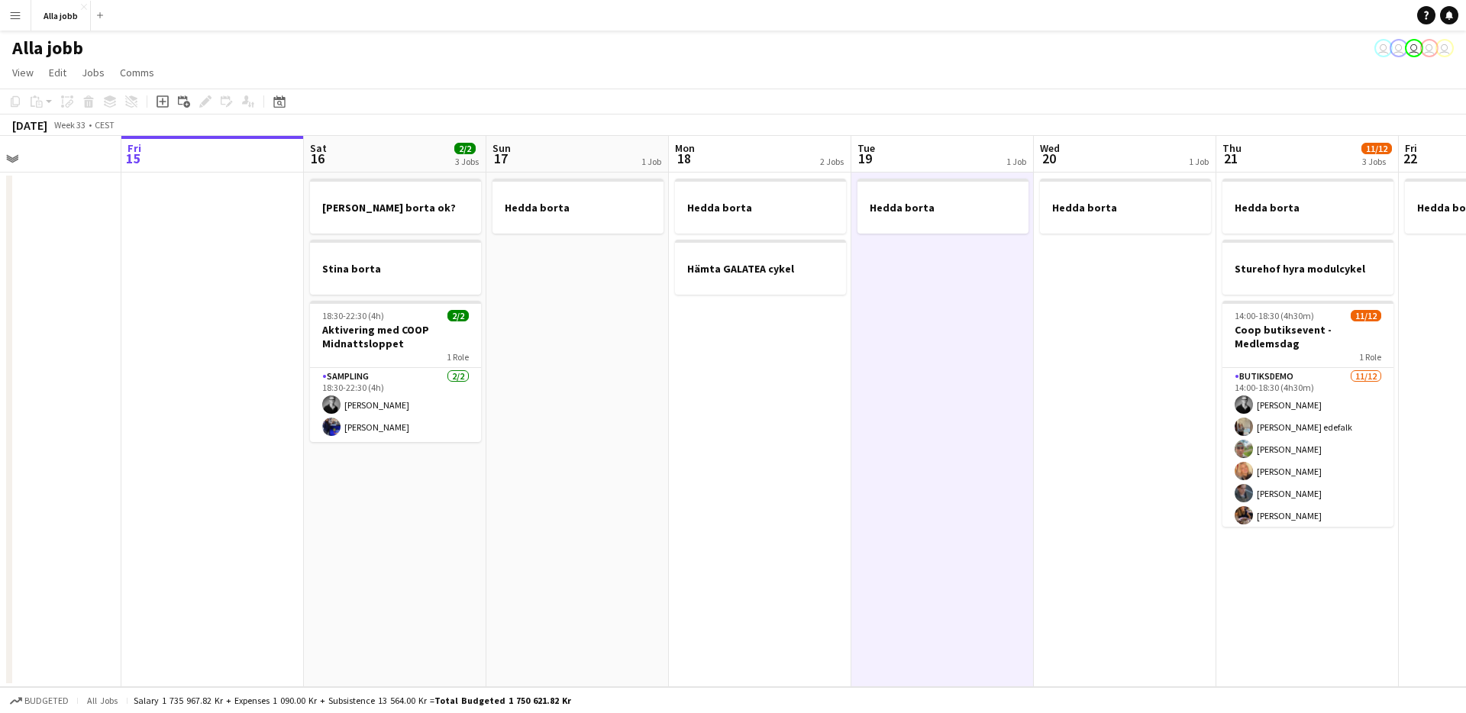
click at [771, 441] on app-date-cell "Hedda borta Hämta GALATEA cykel" at bounding box center [760, 430] width 183 height 515
